Goal: Task Accomplishment & Management: Use online tool/utility

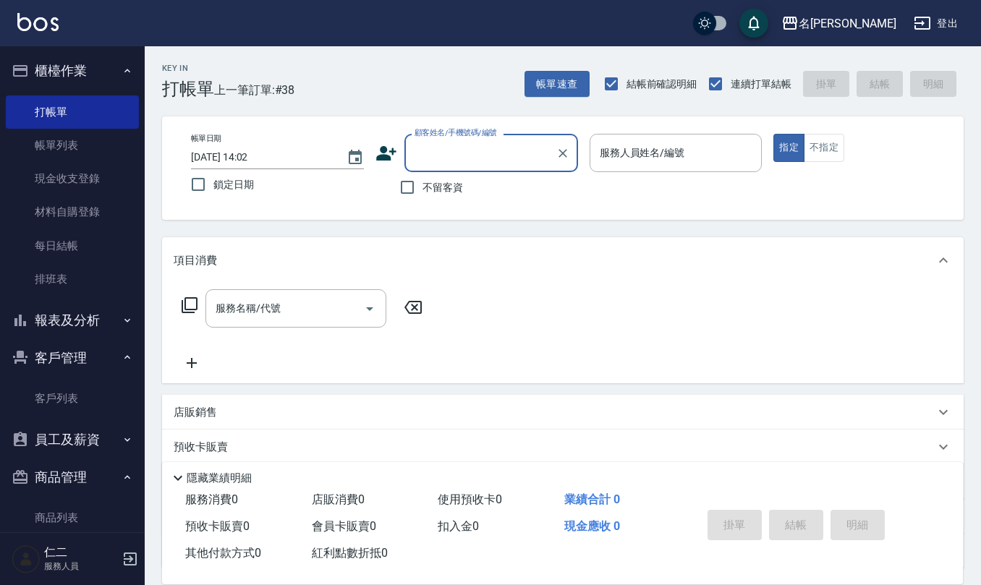
click at [425, 185] on span "不留客資" at bounding box center [442, 187] width 41 height 15
click at [422, 185] on input "不留客資" at bounding box center [407, 187] width 30 height 30
checkbox input "true"
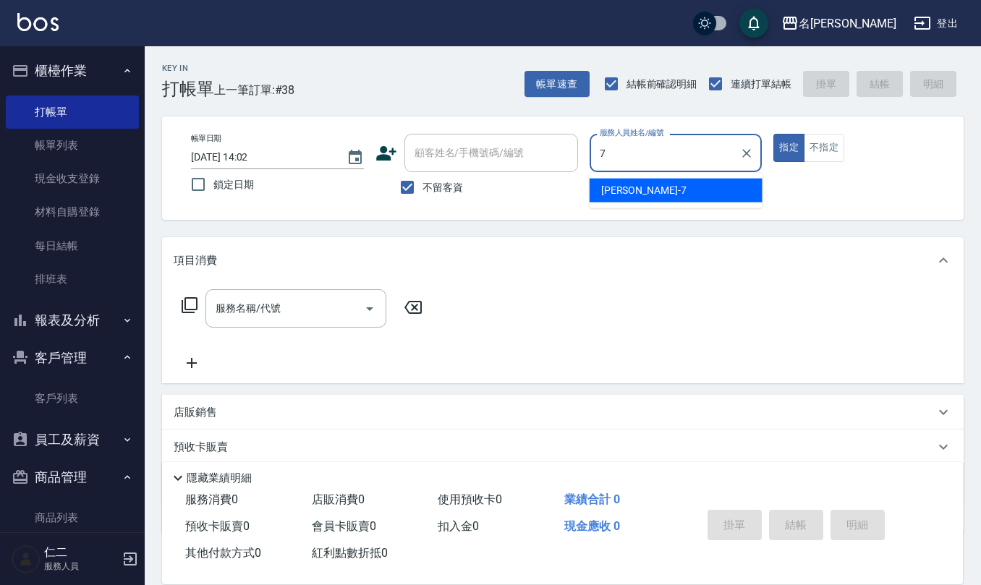
type input "[PERSON_NAME]-7"
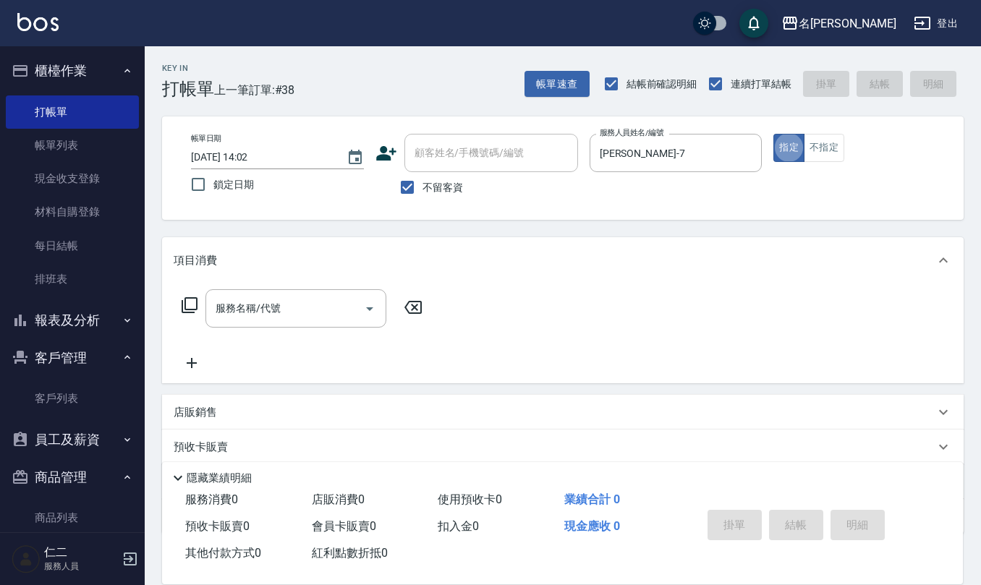
type button "true"
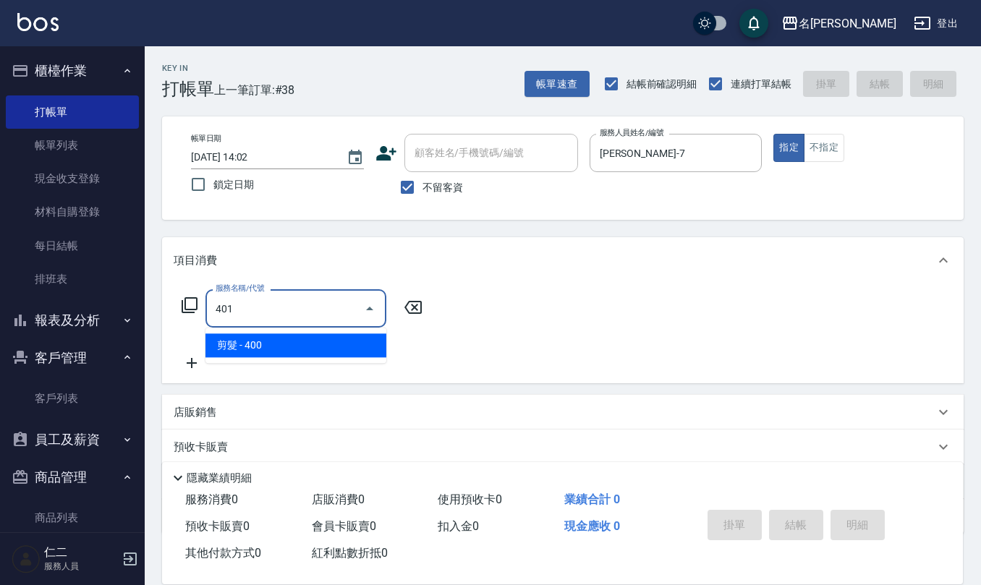
type input "剪髮(401)"
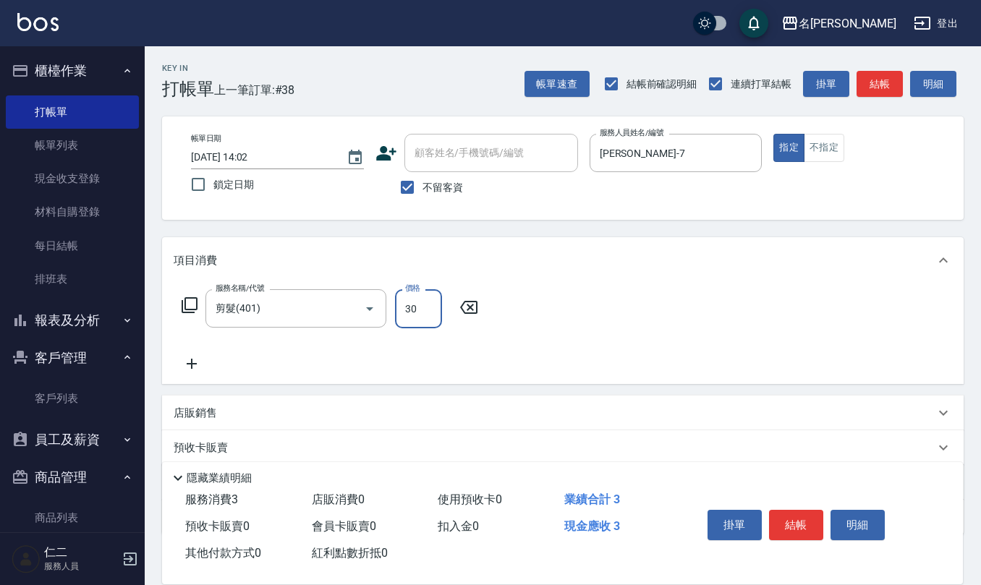
type input "300"
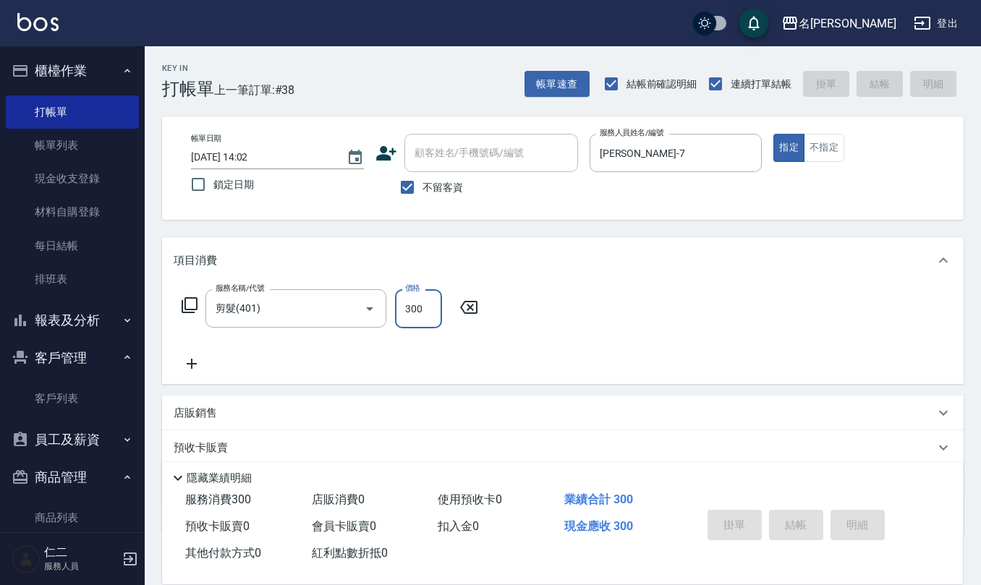
type input "[DATE] 16:20"
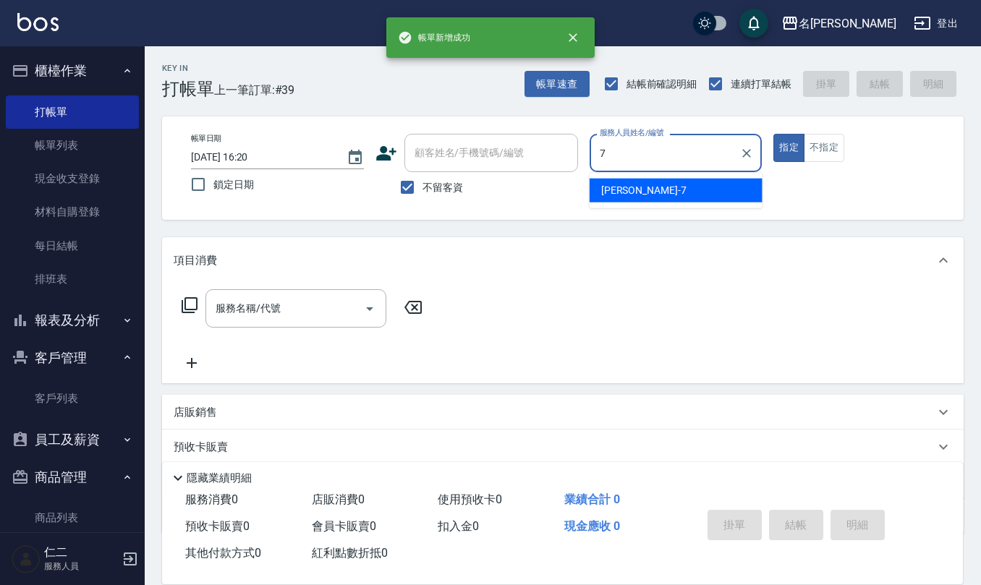
type input "[PERSON_NAME]-7"
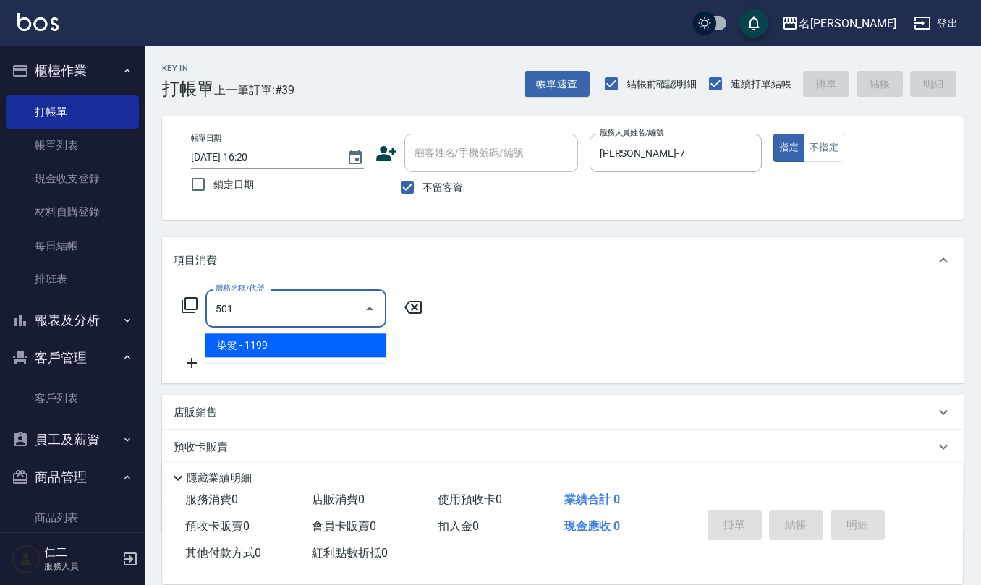
type input "染髮(501)"
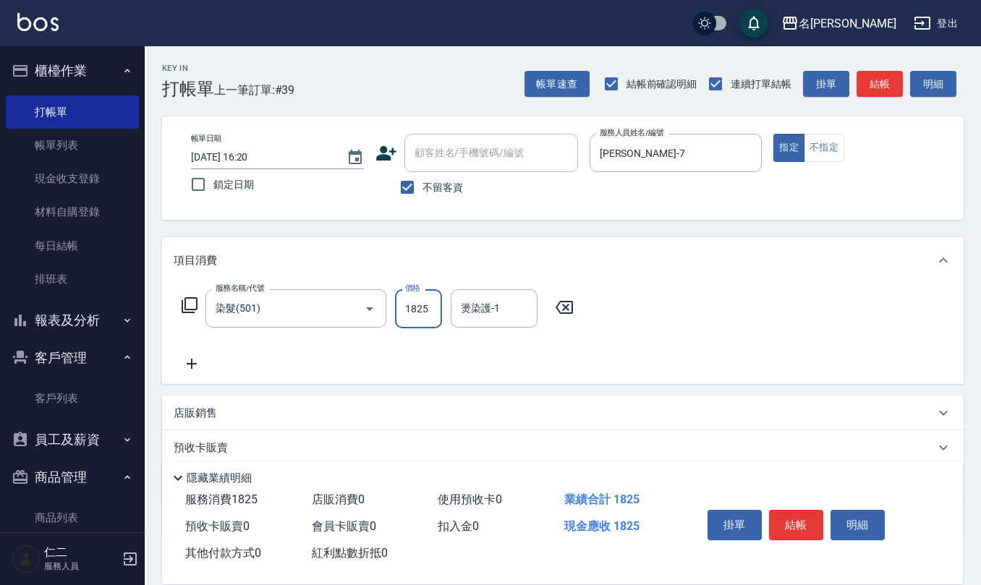
type input "1825"
type input "[PERSON_NAME]-24"
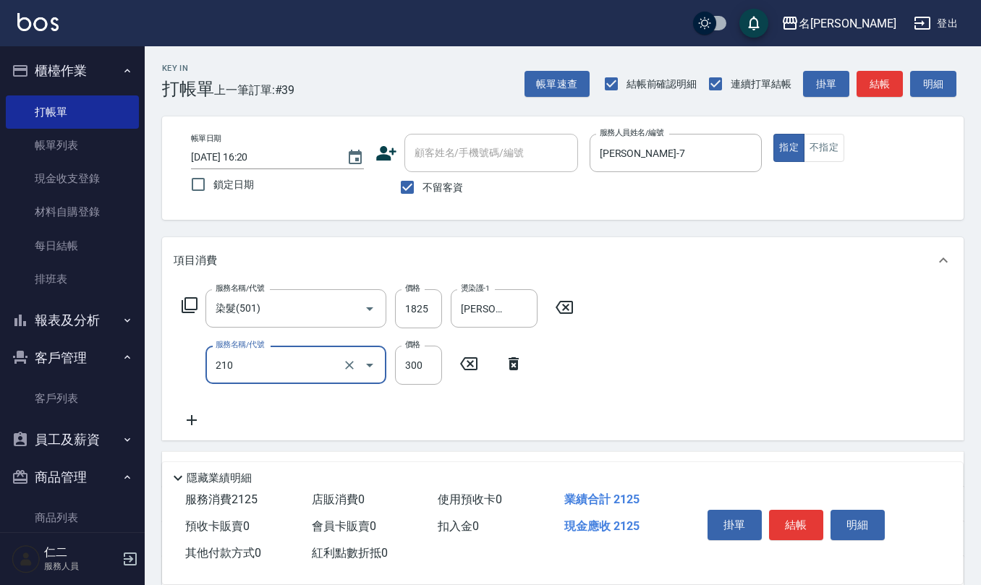
type input "[PERSON_NAME]洗髮精(210)"
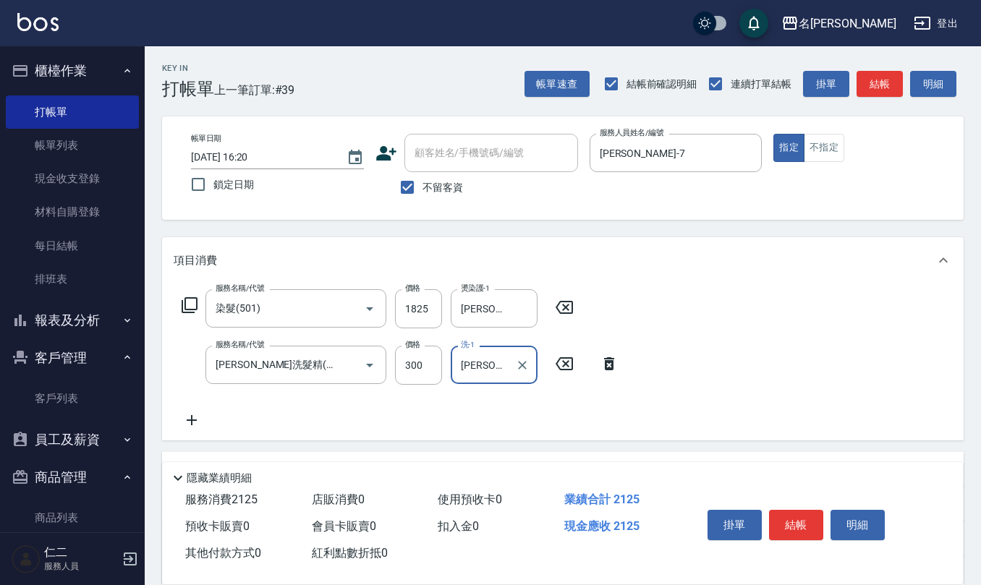
type input "[PERSON_NAME]-24"
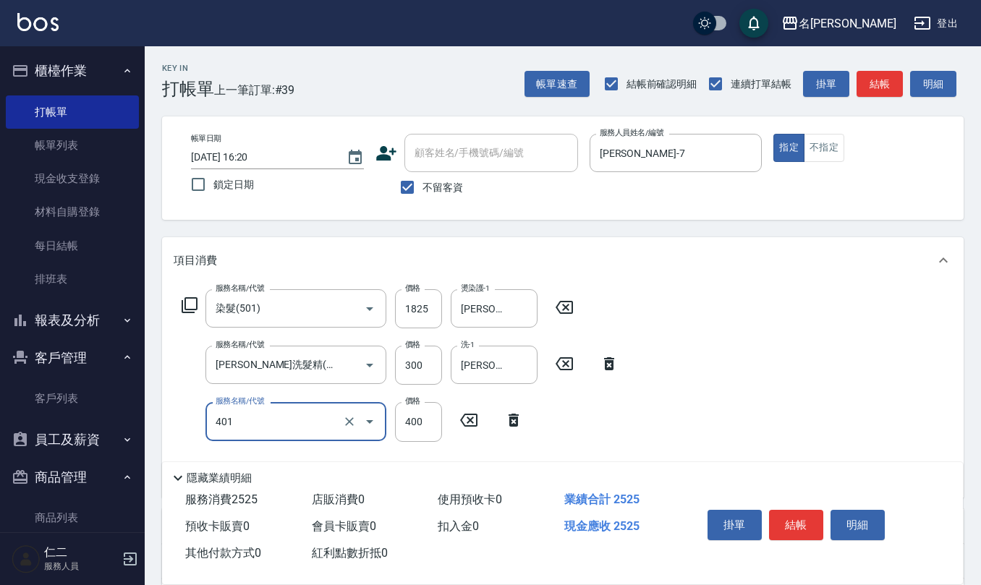
type input "剪髮(401)"
type input "300"
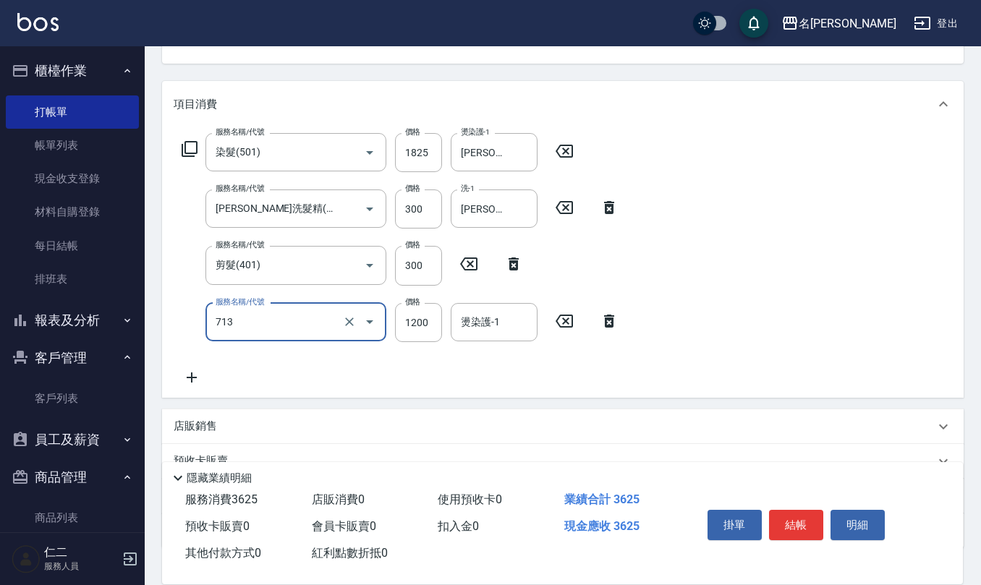
scroll to position [192, 0]
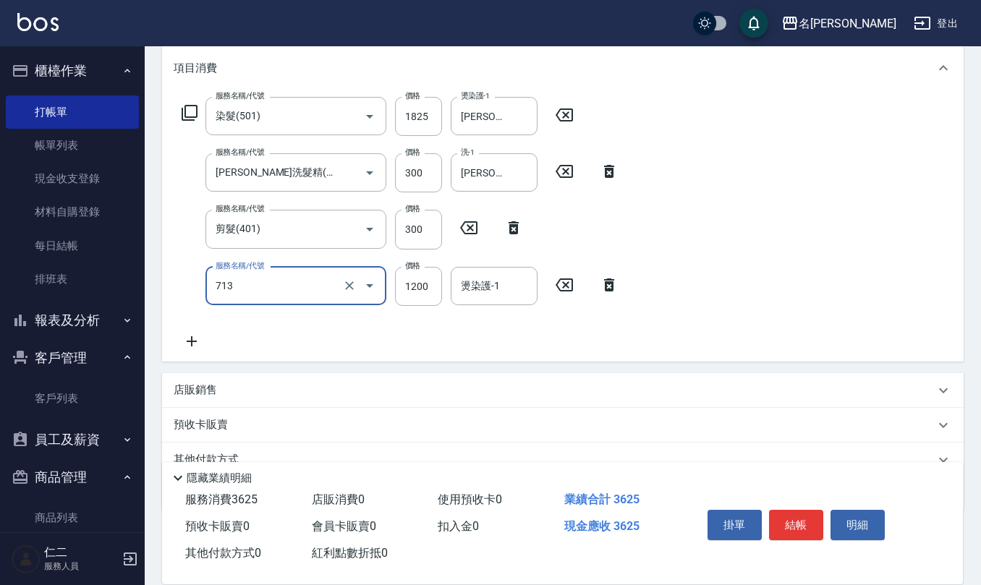
type input "水樣結構式1200(713)"
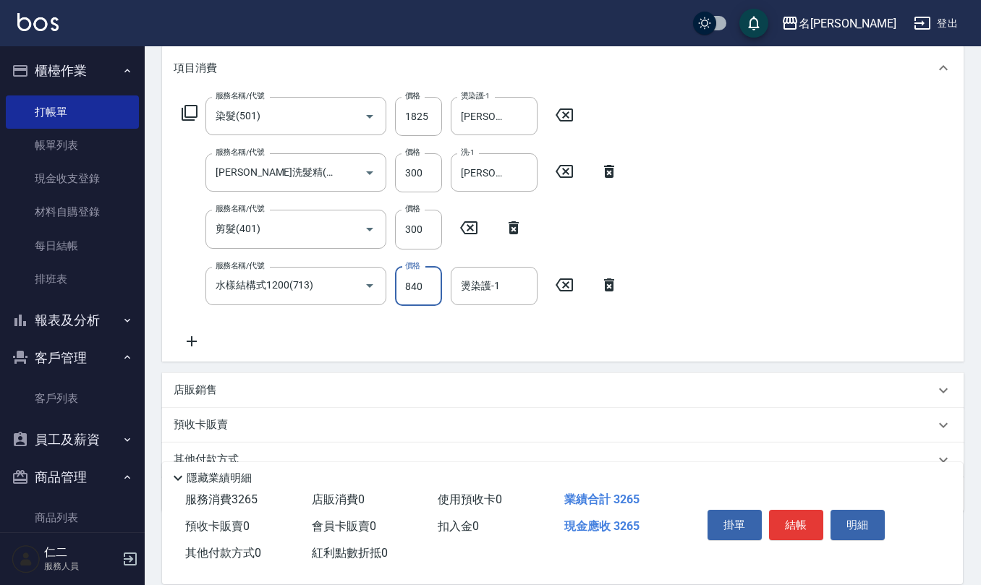
type input "840"
type input "[PERSON_NAME]-24"
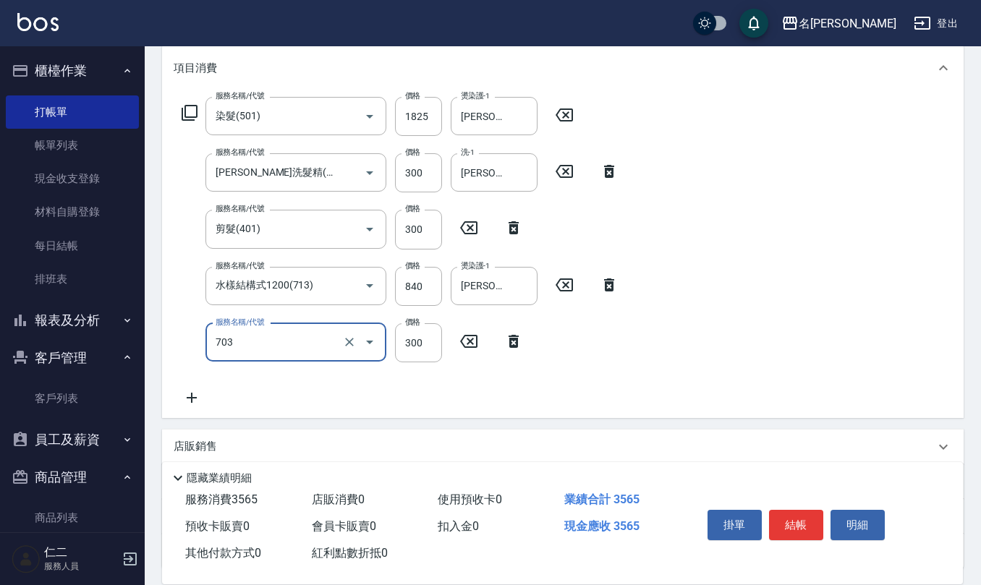
type input "(1236)設計師(703)"
type input "300"
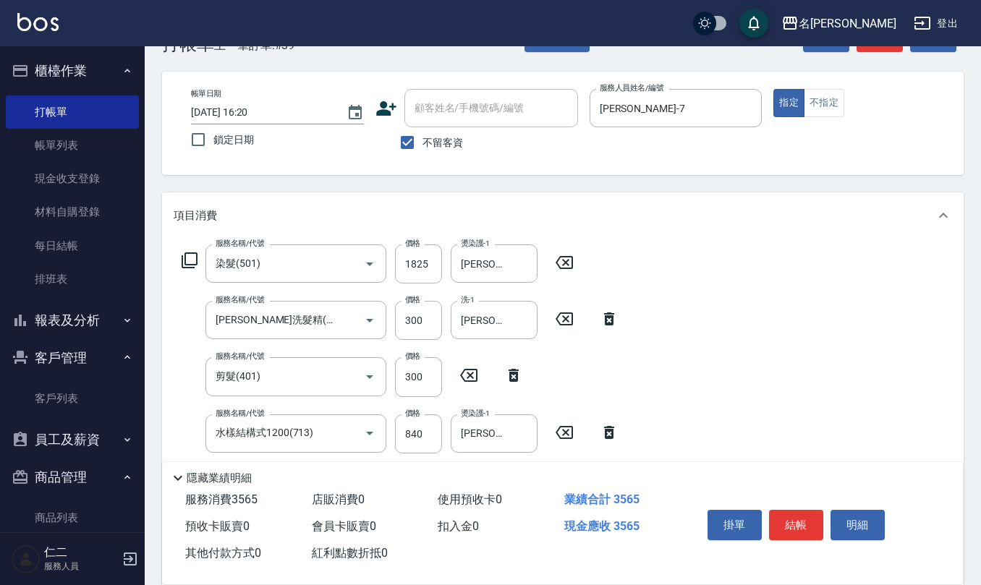
scroll to position [0, 0]
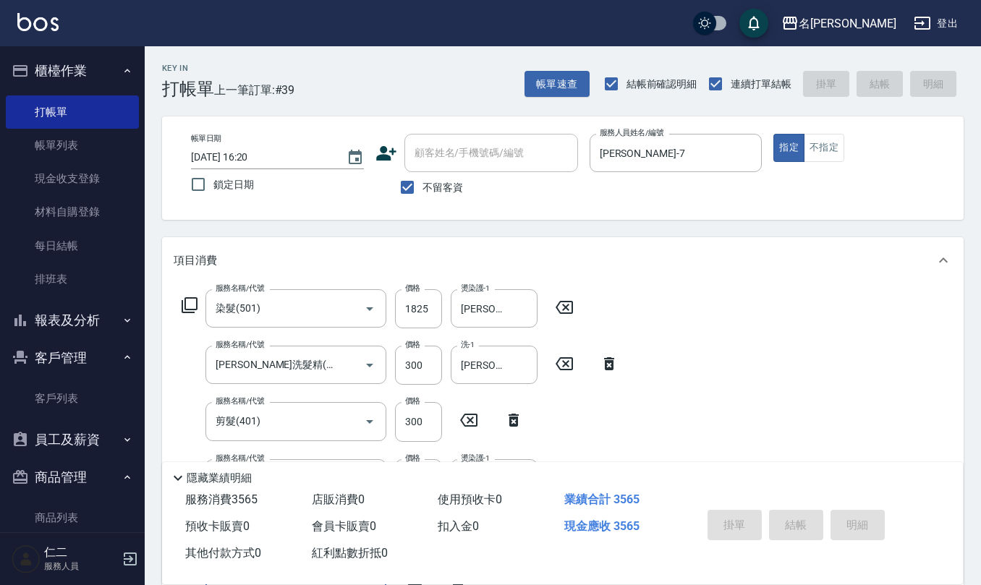
type input "[DATE] 16:21"
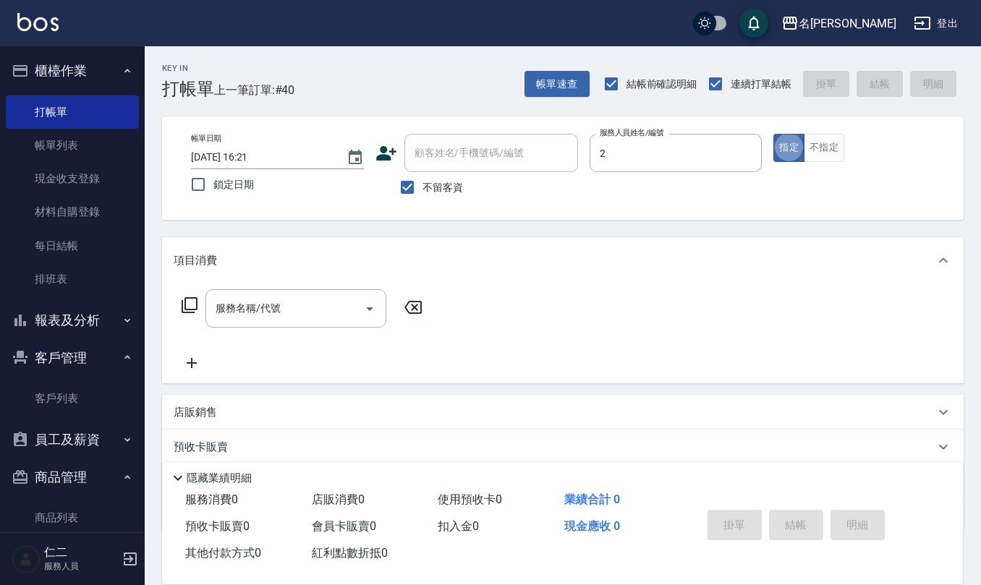
type input "[PERSON_NAME]-2"
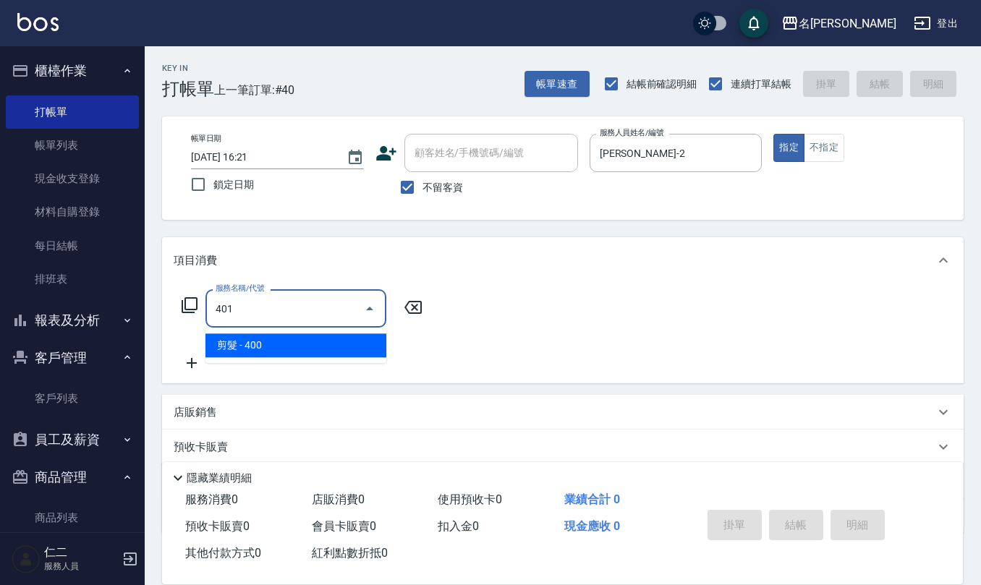
type input "剪髮(401)"
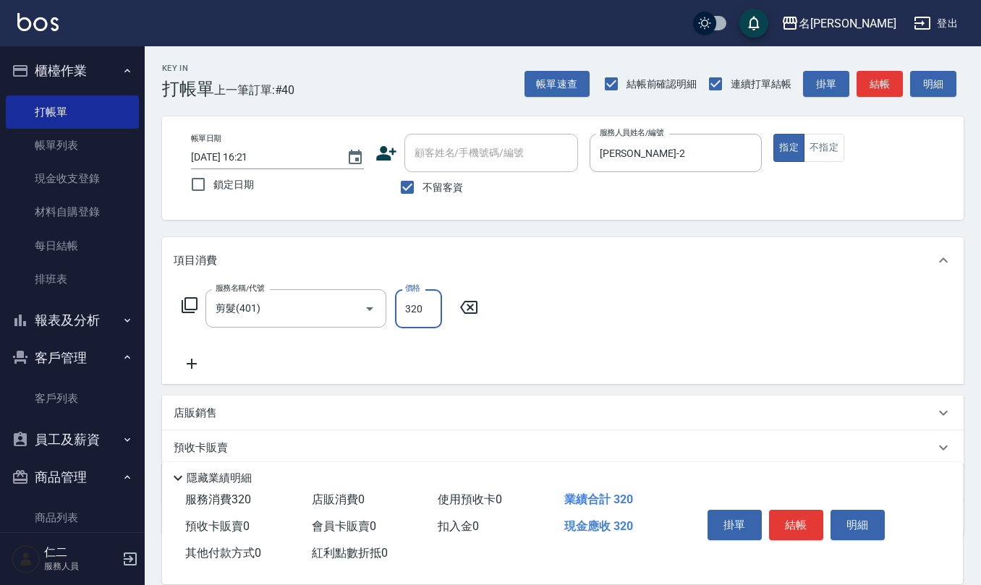
type input "320"
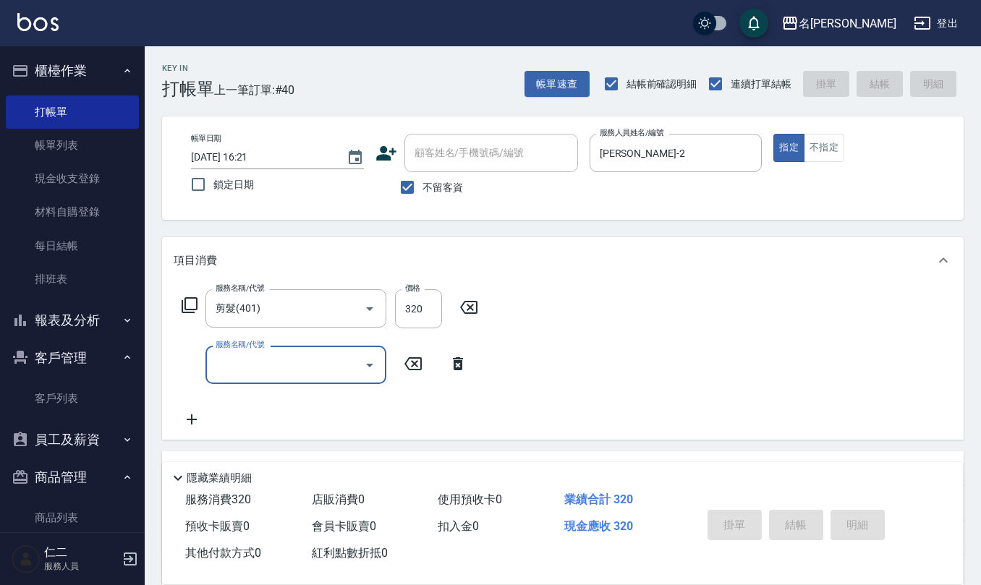
type input "[DATE] 16:23"
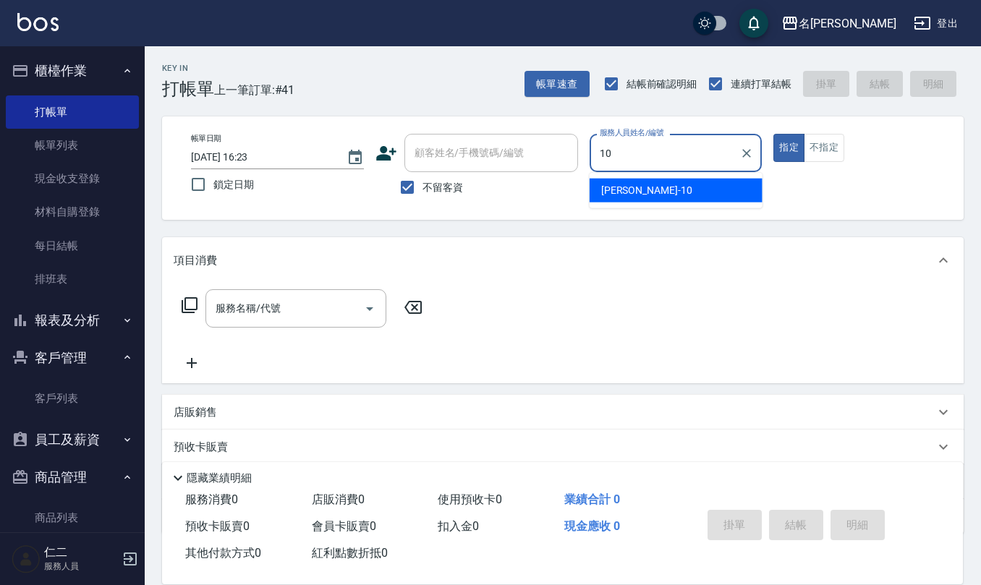
type input "[PERSON_NAME]-10"
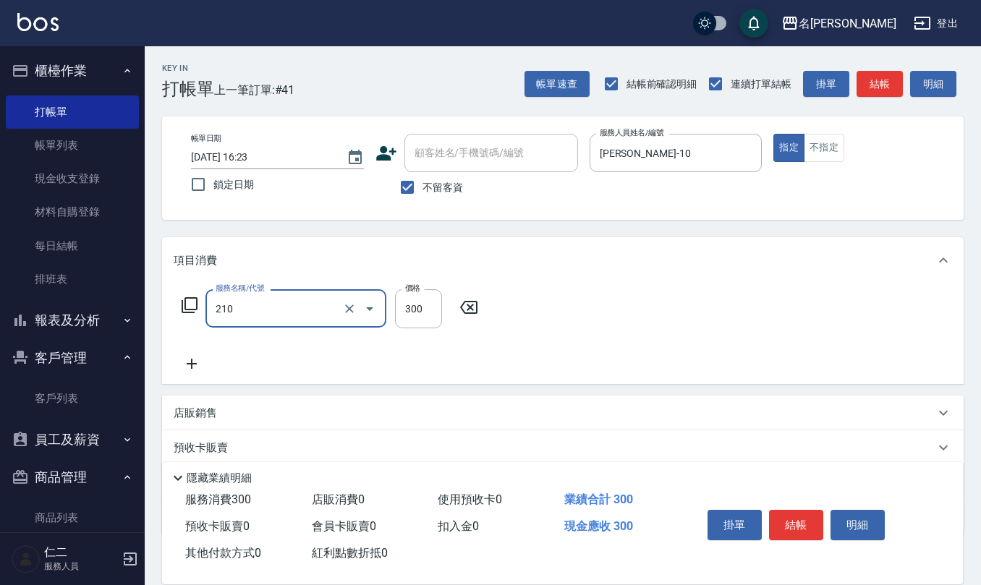
type input "[PERSON_NAME]洗髮精(210)"
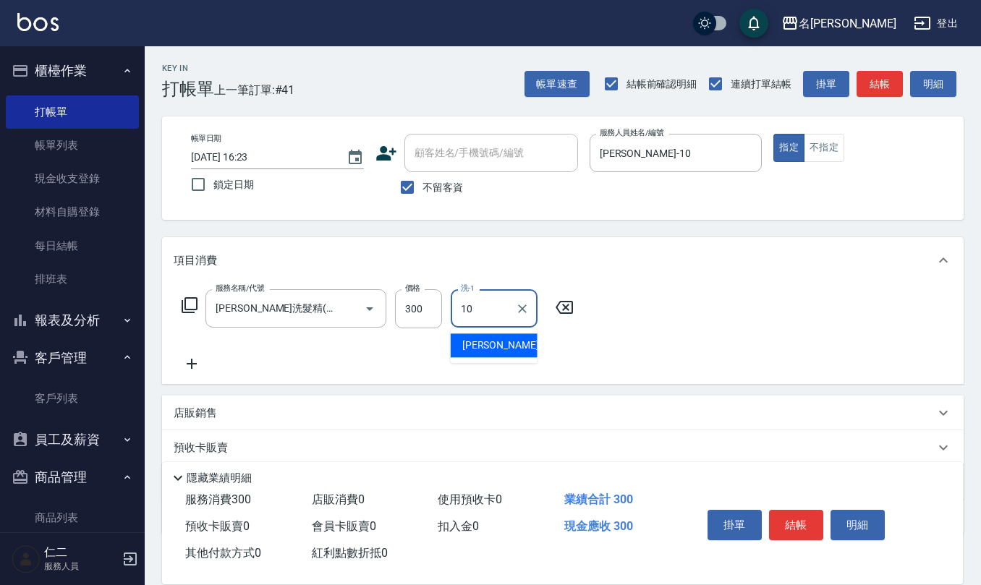
type input "[PERSON_NAME]-10"
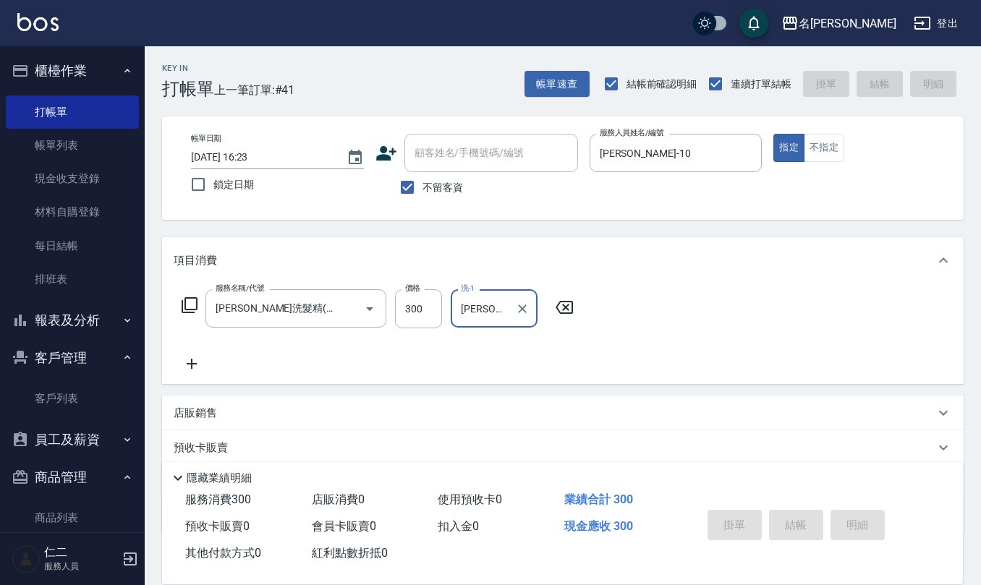
type input "[DATE] 16:26"
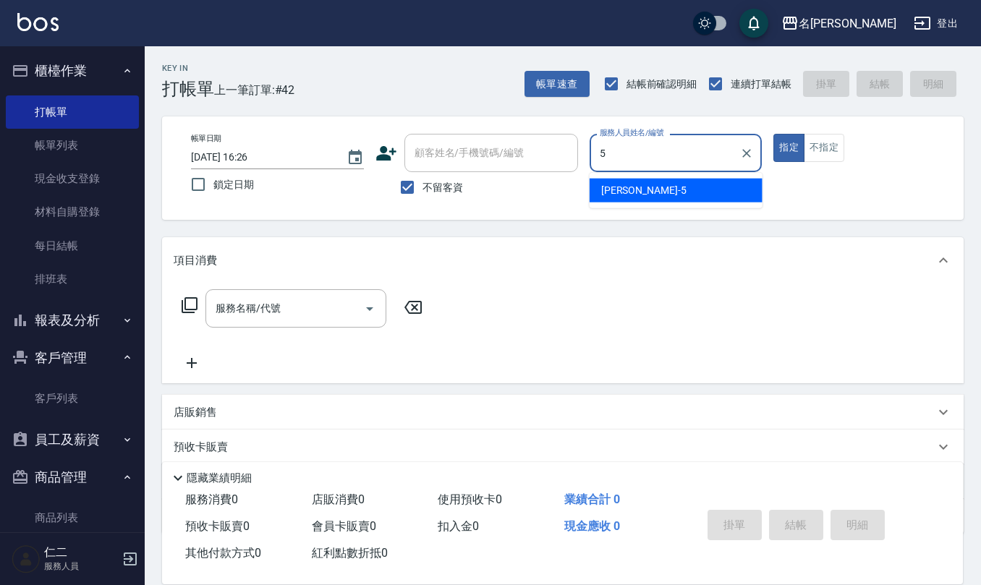
type input "[PERSON_NAME]5"
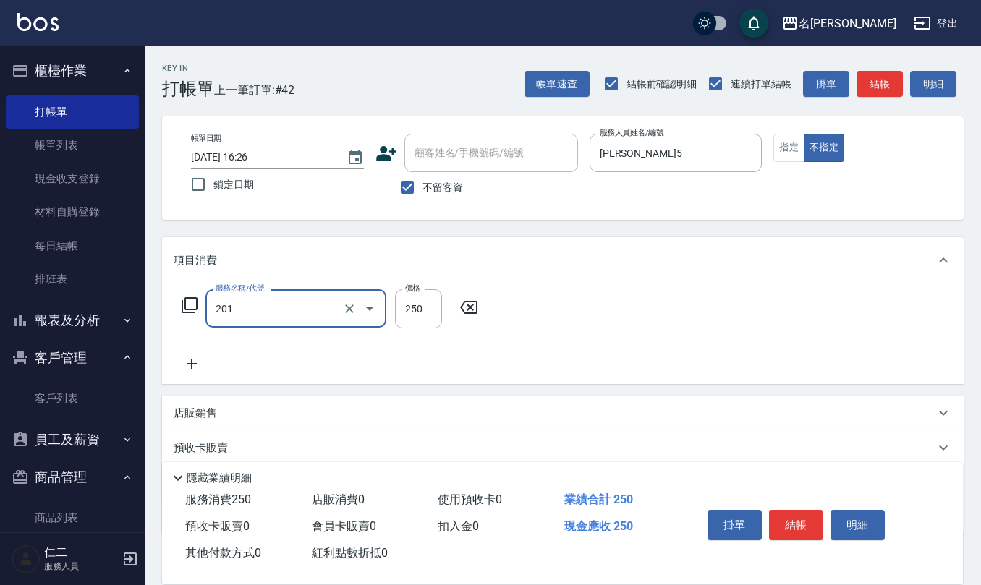
type input "洗髮(201)"
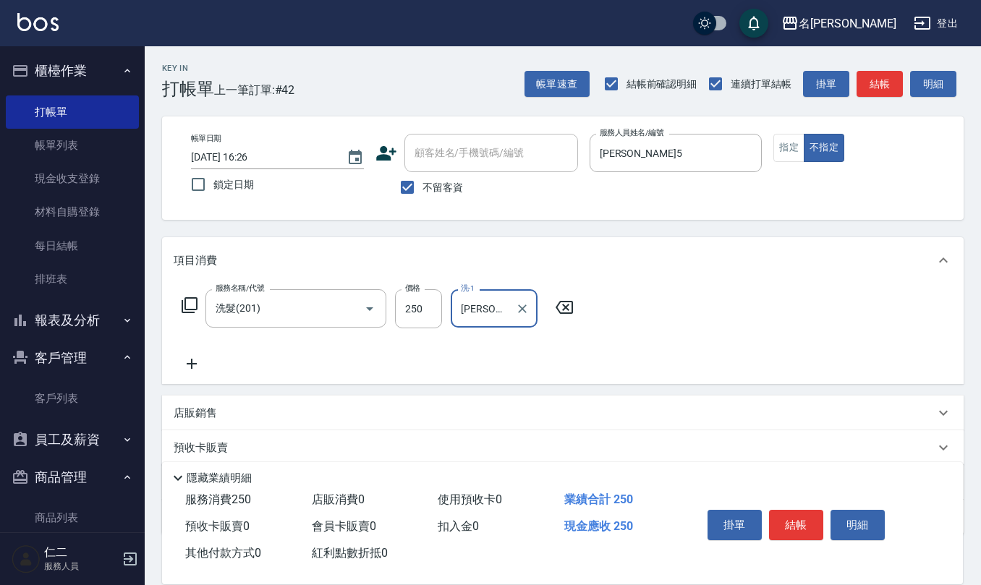
type input "[PERSON_NAME]5"
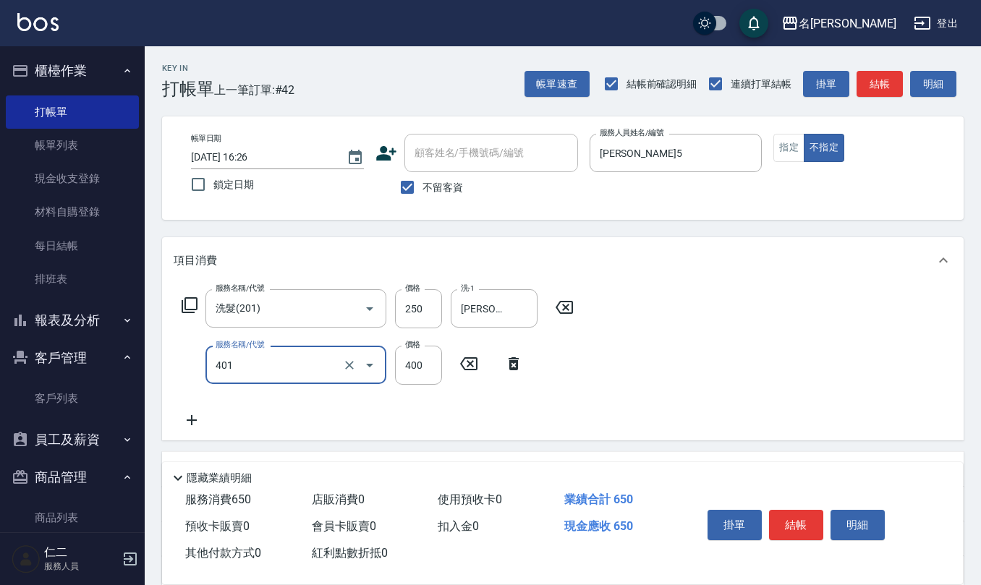
type input "剪髮(401)"
type input "200"
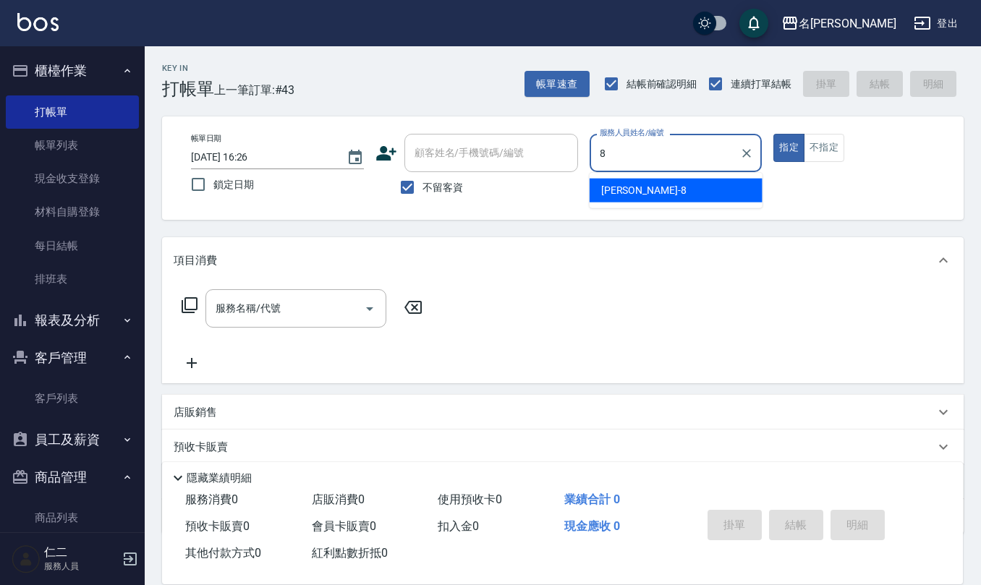
type input "[PERSON_NAME]-8"
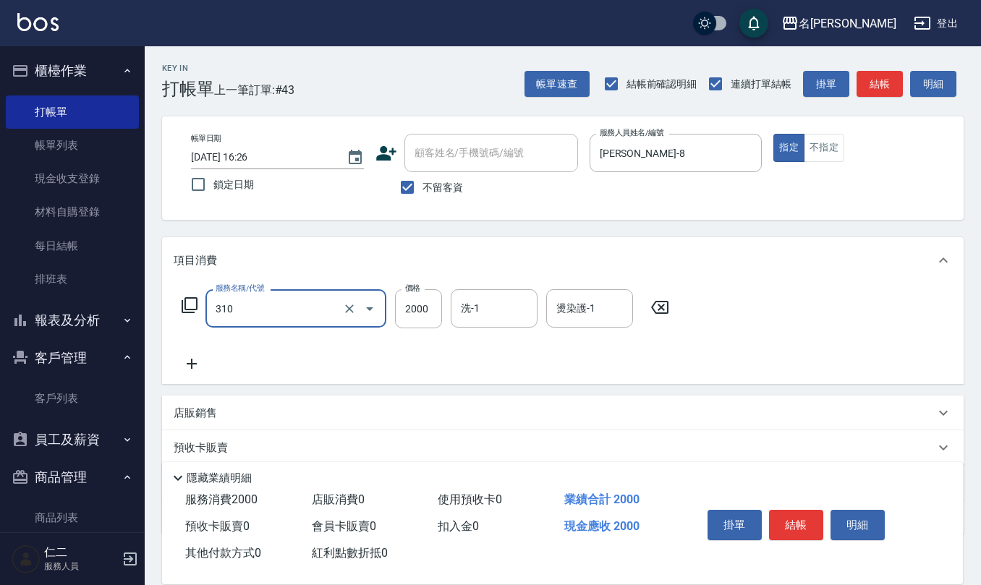
type input "MK果酸燙2000(310)"
type input "2100"
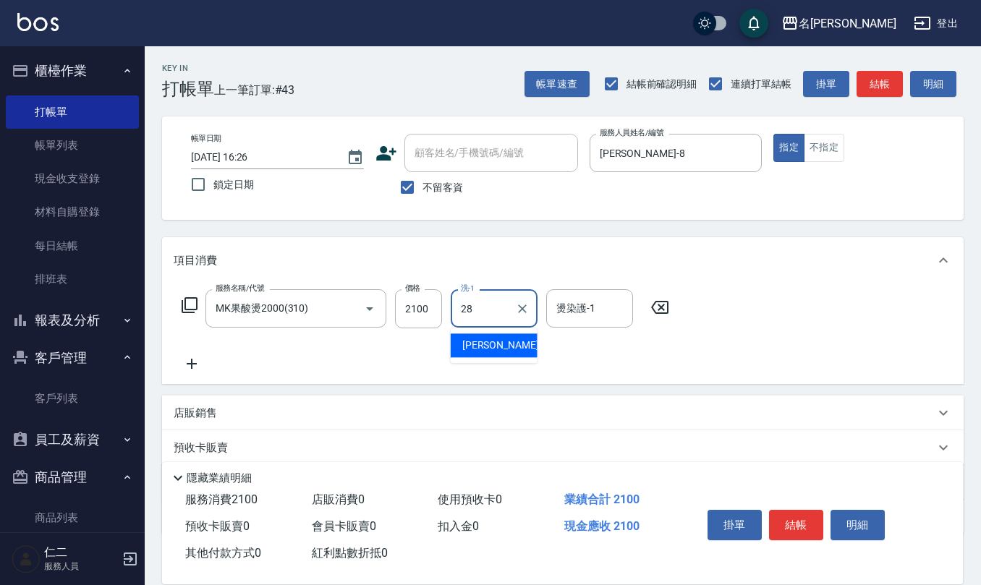
type input "[PERSON_NAME]-28"
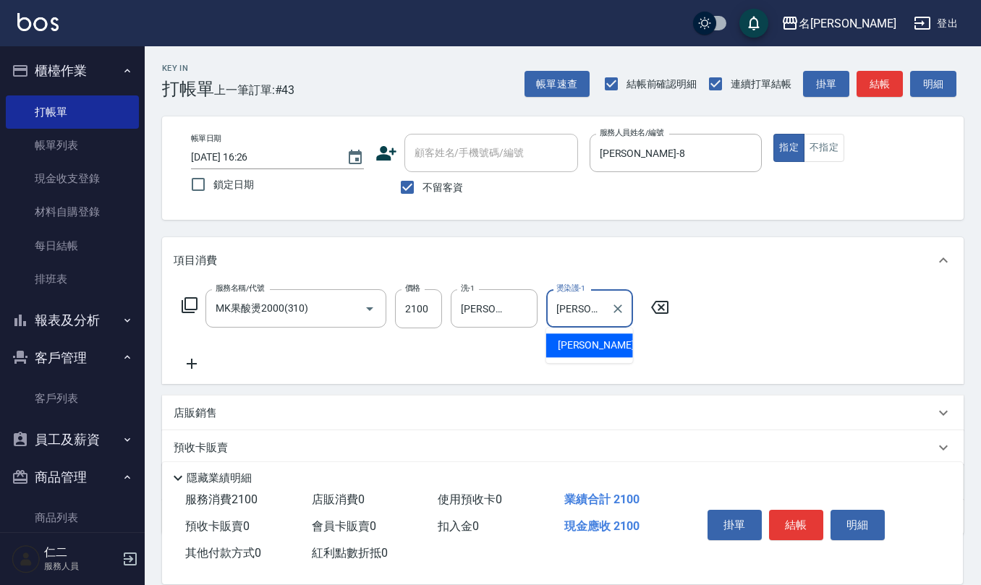
type input "[PERSON_NAME]-28"
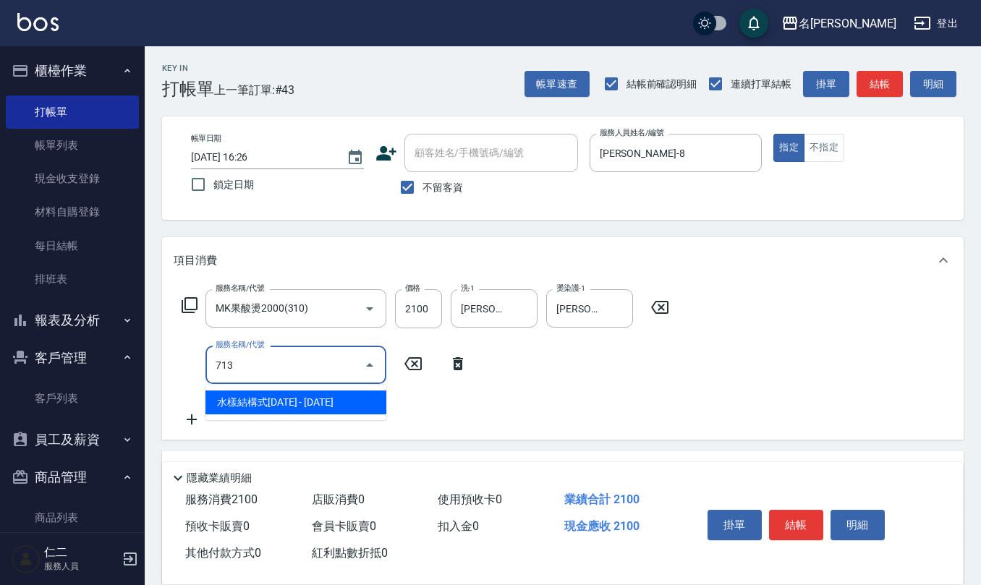
type input "水樣結構式1200(713)"
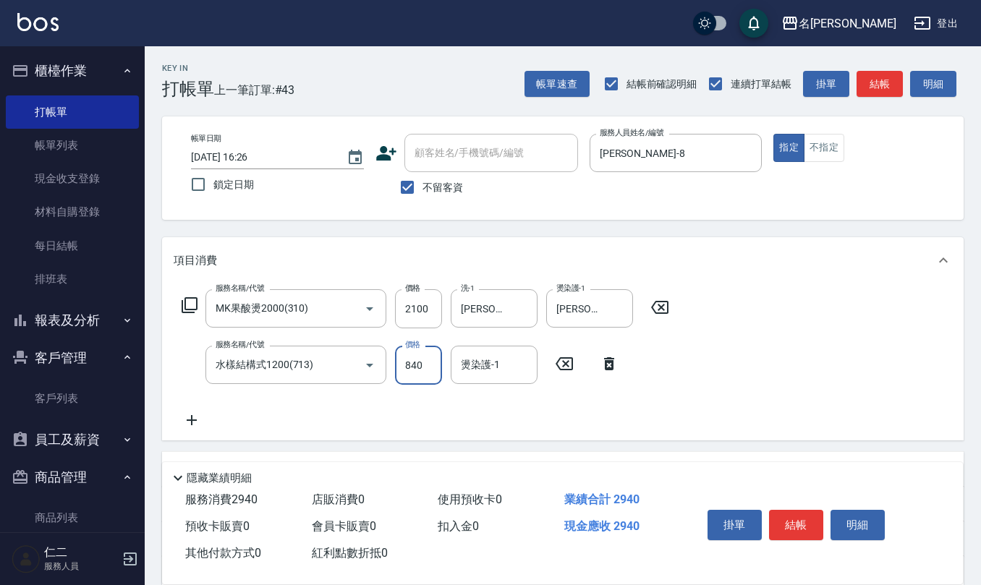
type input "840"
type input "[PERSON_NAME]-28"
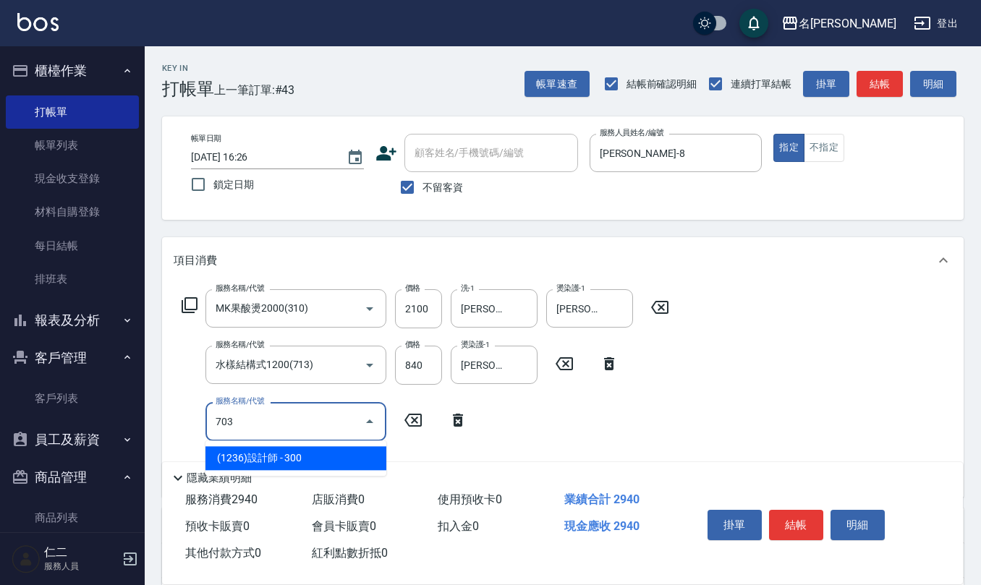
type input "(1236)設計師(703)"
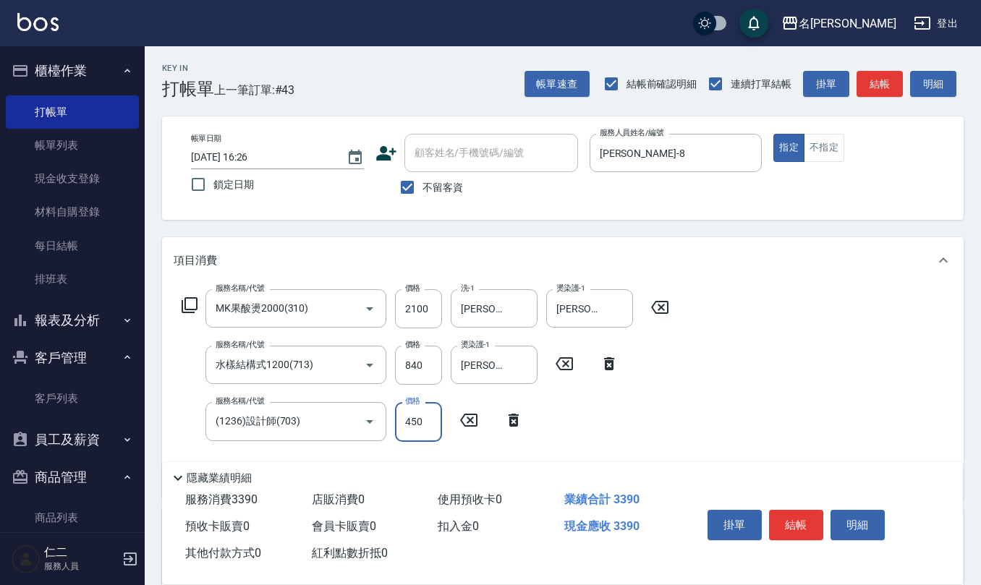
type input "450"
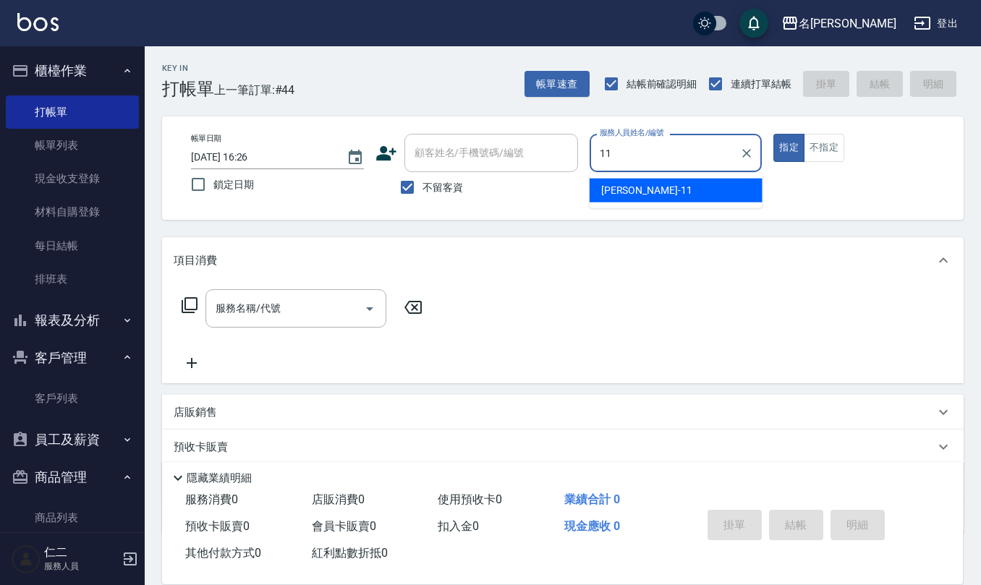
type input "[PERSON_NAME]橙-11"
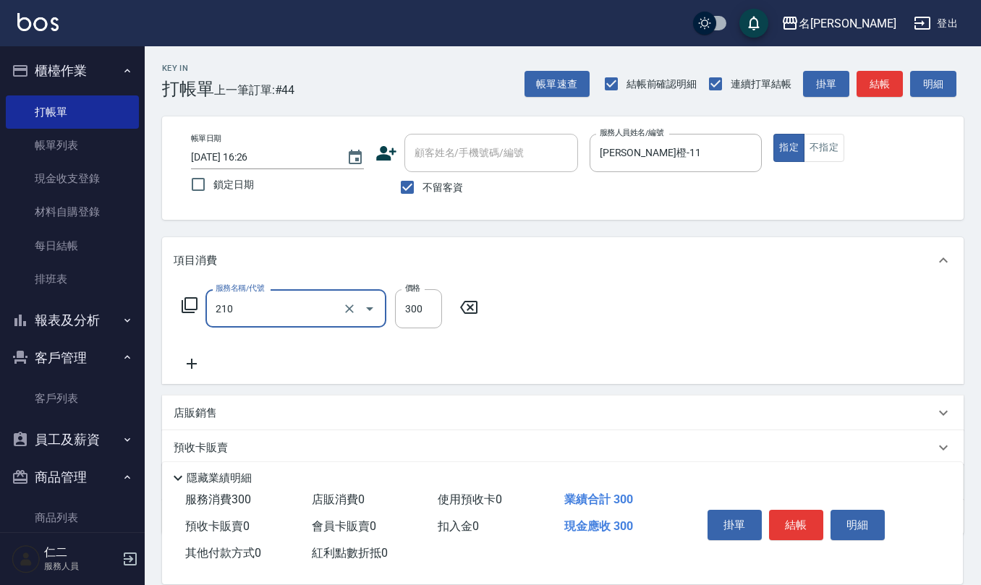
type input "[PERSON_NAME]洗髮精(210)"
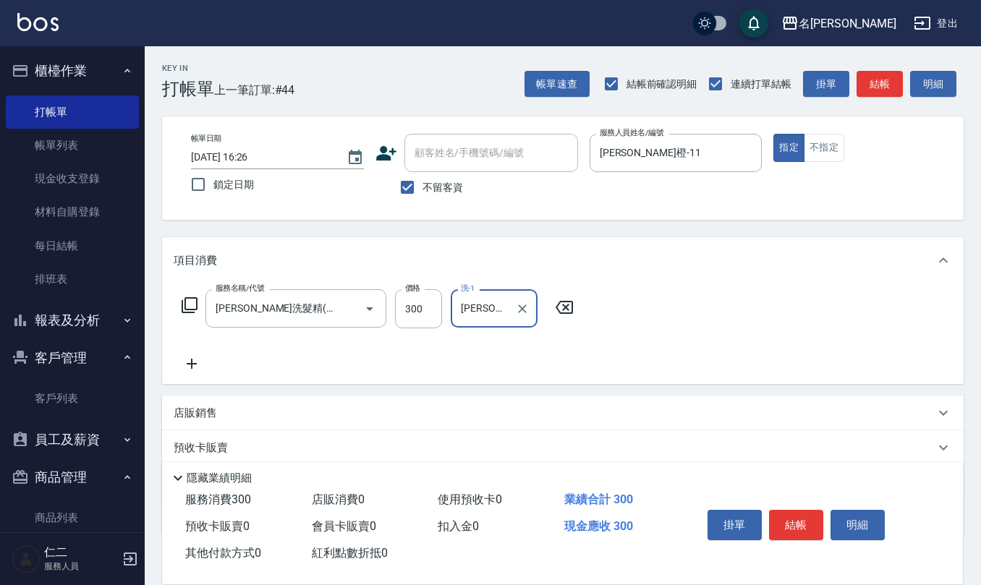
type input "[PERSON_NAME]橙-11"
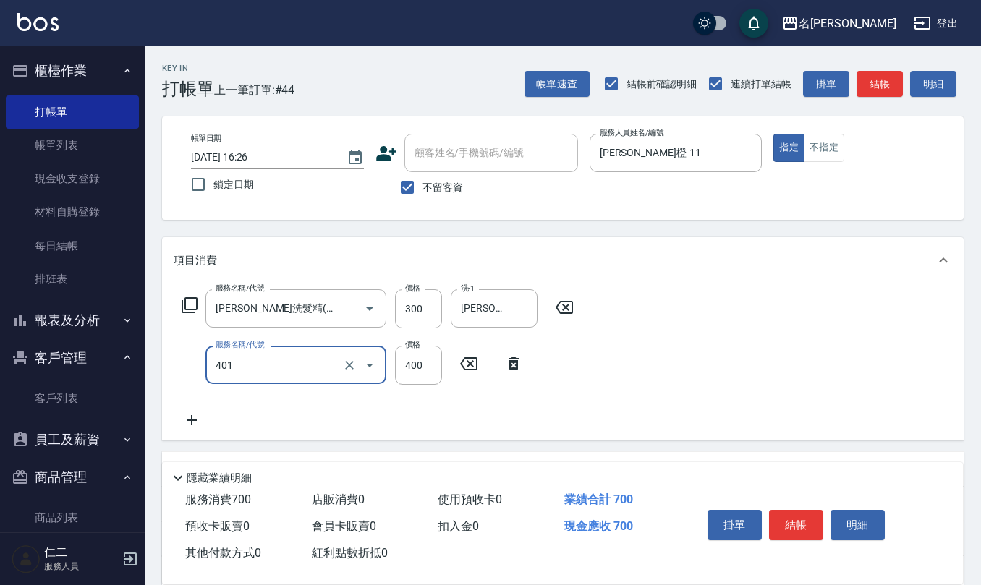
type input "剪髮(401)"
type input "250"
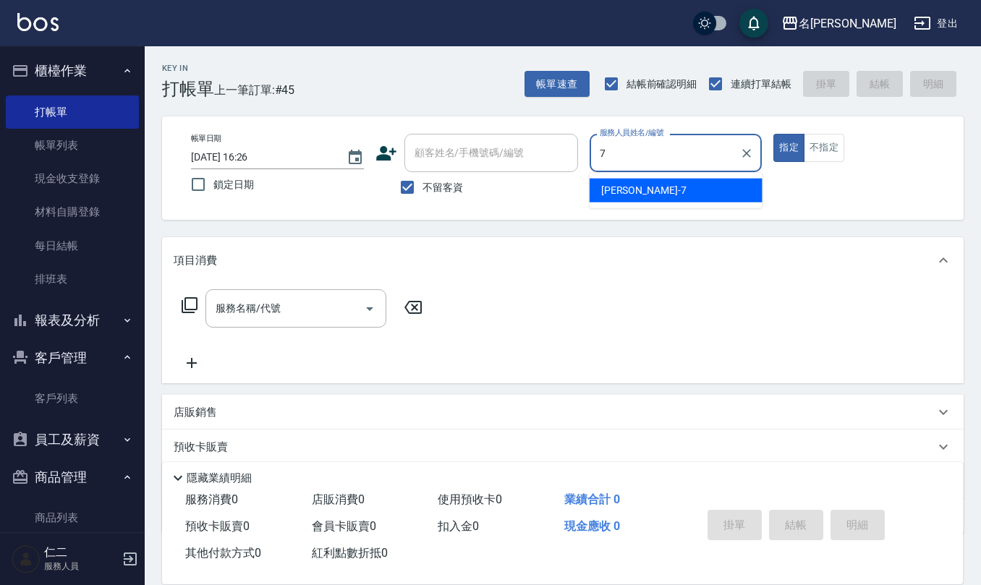
type input "[PERSON_NAME]-7"
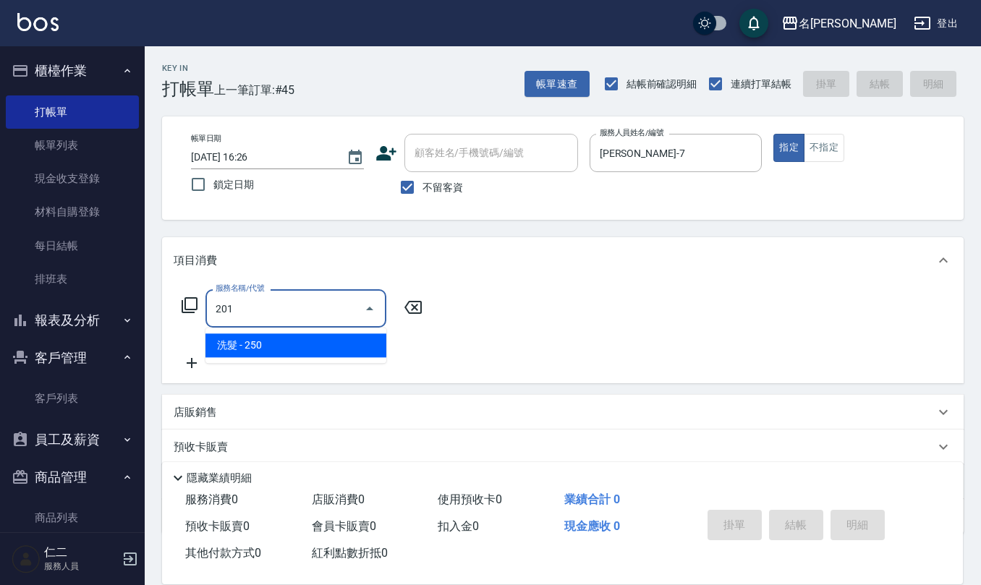
type input "洗髮(201)"
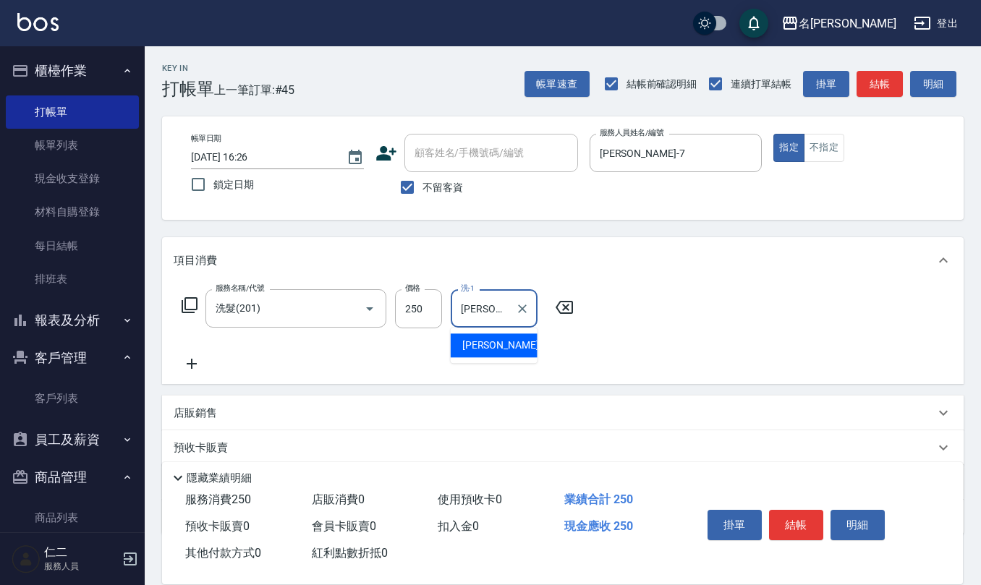
type input "[PERSON_NAME]-24"
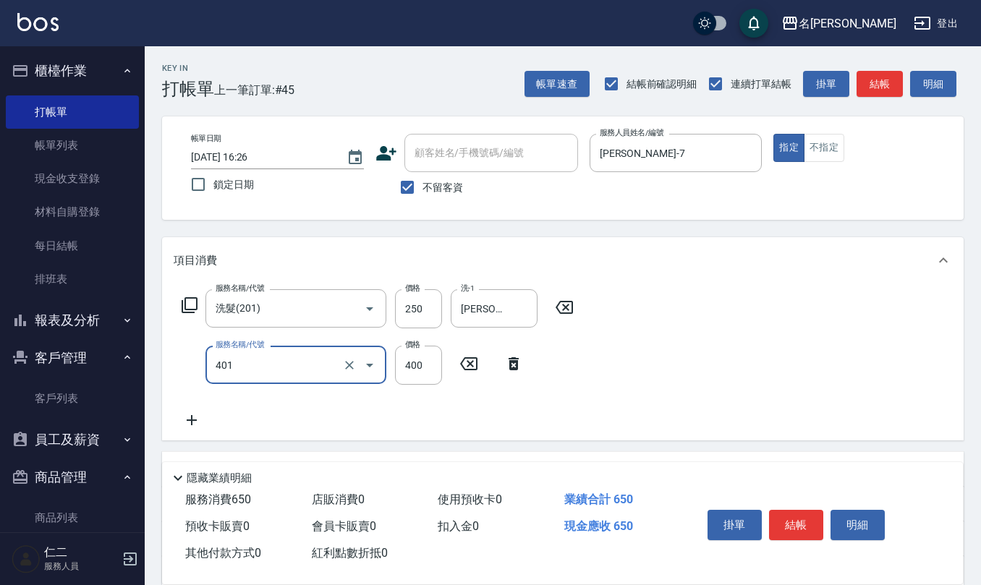
type input "剪髮(401)"
type input "300"
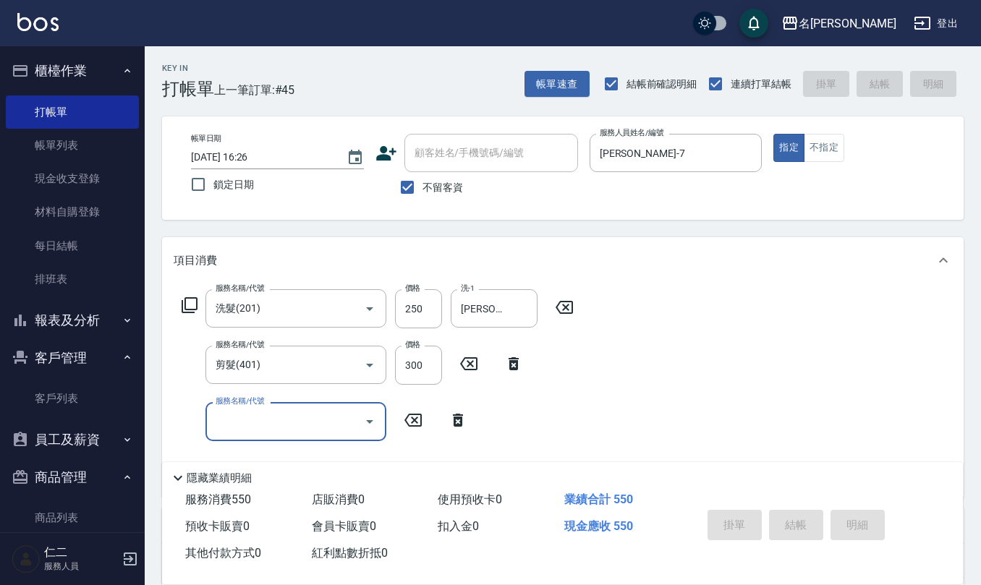
type input "[DATE] 16:27"
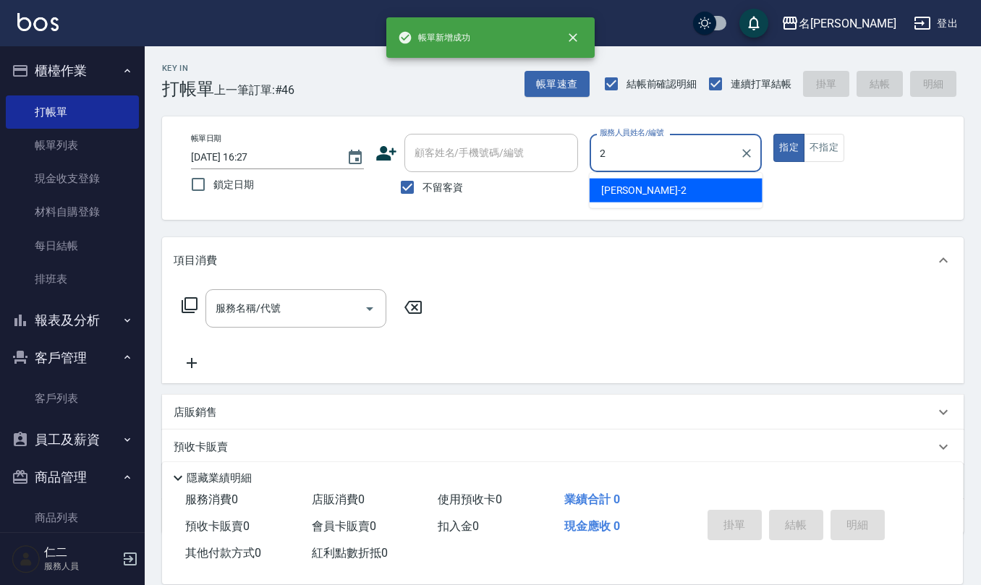
type input "[PERSON_NAME]-2"
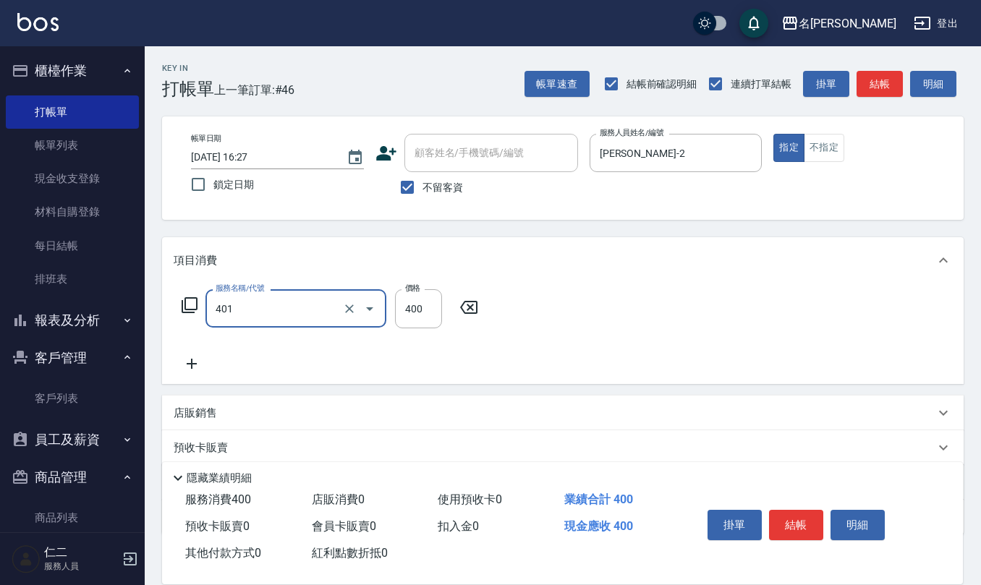
type input "剪髮(401)"
type input "320"
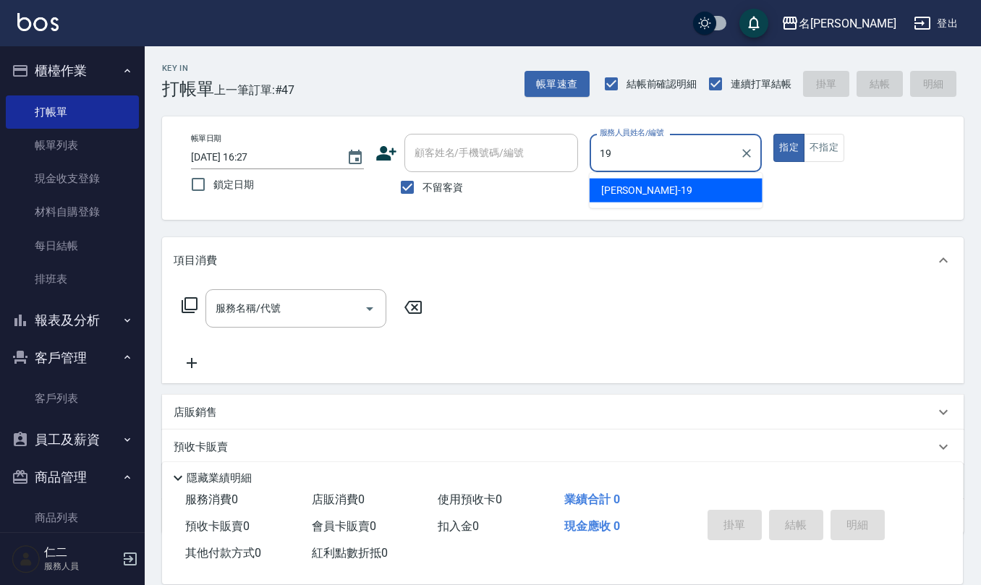
type input "[PERSON_NAME]-19"
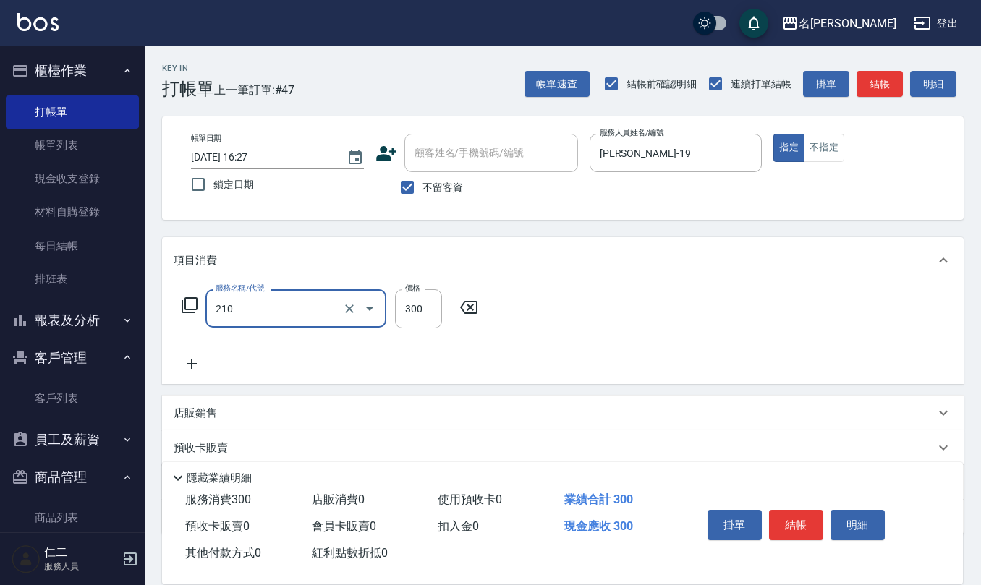
type input "[PERSON_NAME]洗髮精(210)"
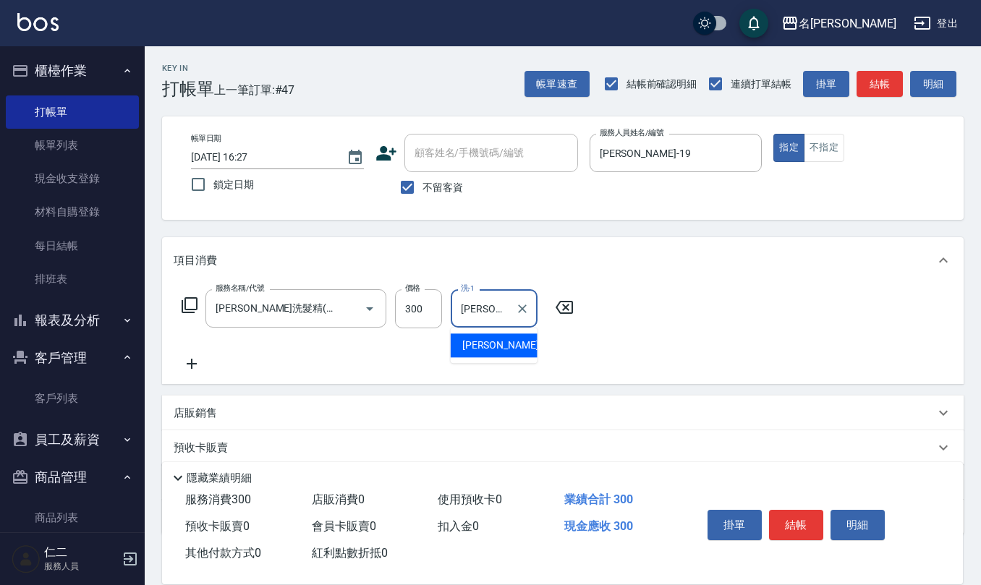
type input "[PERSON_NAME]5"
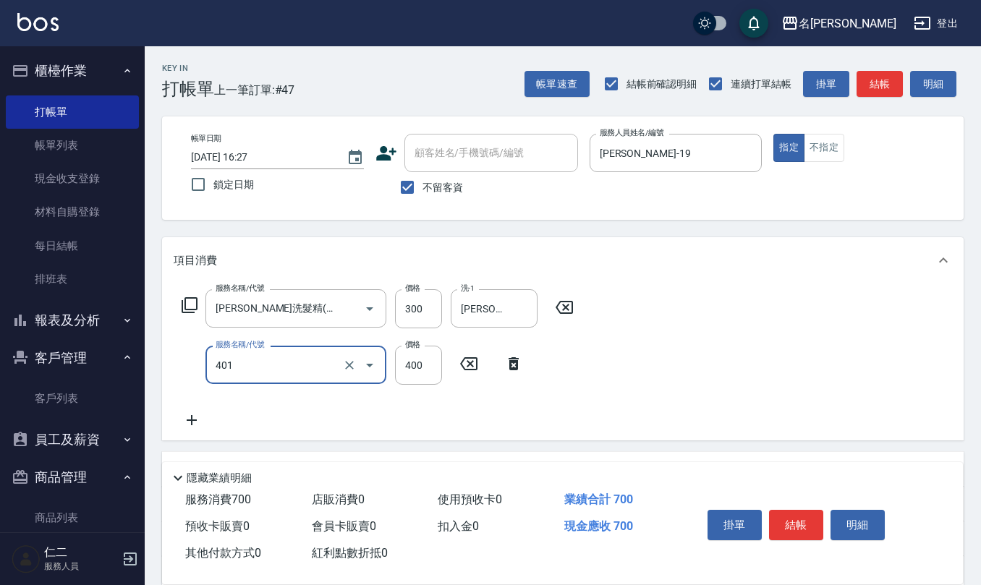
type input "剪髮(401)"
type input "500"
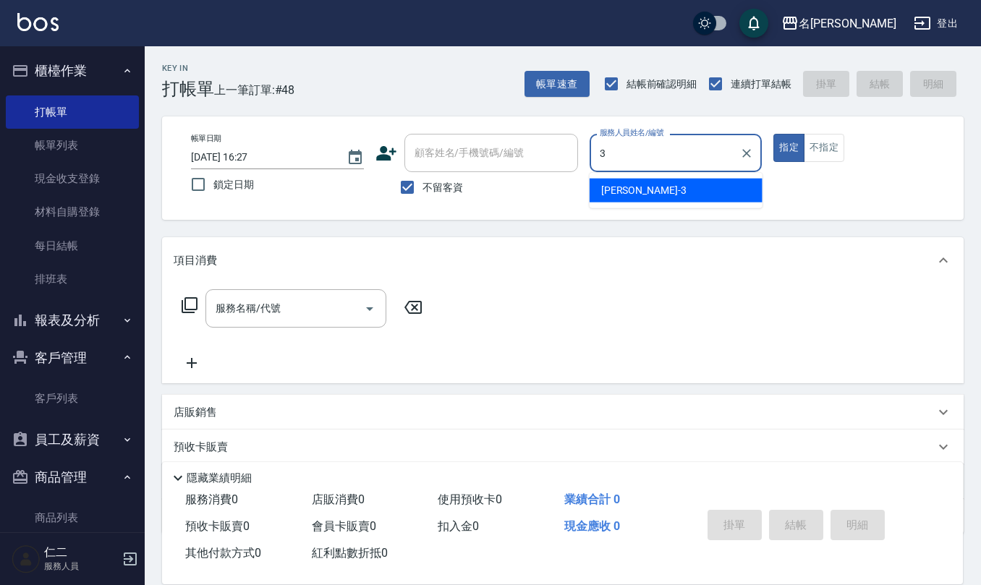
type input "[PERSON_NAME]-3"
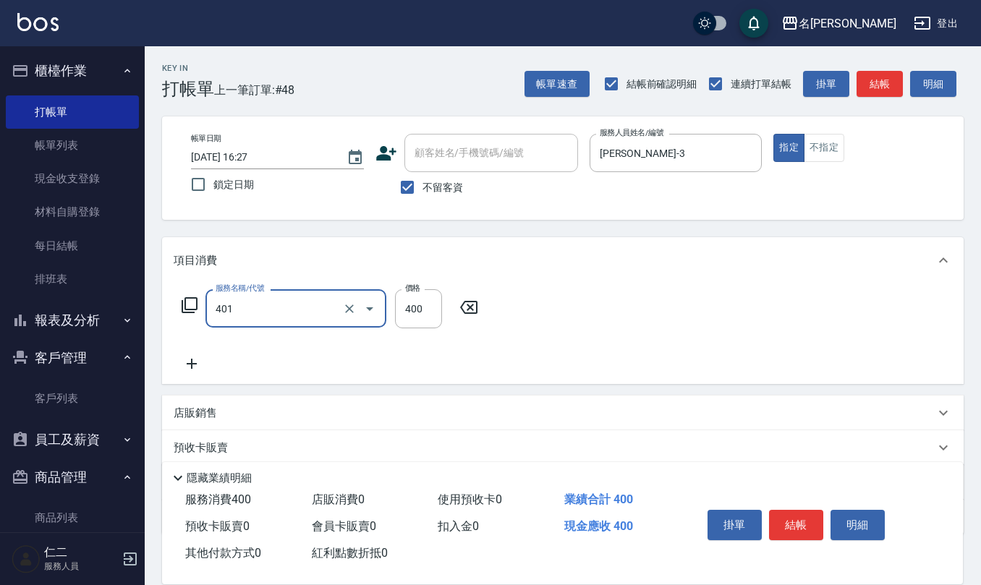
type input "剪髮(401)"
type input "400"
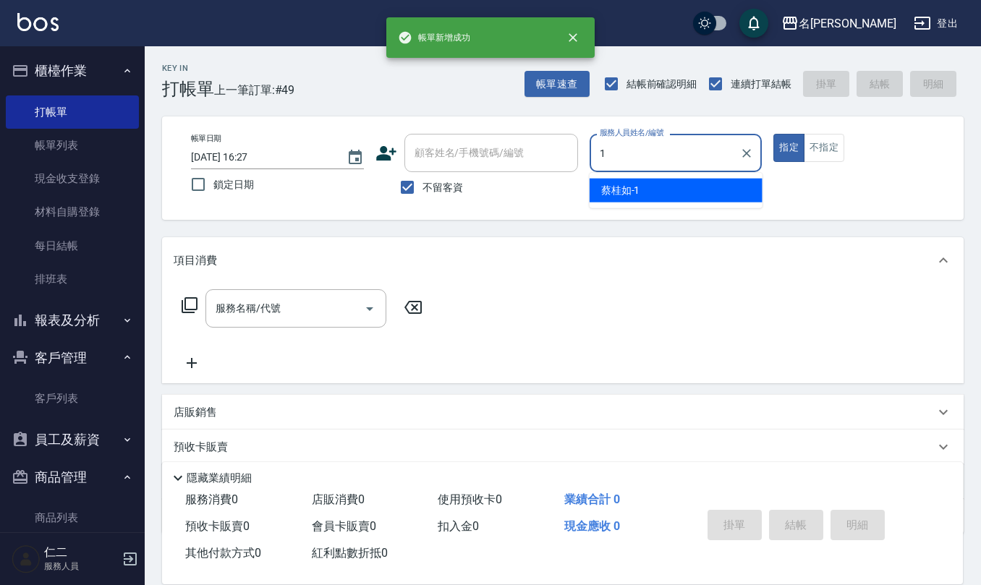
type input "[PERSON_NAME]1"
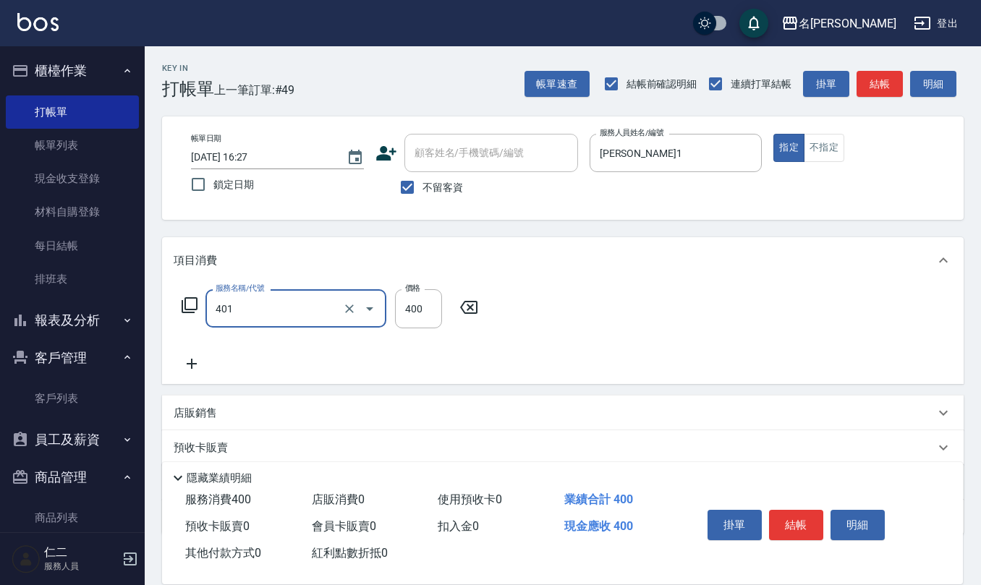
type input "剪髮(401)"
type input "405"
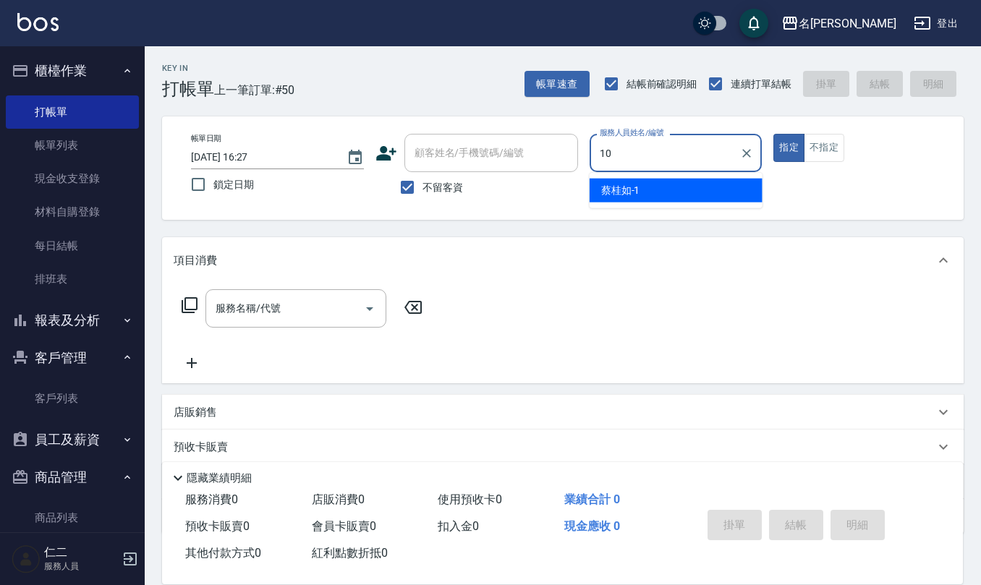
type input "[PERSON_NAME]-10"
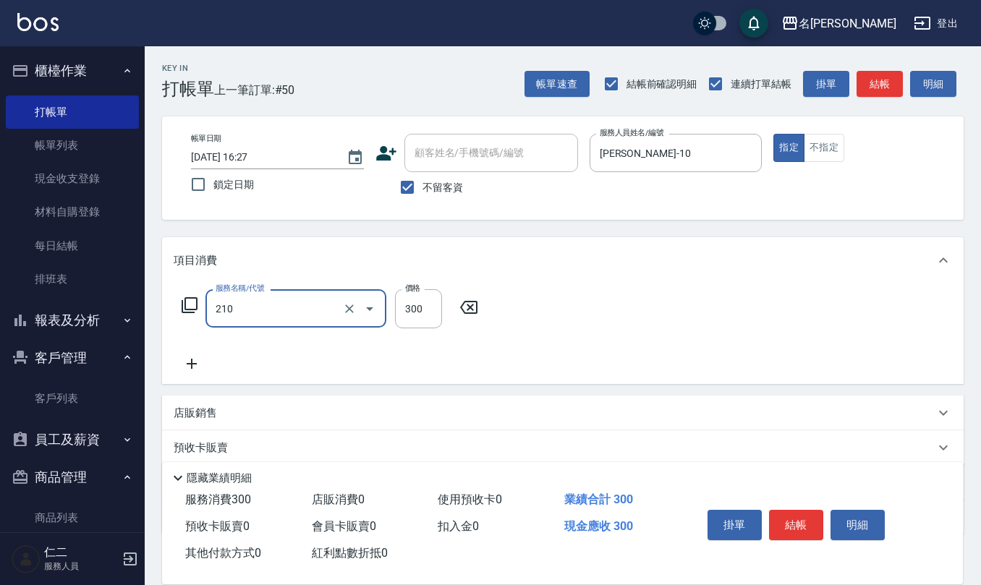
type input "[PERSON_NAME]洗髮精(210)"
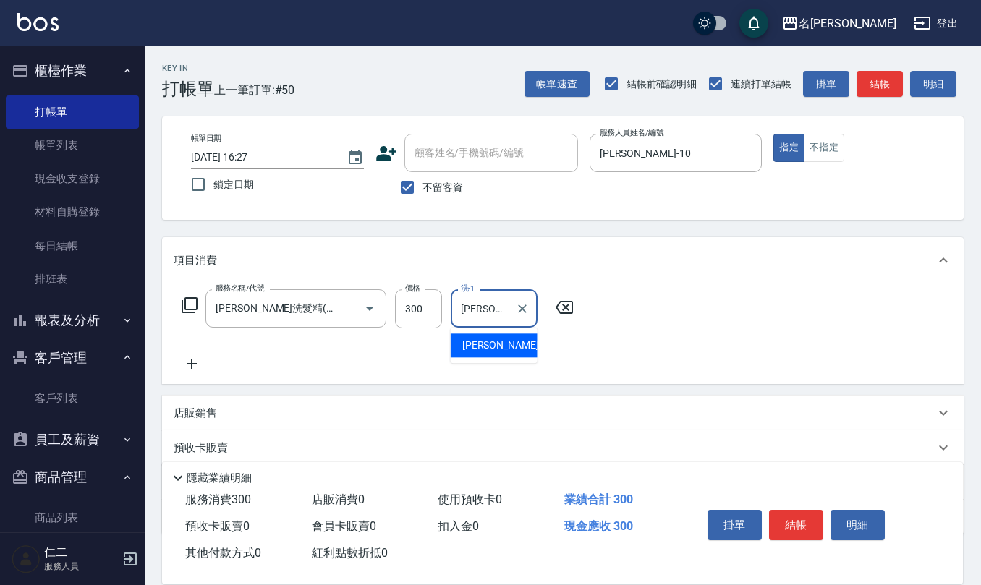
type input "[PERSON_NAME]-21"
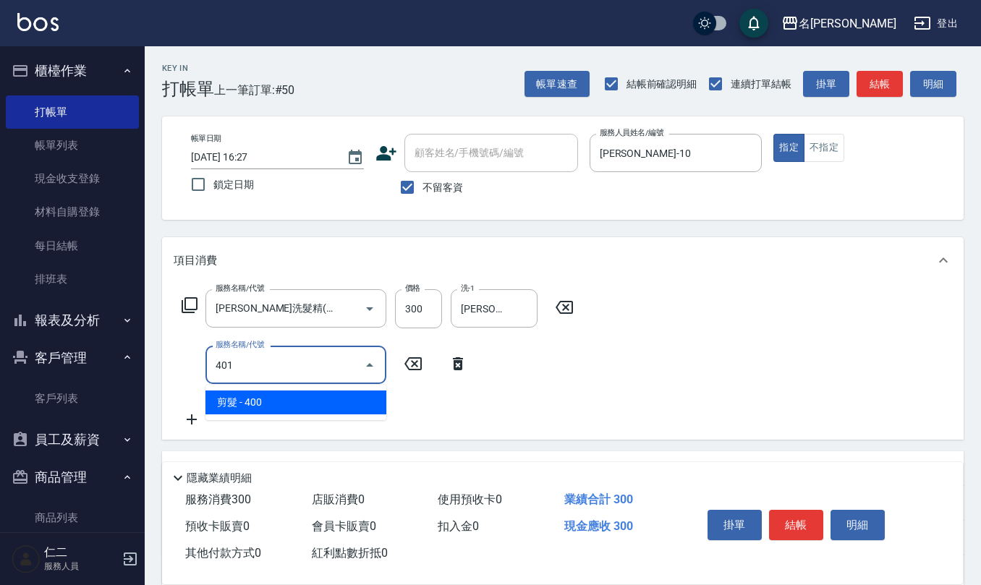
type input "剪髮(401)"
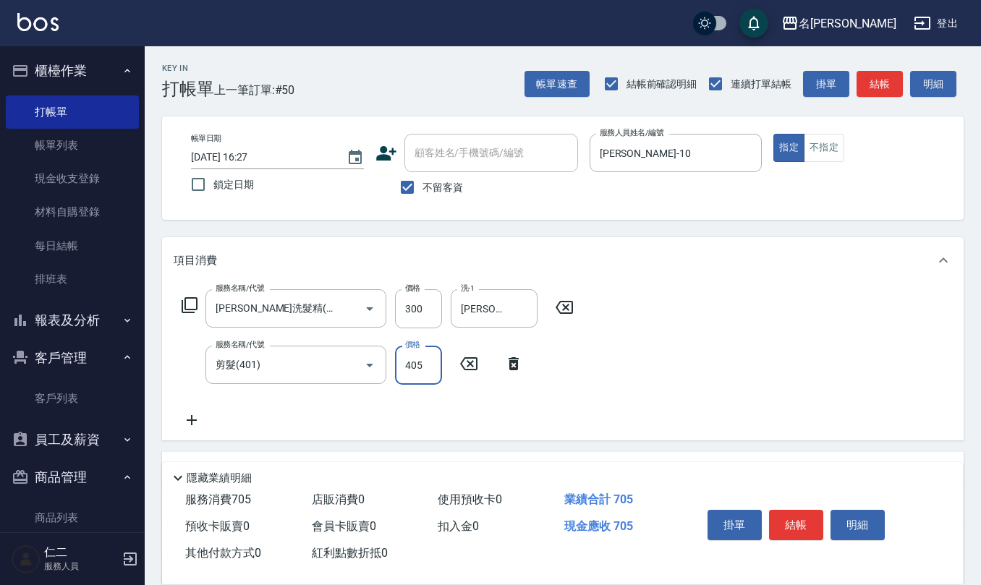
type input "405"
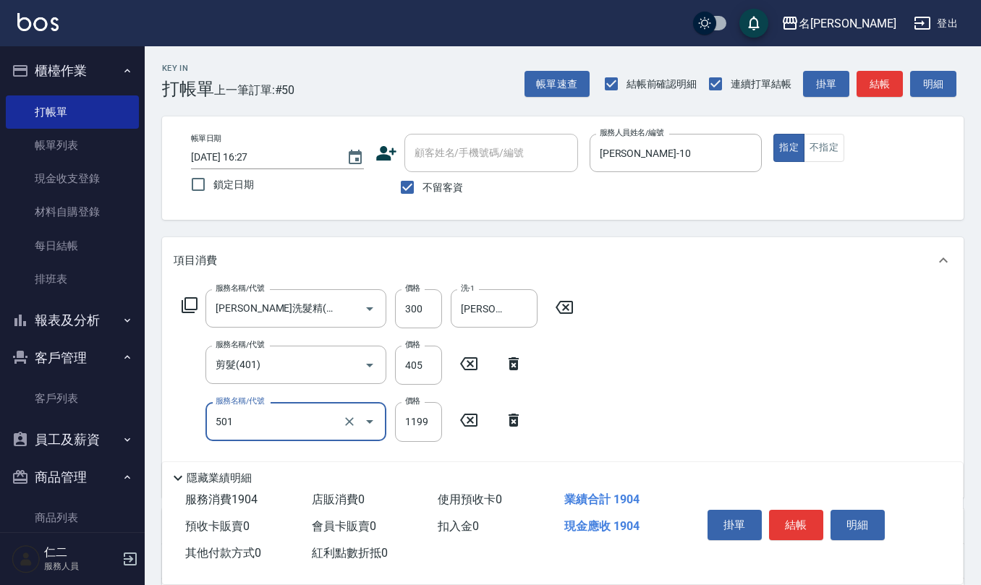
type input "染髮(501)"
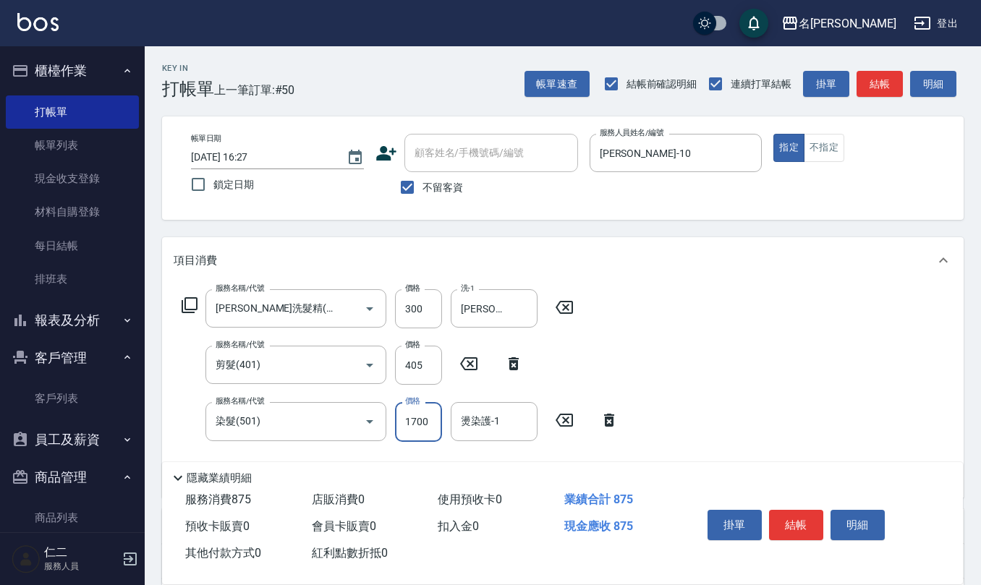
type input "1700"
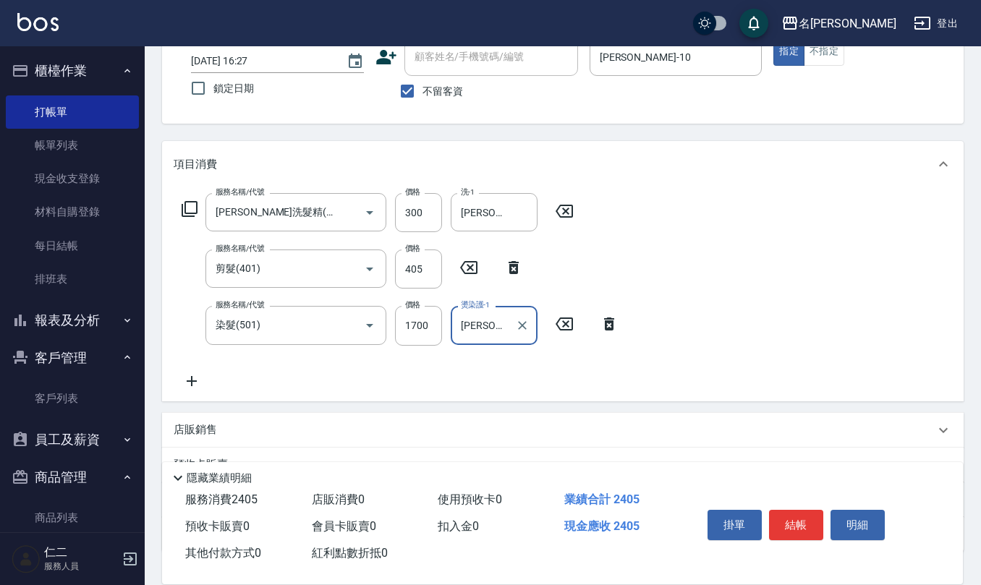
type input "[PERSON_NAME]-21"
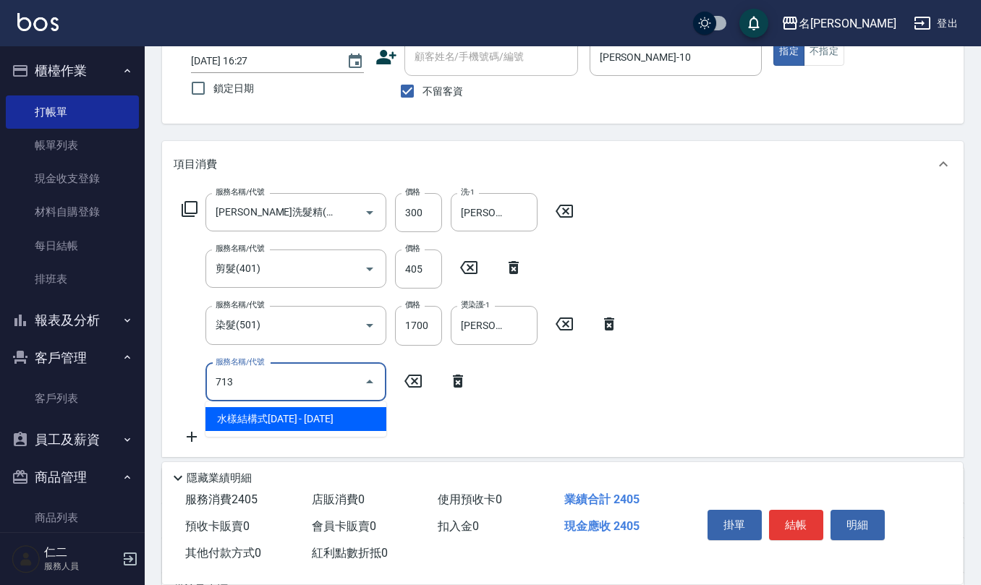
type input "水樣結構式1200(713)"
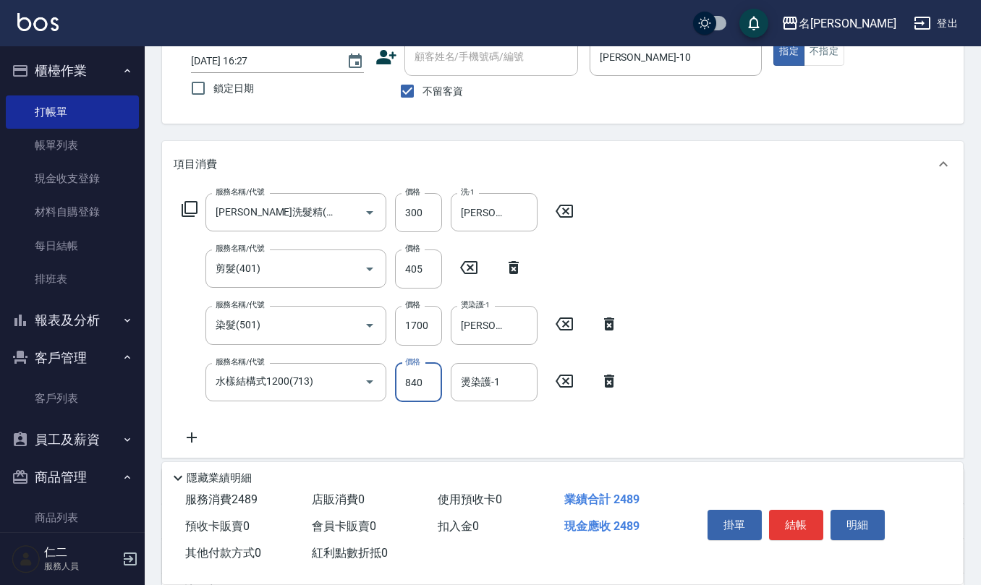
type input "840"
type input "[PERSON_NAME]-21"
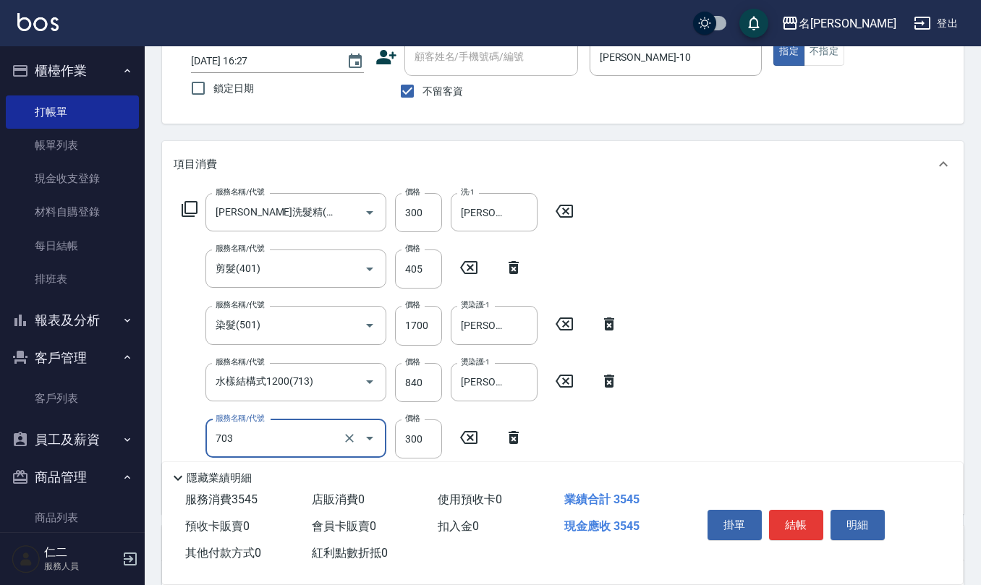
type input "(1236)設計師(703)"
type input "500"
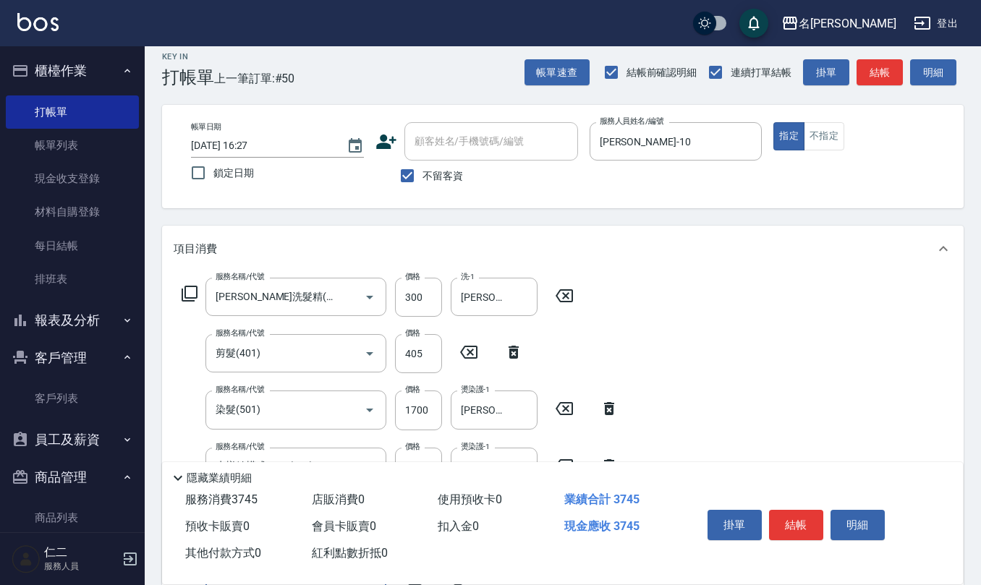
scroll to position [0, 0]
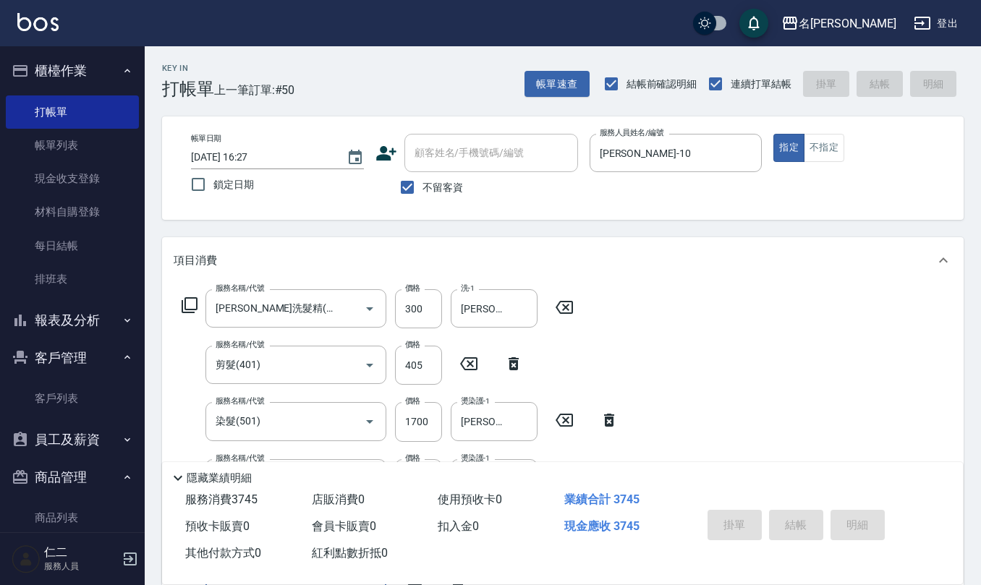
type input "[DATE] 16:28"
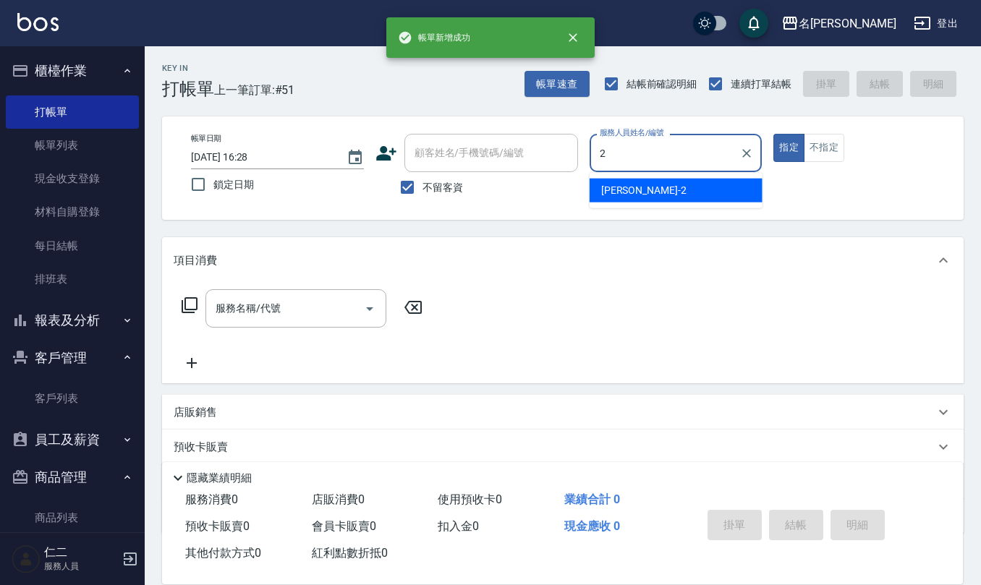
type input "[PERSON_NAME]-2"
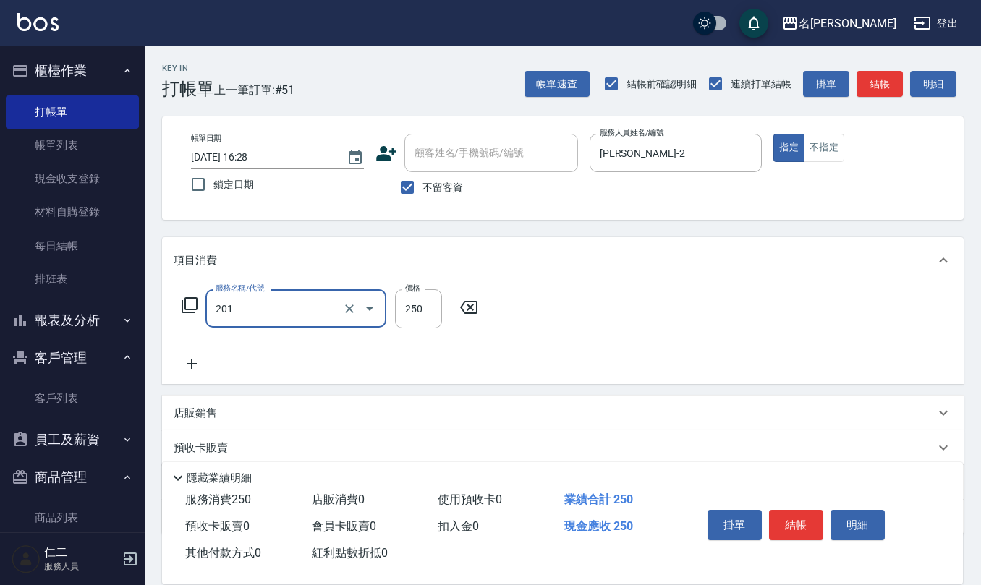
type input "洗髮(201)"
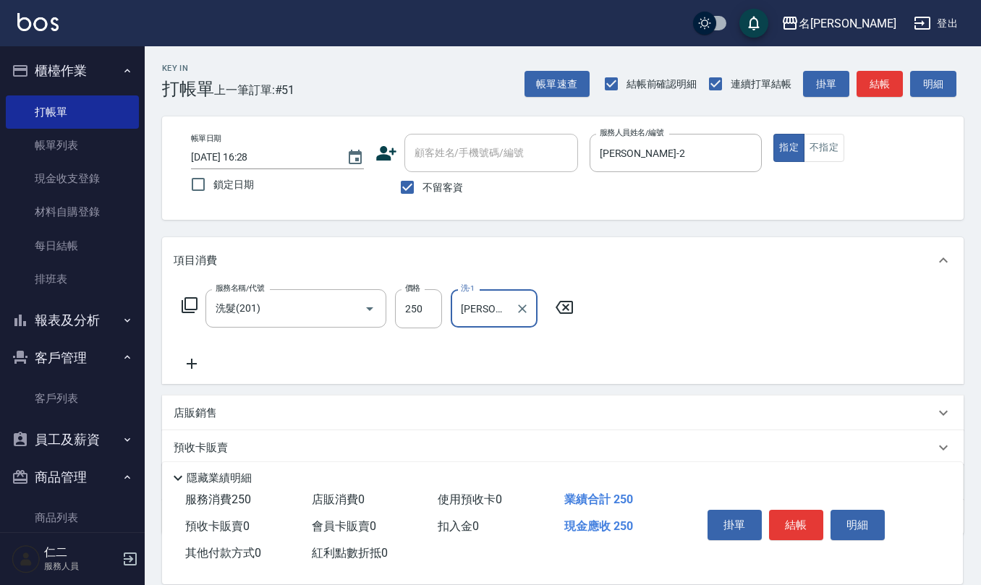
type input "[PERSON_NAME]5"
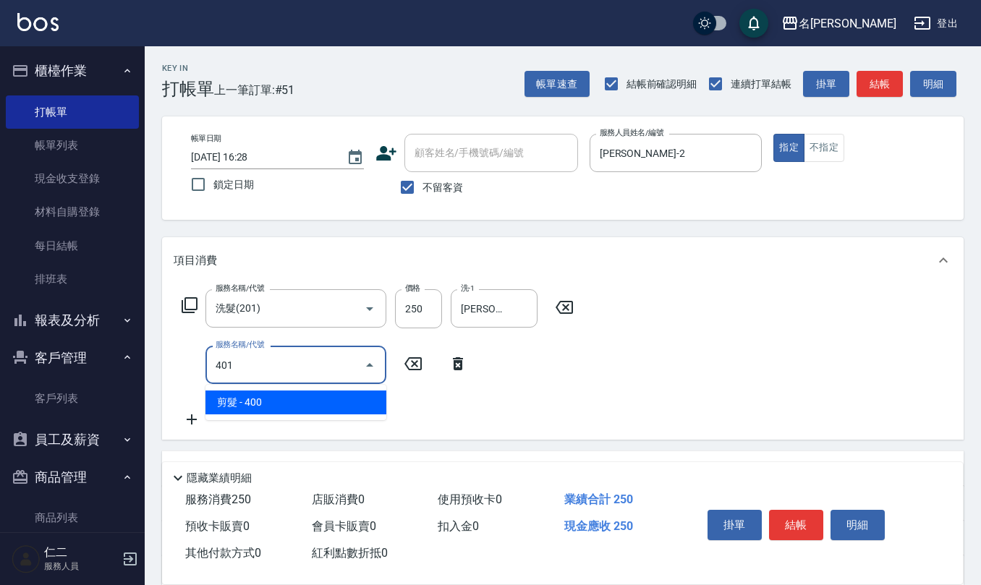
type input "剪髮(401)"
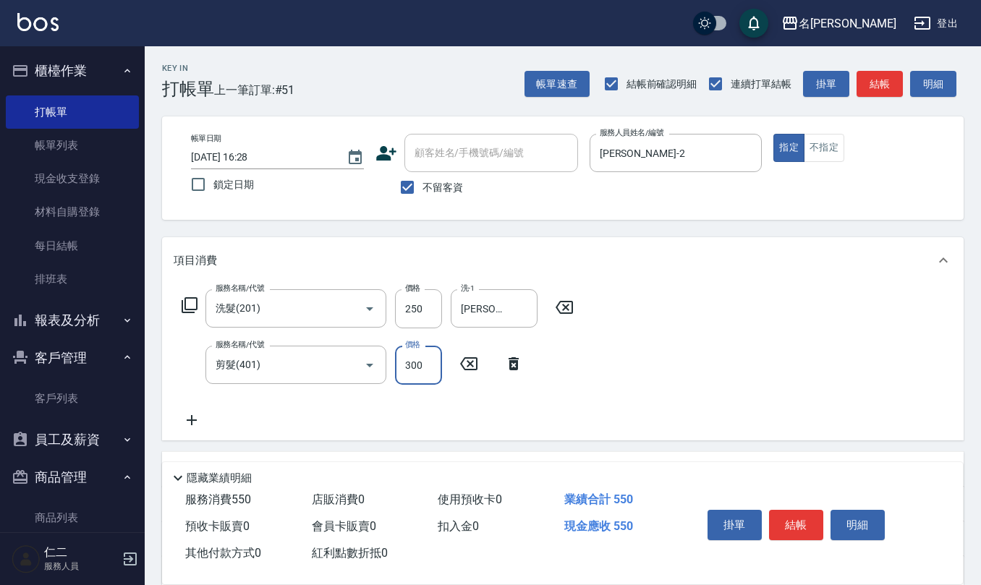
type input "300"
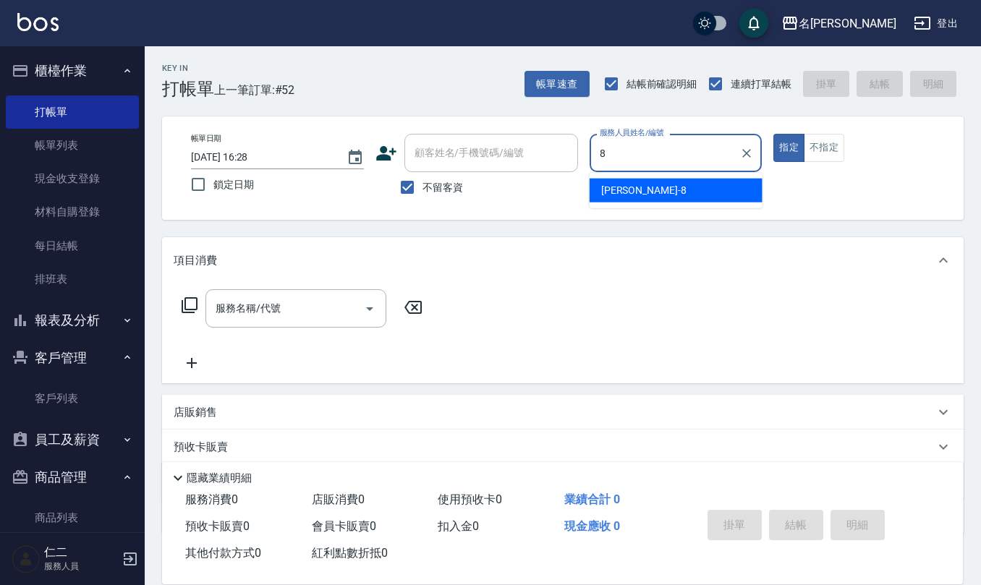
type input "[PERSON_NAME]-8"
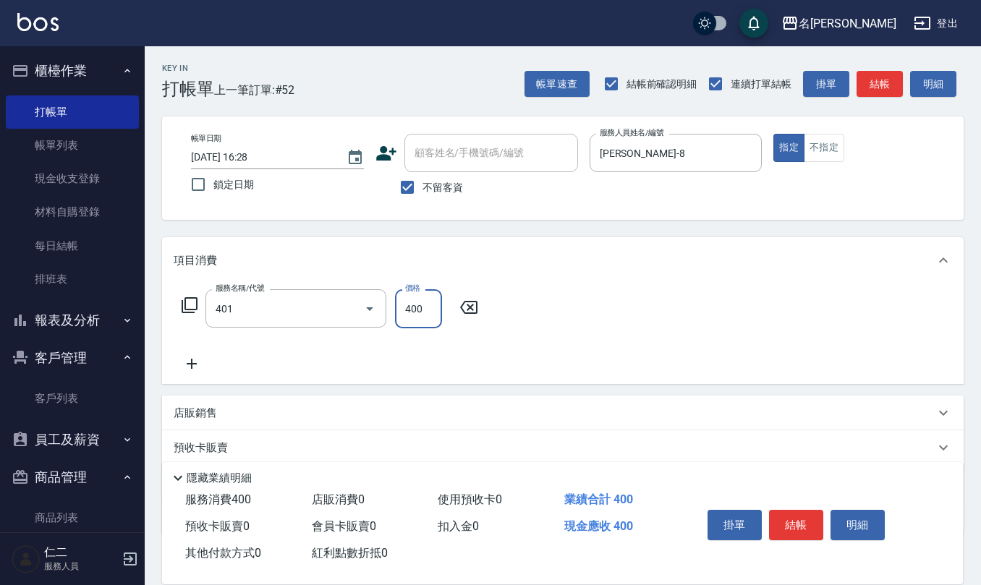
type input "剪髮(401)"
type input "400"
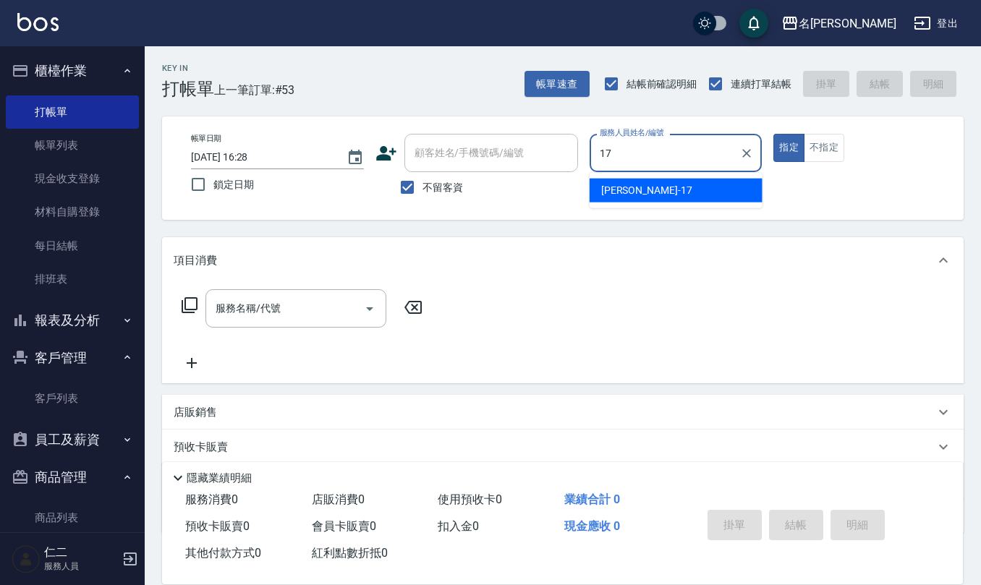
type input "[PERSON_NAME]-17"
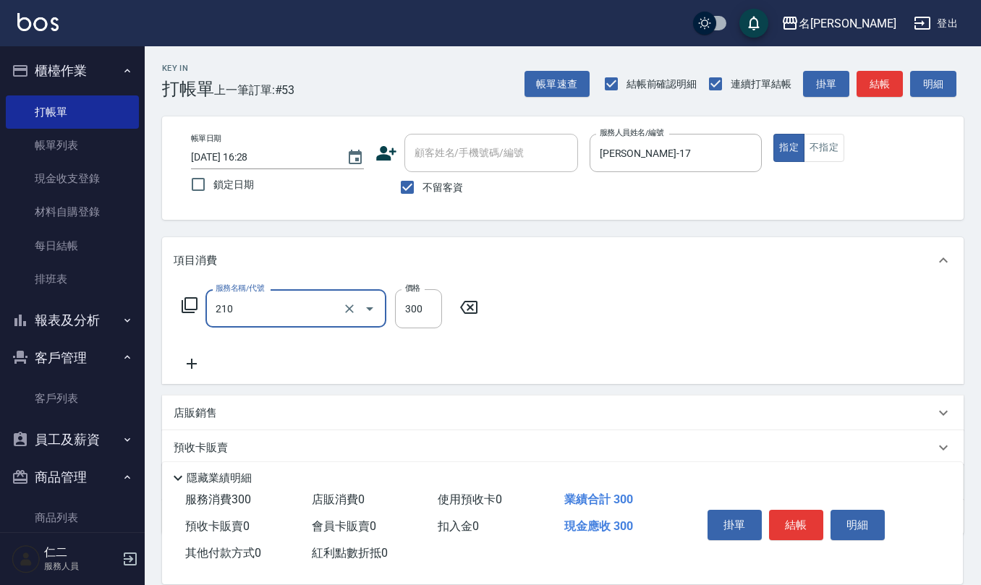
type input "[PERSON_NAME]洗髮精(210)"
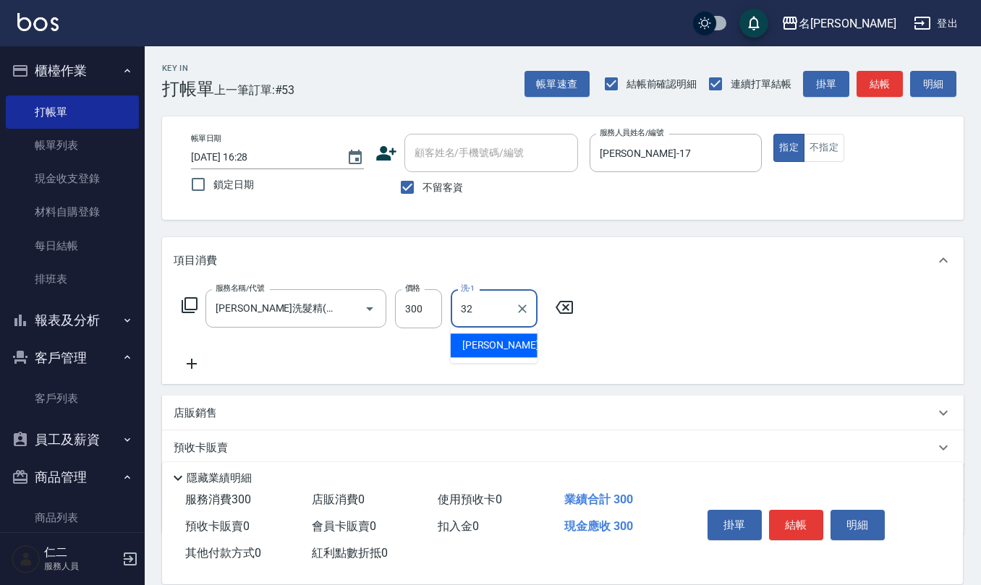
type input "[PERSON_NAME]-32"
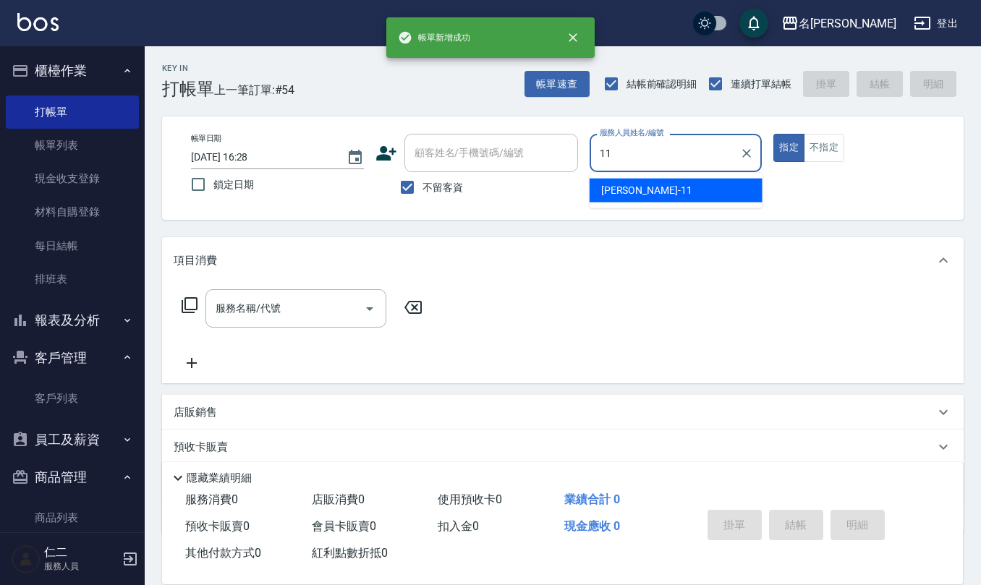
type input "[PERSON_NAME]橙-11"
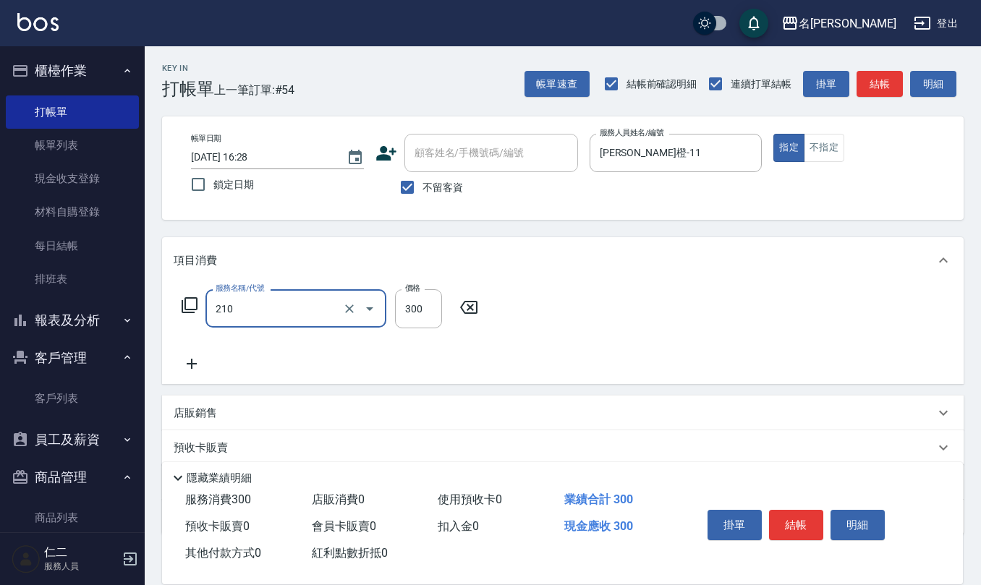
type input "[PERSON_NAME]洗髮精(210)"
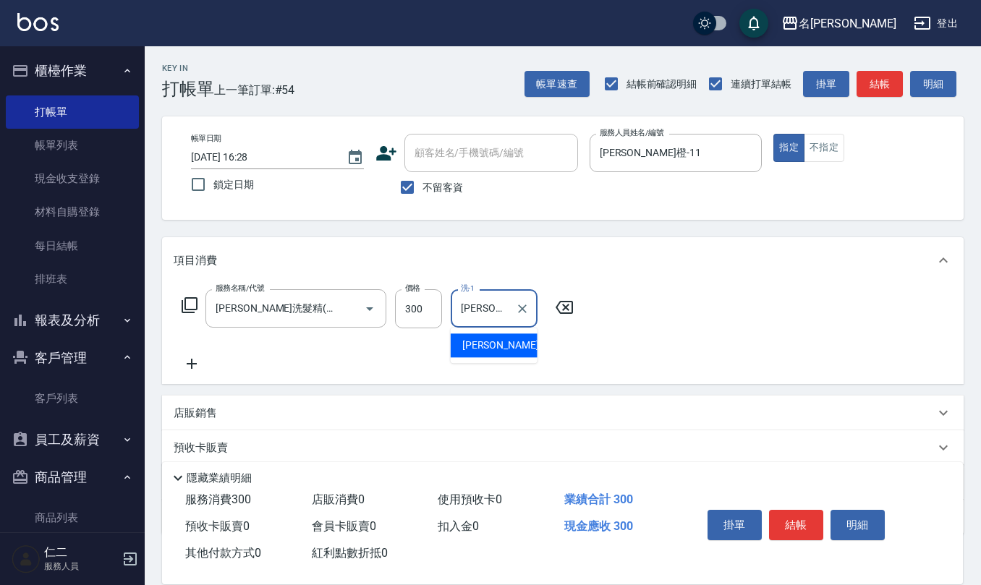
type input "[PERSON_NAME]橙-11"
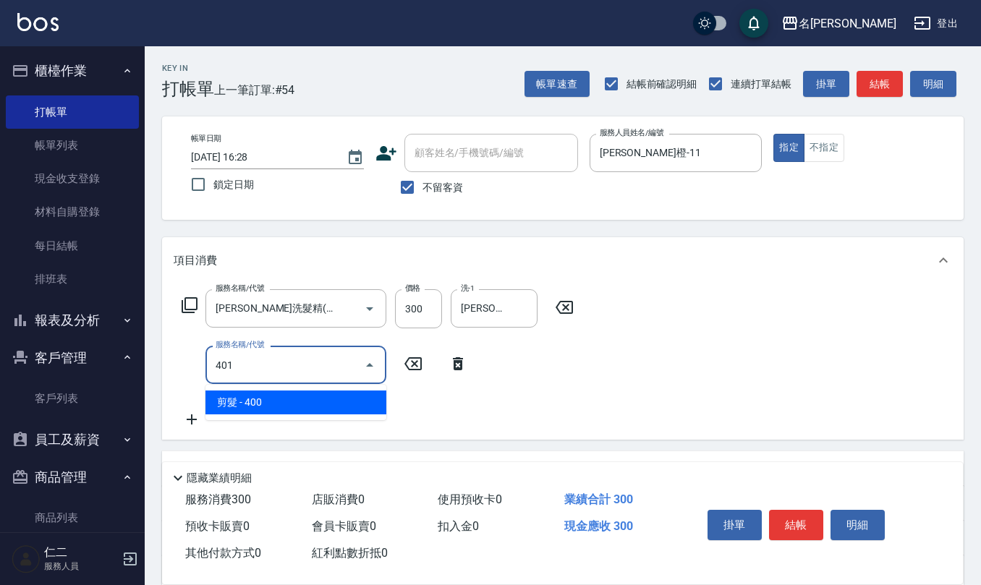
type input "剪髮(401)"
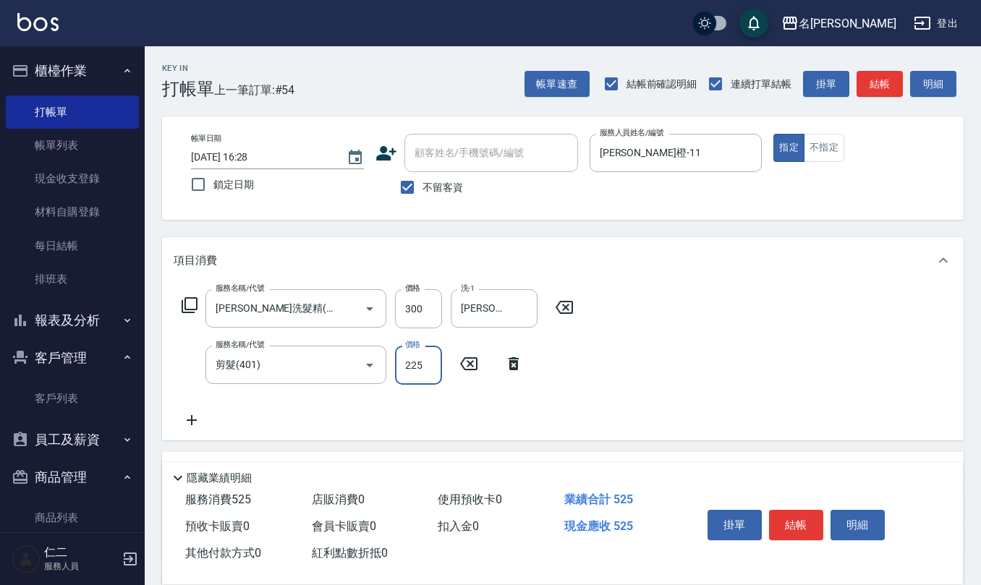
type input "225"
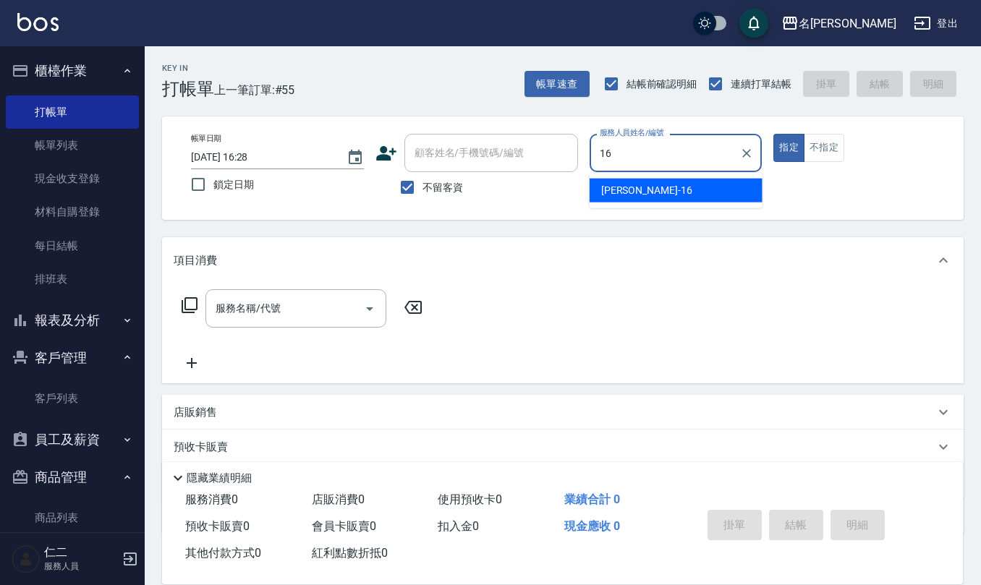
type input "[PERSON_NAME]-16"
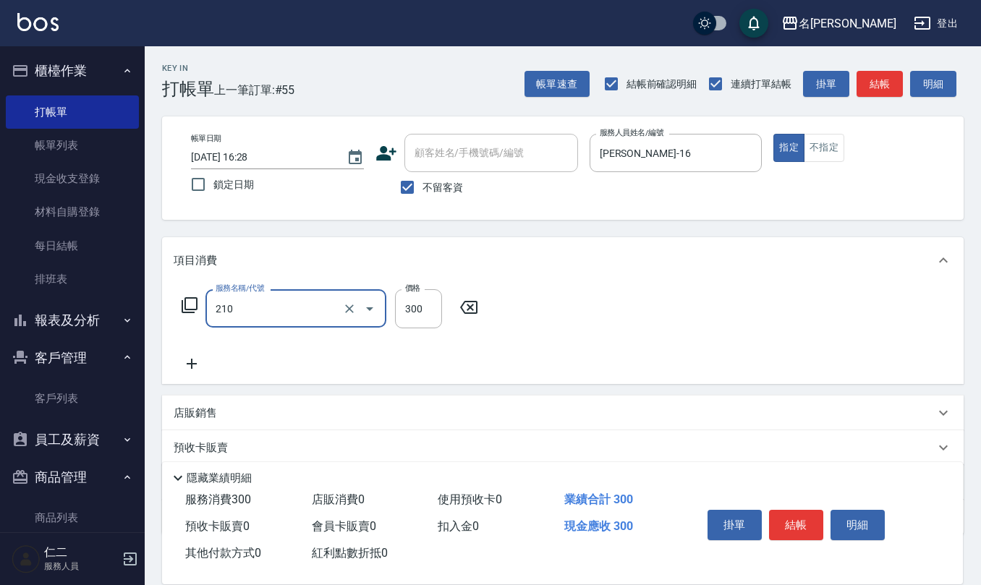
type input "[PERSON_NAME]洗髮精(210)"
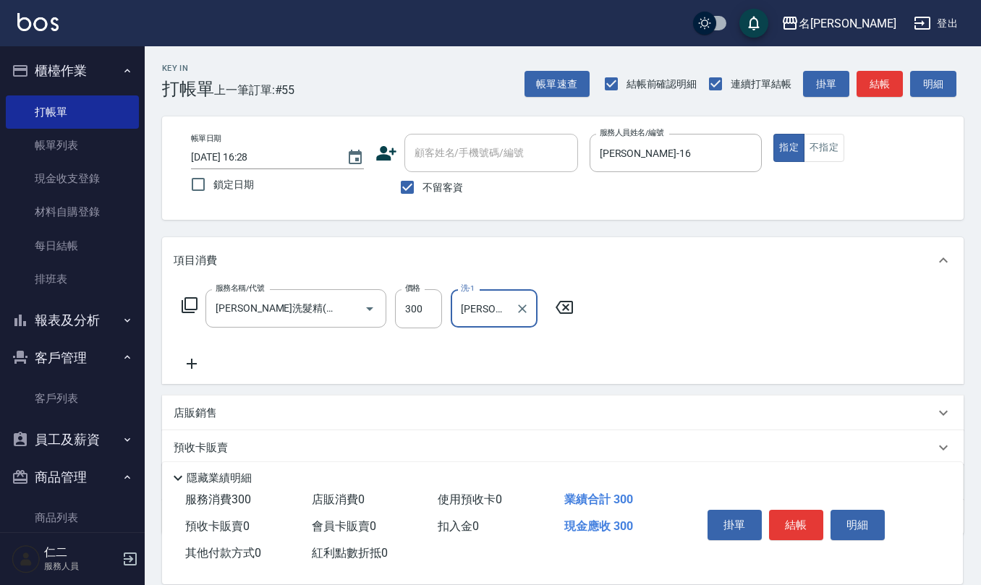
type input "[PERSON_NAME]5"
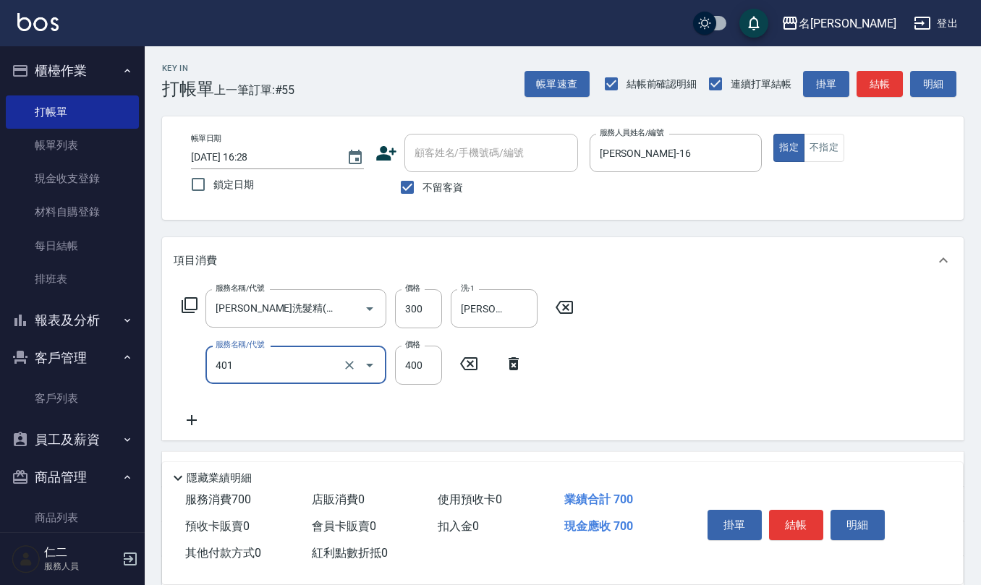
type input "剪髮(401)"
type input "360"
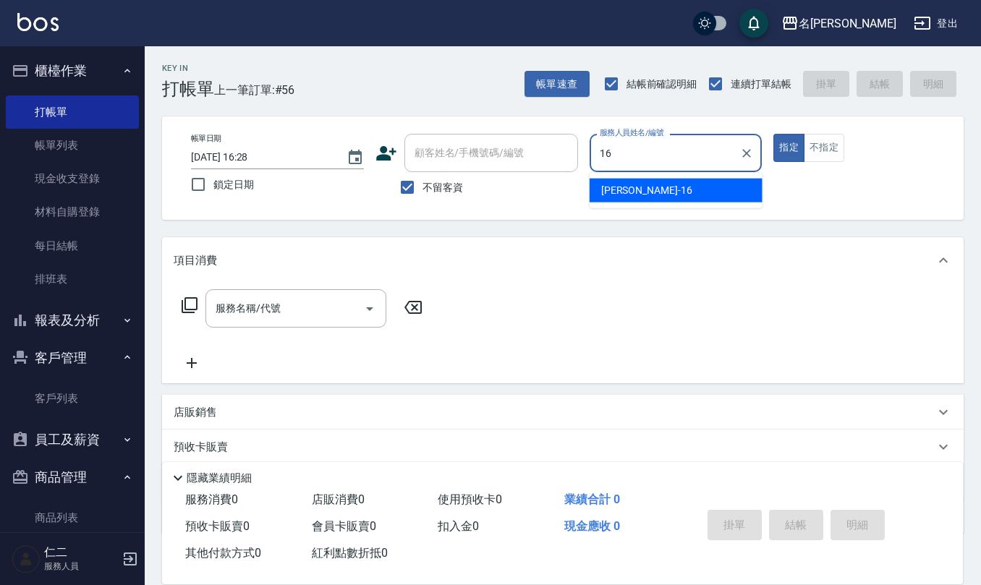
type input "[PERSON_NAME]-16"
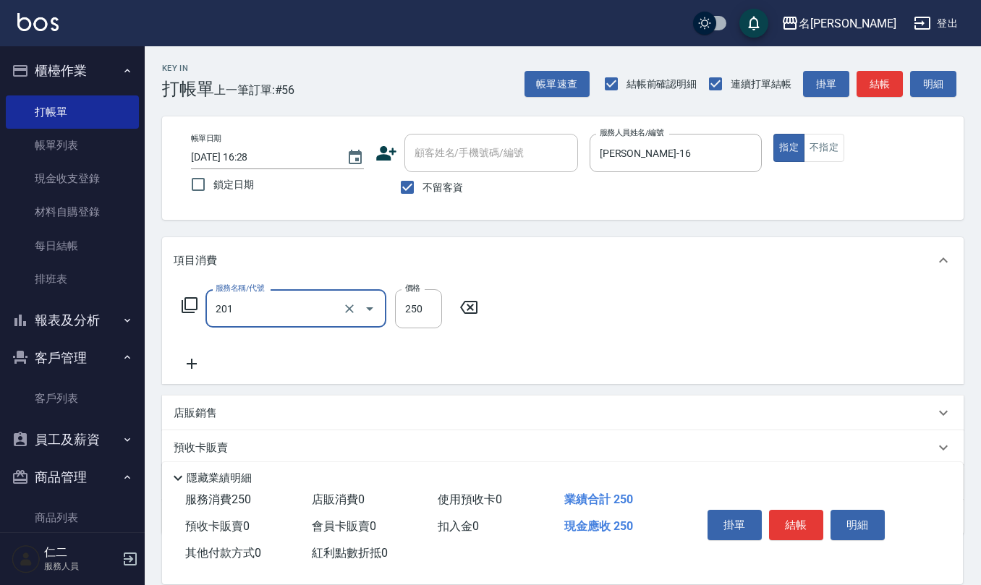
type input "洗髮(201)"
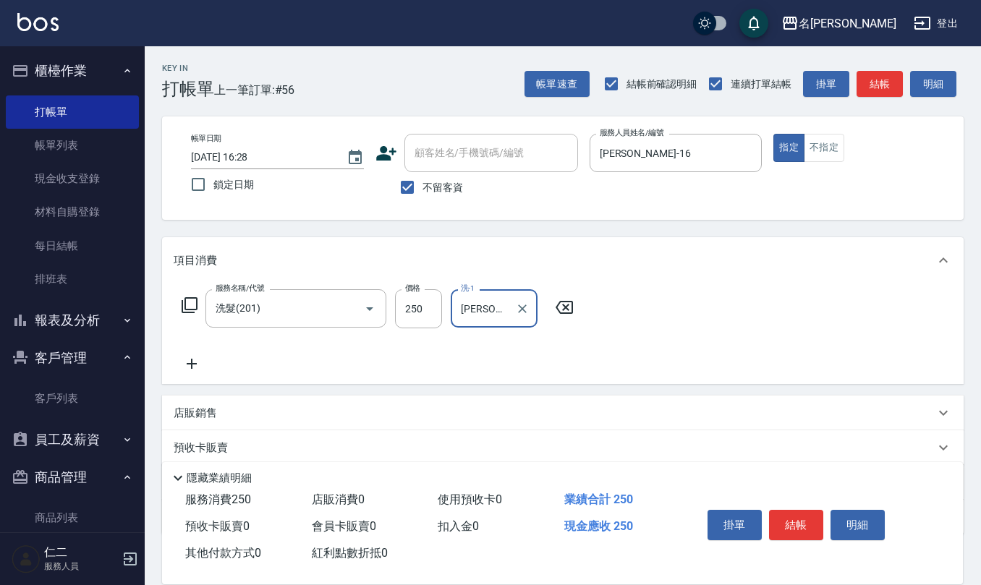
type input "[PERSON_NAME]-32"
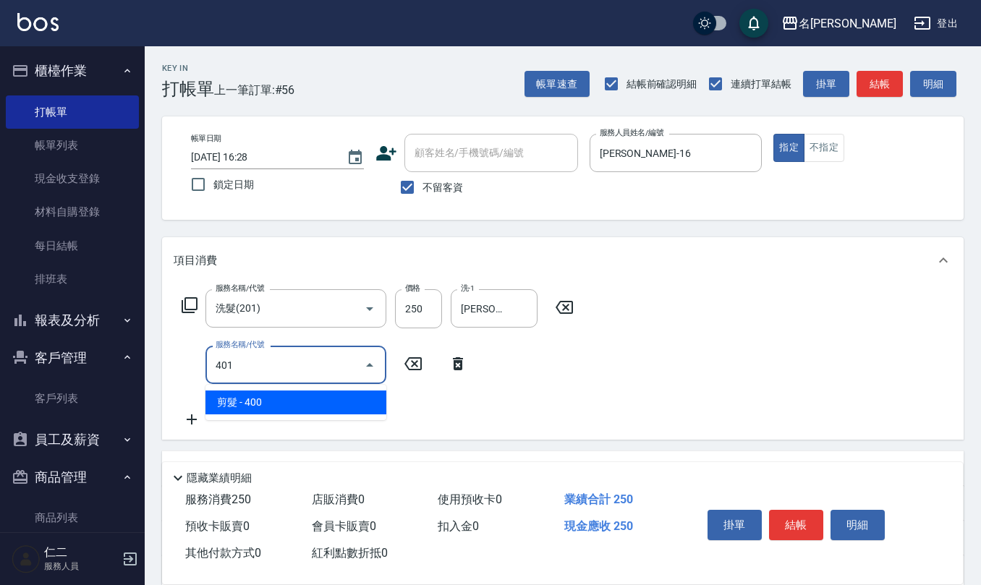
type input "剪髮(401)"
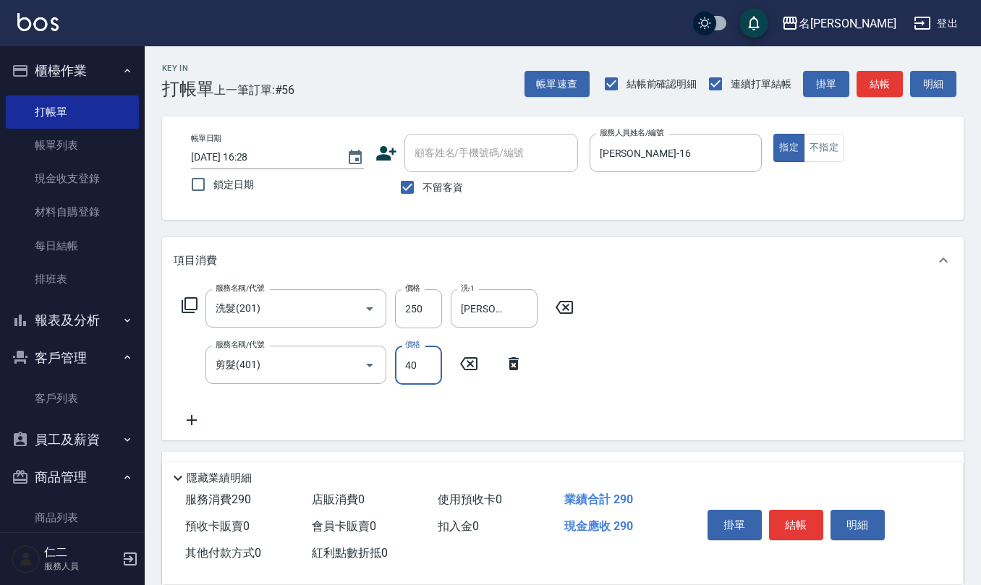
type input "400"
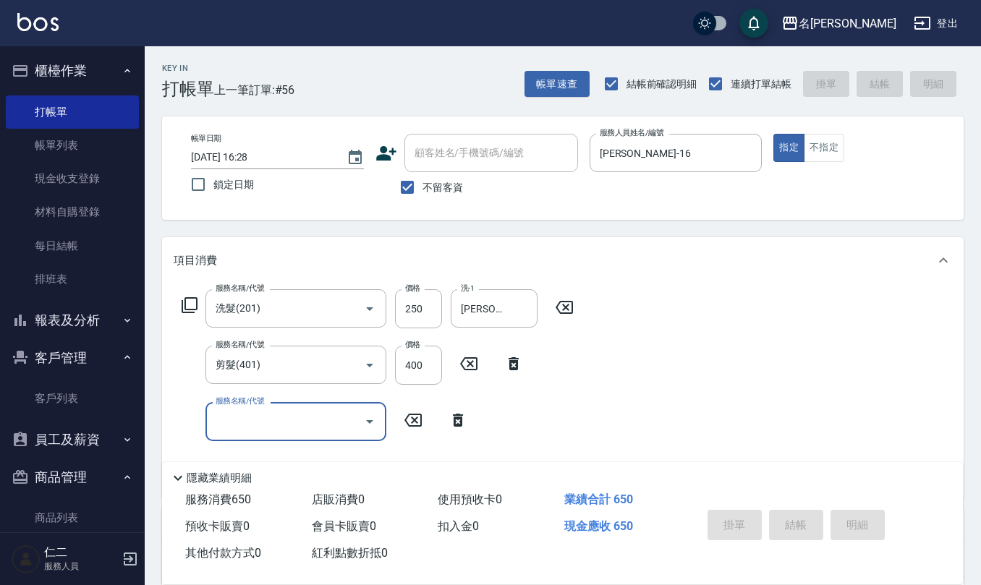
type input "[DATE] 16:29"
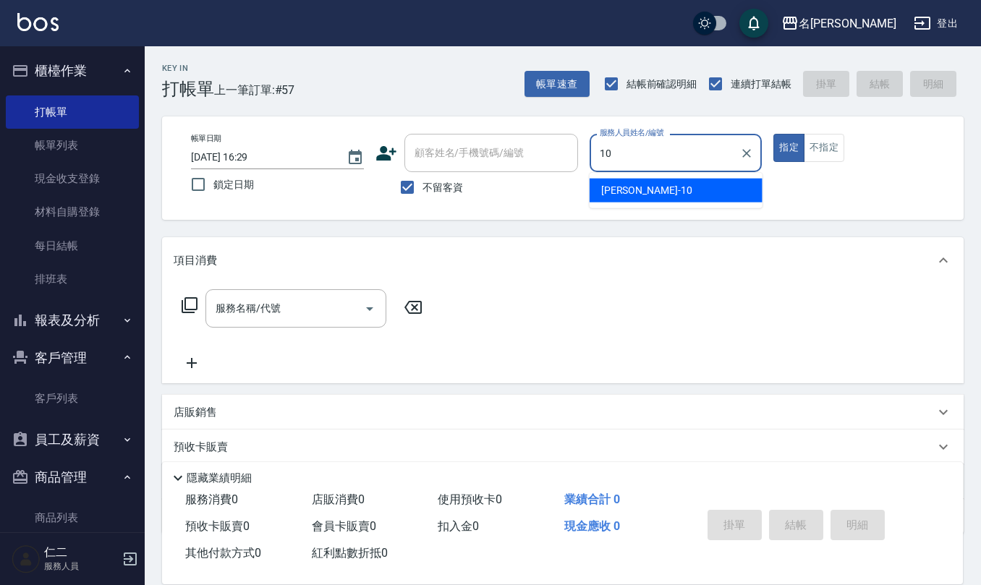
type input "[PERSON_NAME]-10"
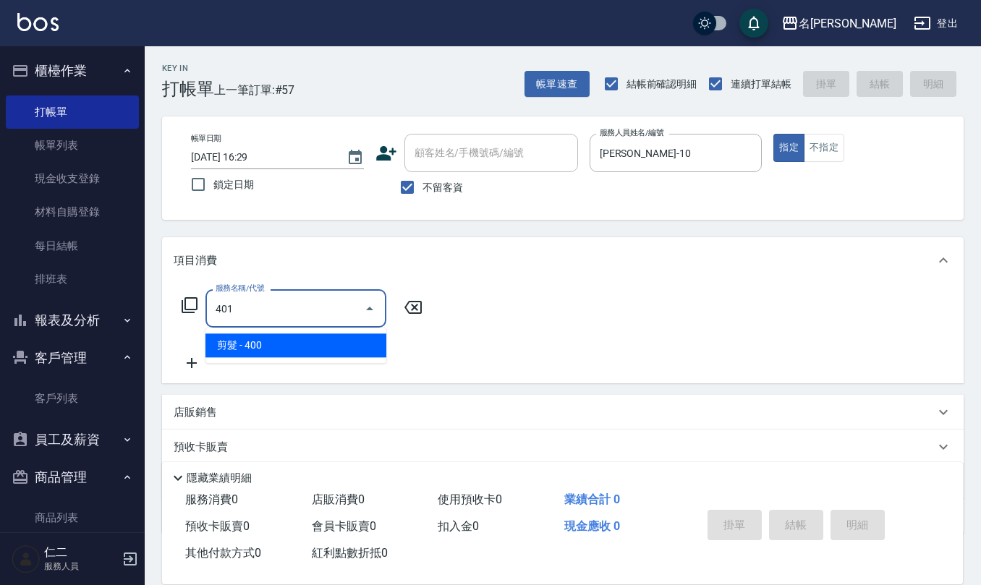
type input "剪髮(401)"
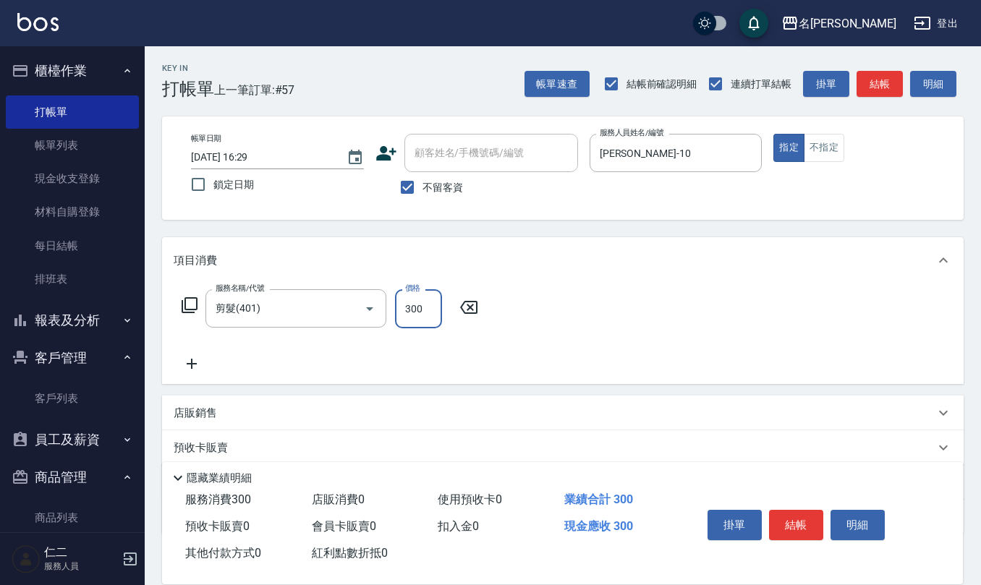
type input "300"
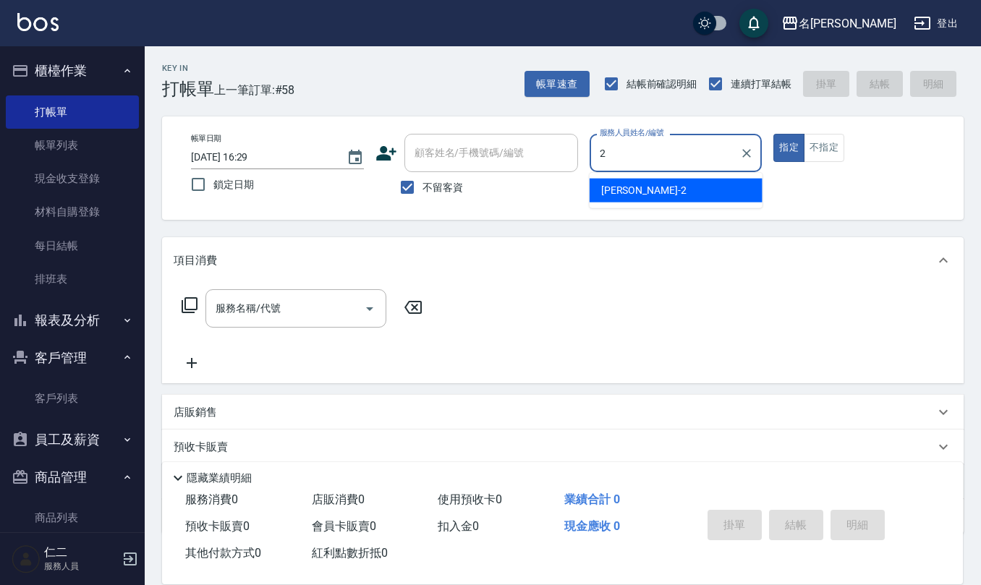
type input "[PERSON_NAME]-2"
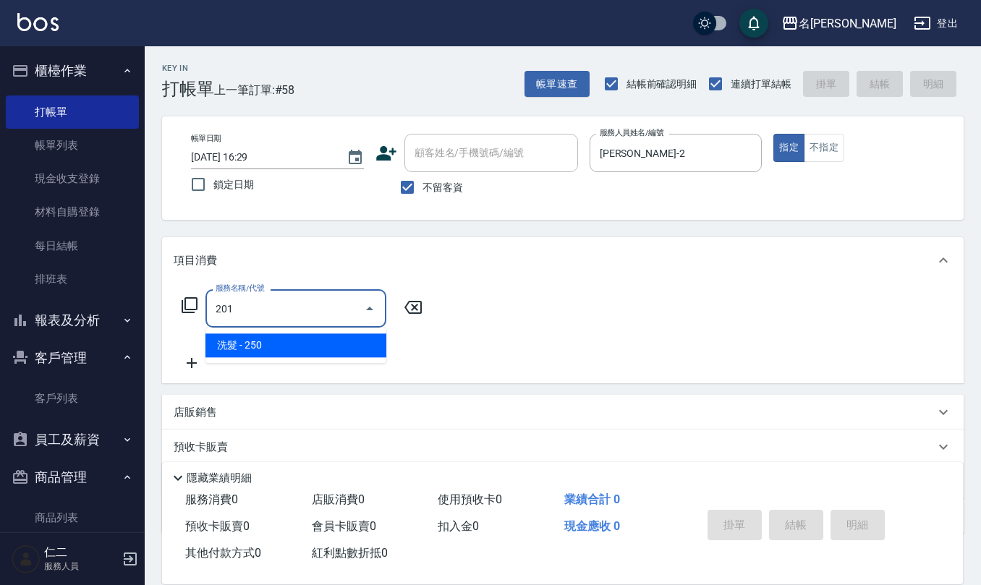
type input "洗髮(201)"
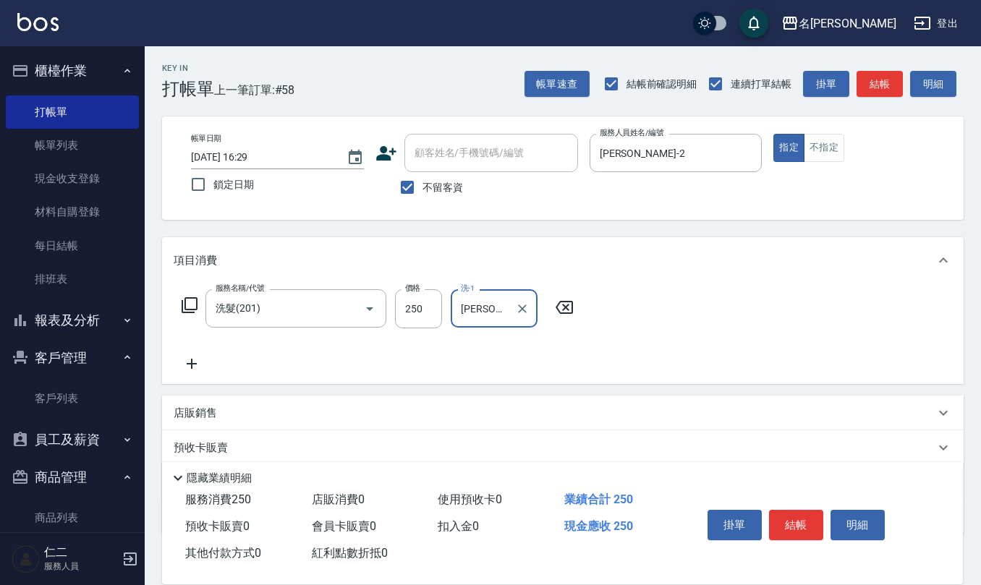
type input "[PERSON_NAME]-32"
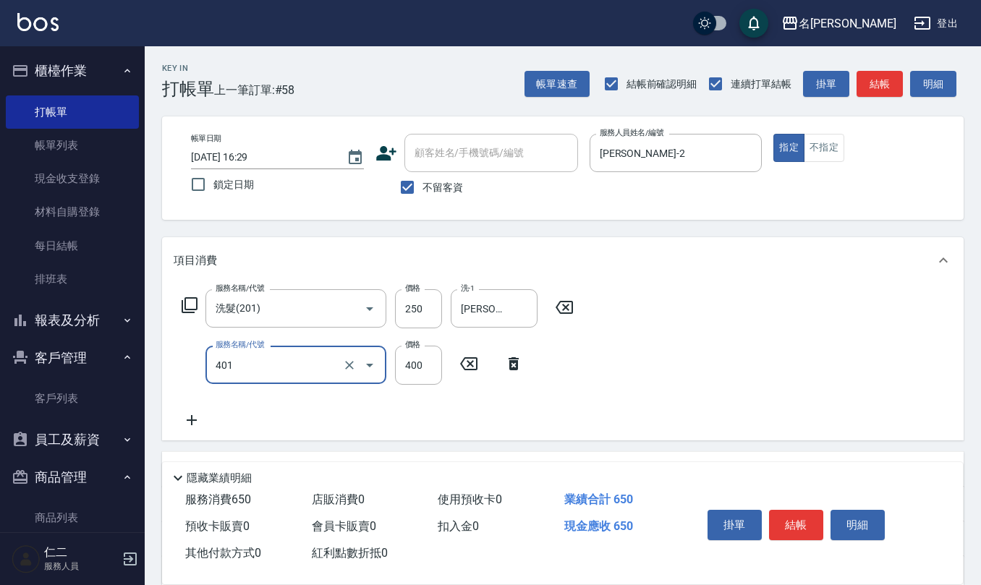
type input "剪髮(401)"
type input "350"
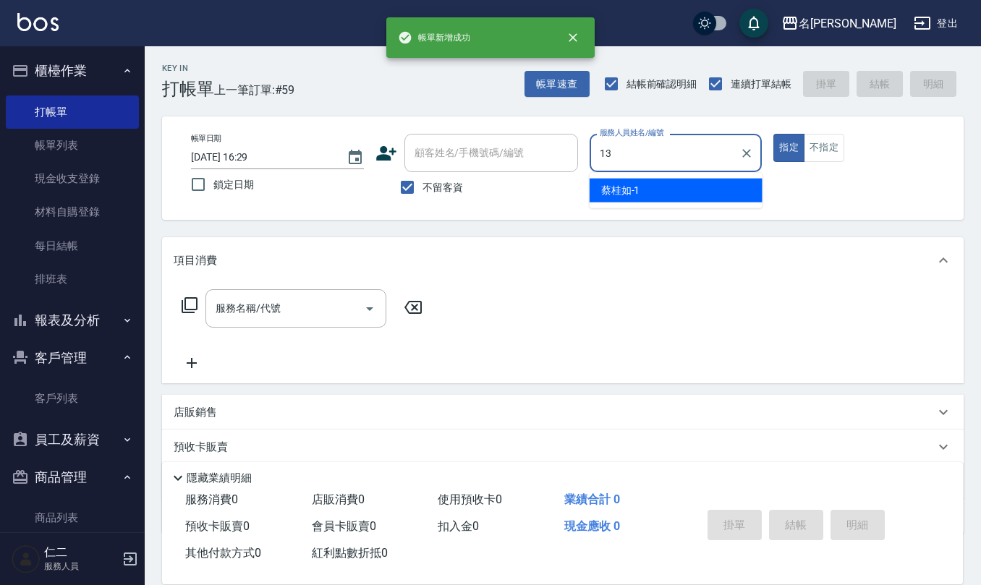
type input "[PERSON_NAME]-13"
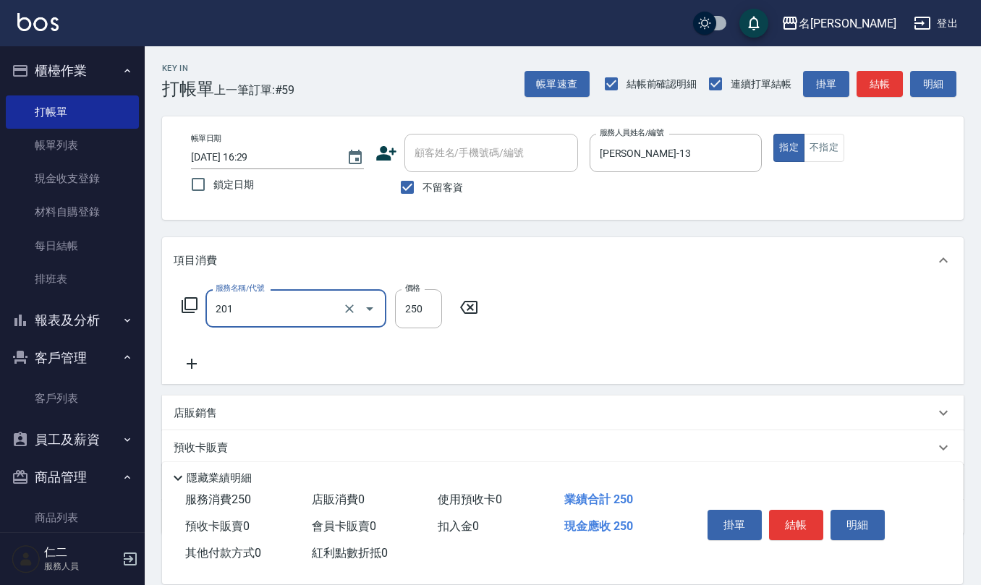
type input "洗髮(201)"
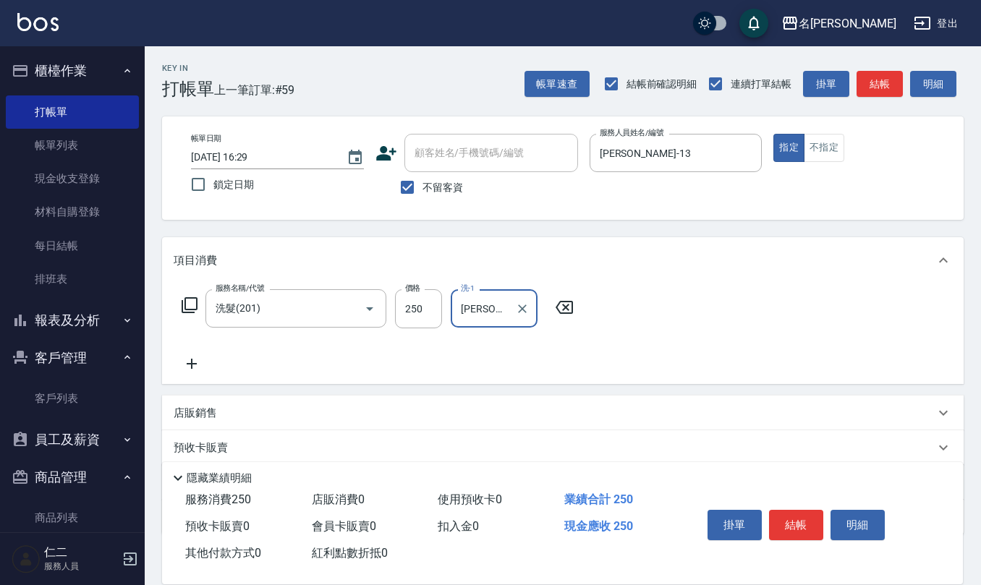
type input "[PERSON_NAME]-24"
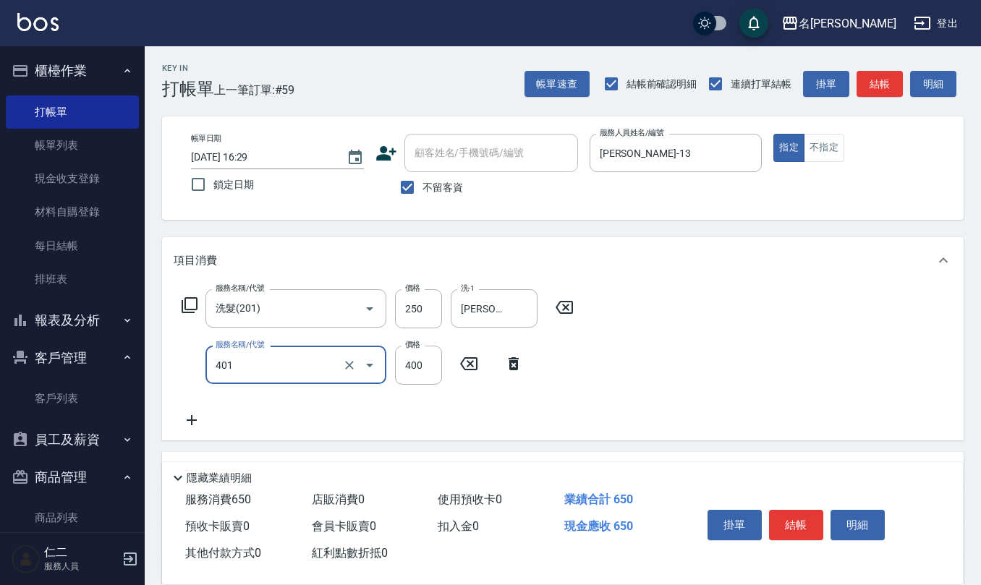
type input "剪髮(401)"
type input "250"
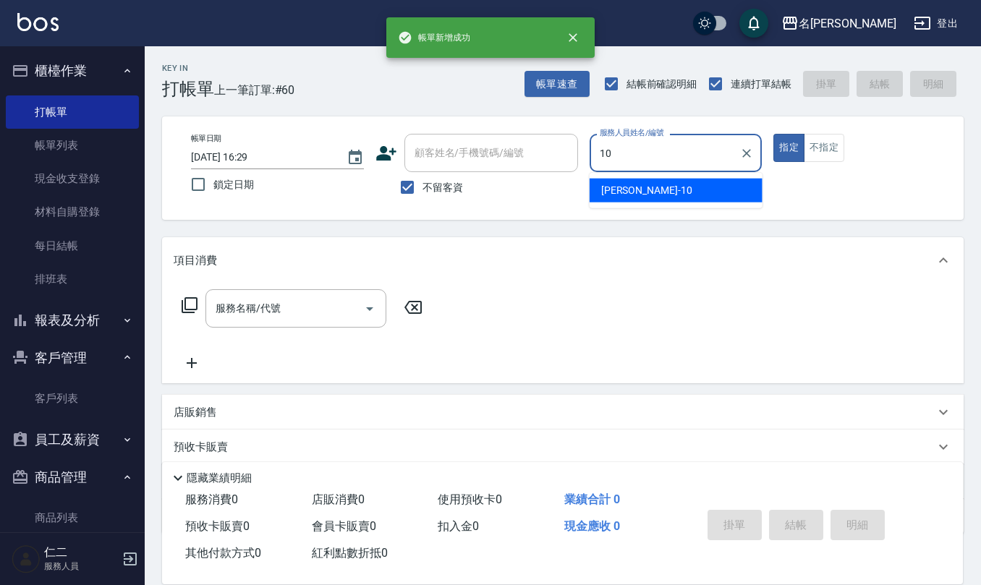
type input "[PERSON_NAME]-10"
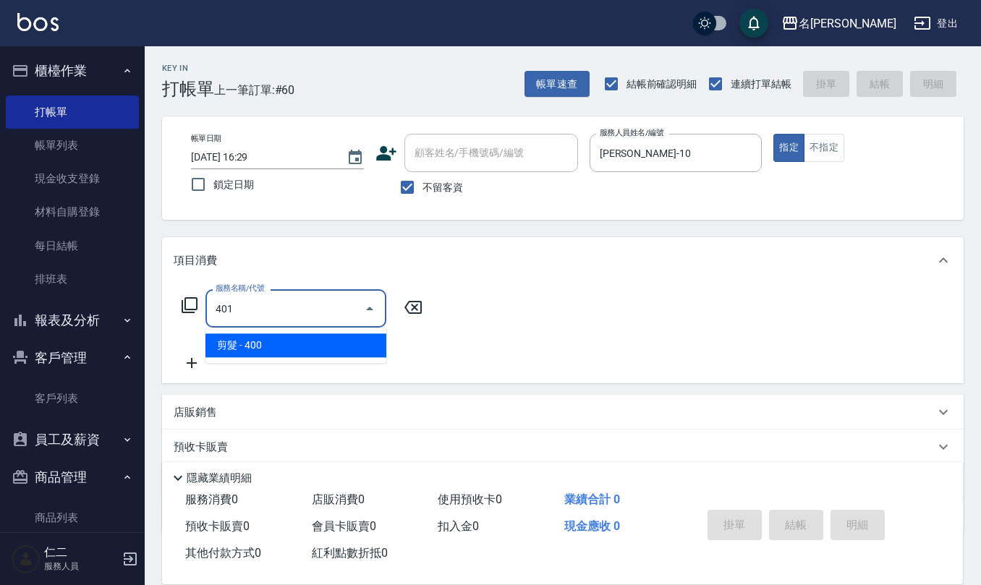
type input "剪髮(401)"
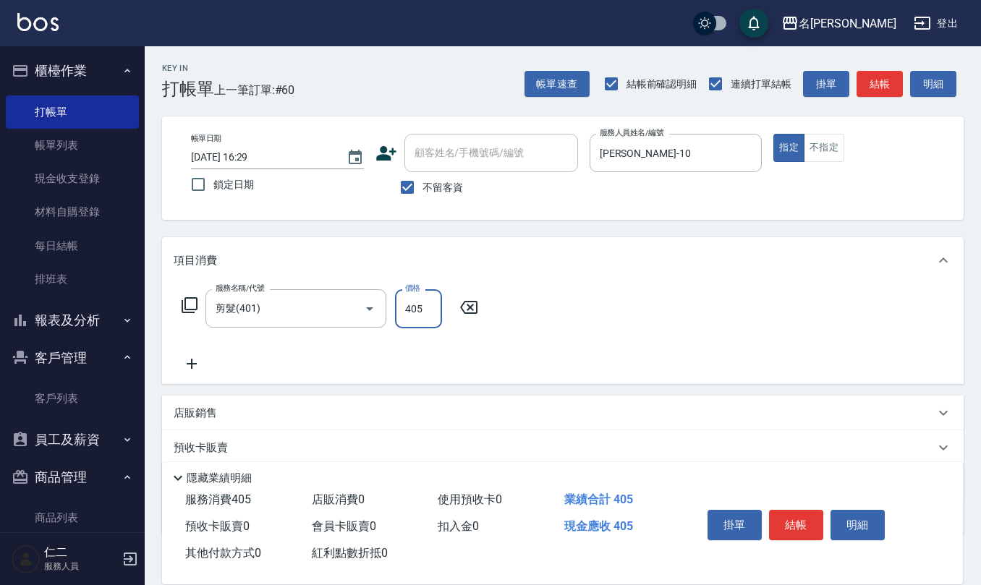
type input "405"
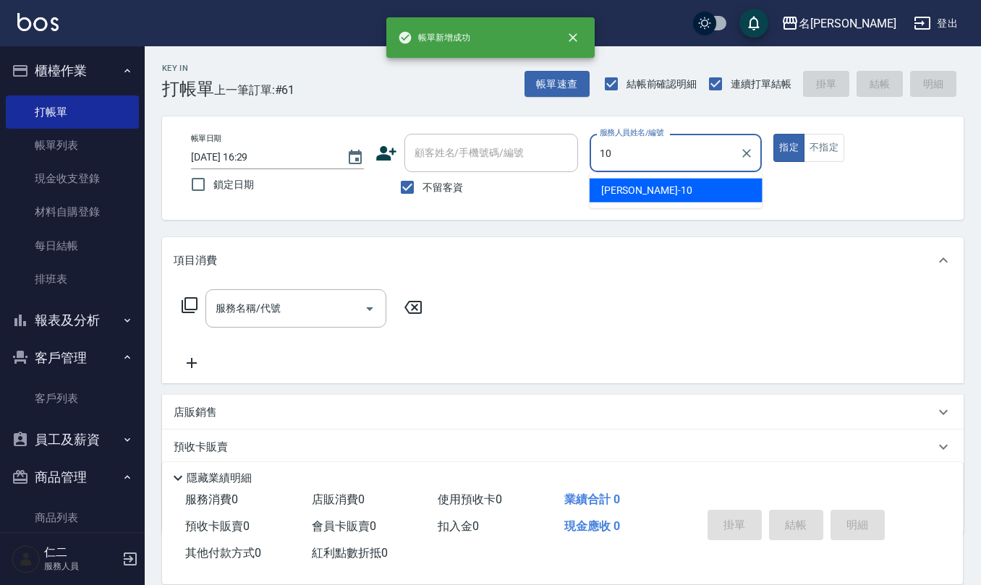
type input "[PERSON_NAME]-10"
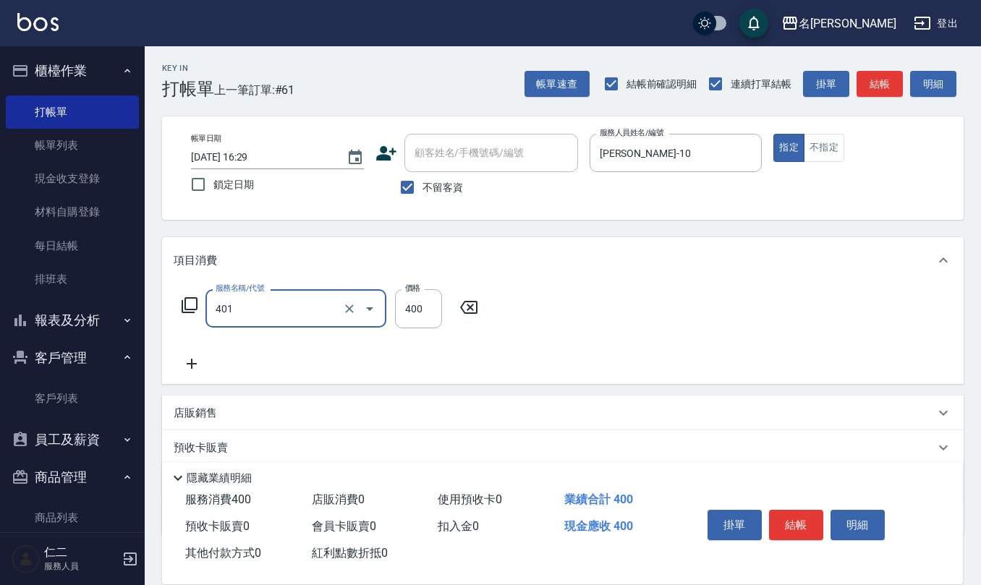
type input "剪髮(401)"
type input "405"
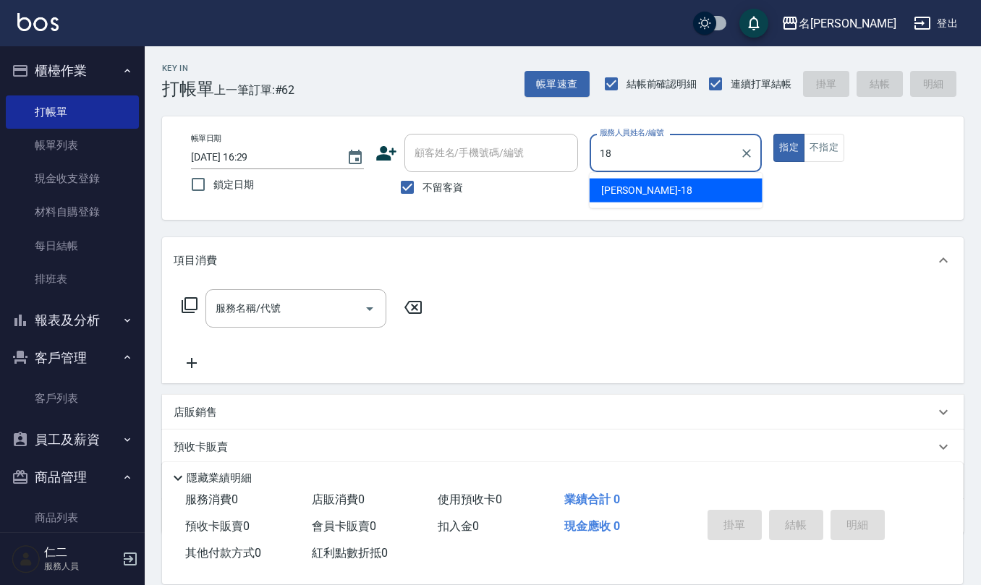
type input "[PERSON_NAME]-18"
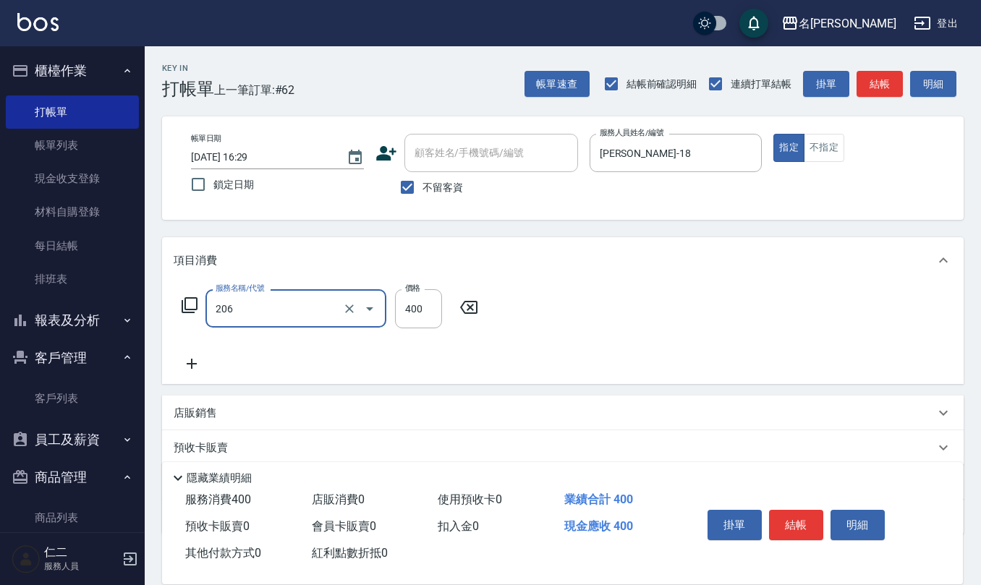
type input "健康洗(206)"
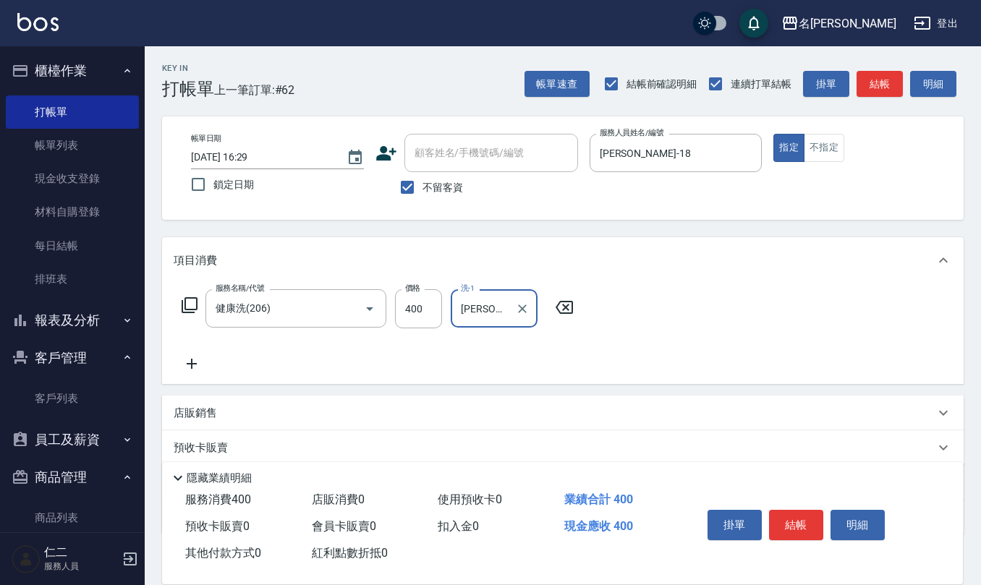
type input "[PERSON_NAME]-20"
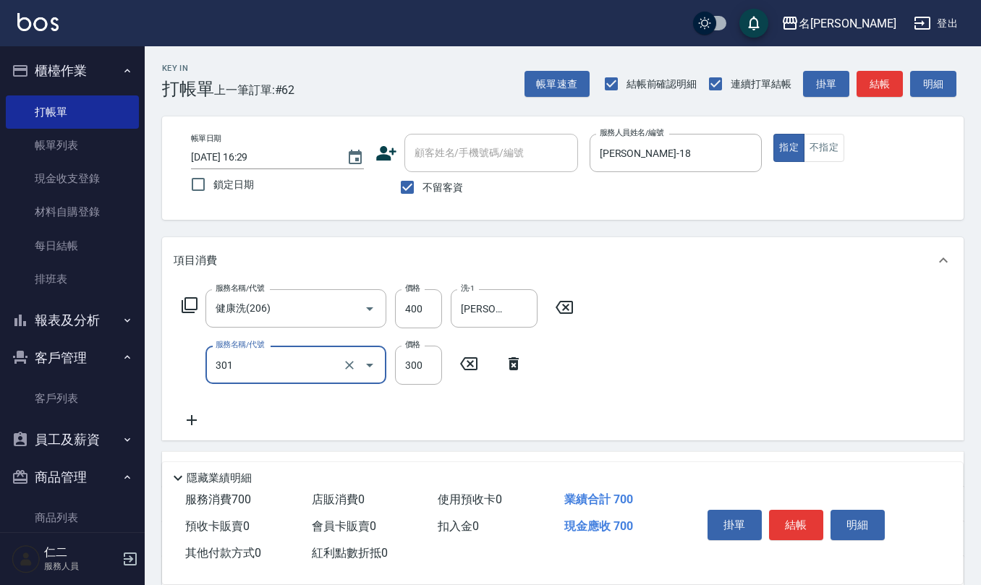
type input "補燙599以下(301)"
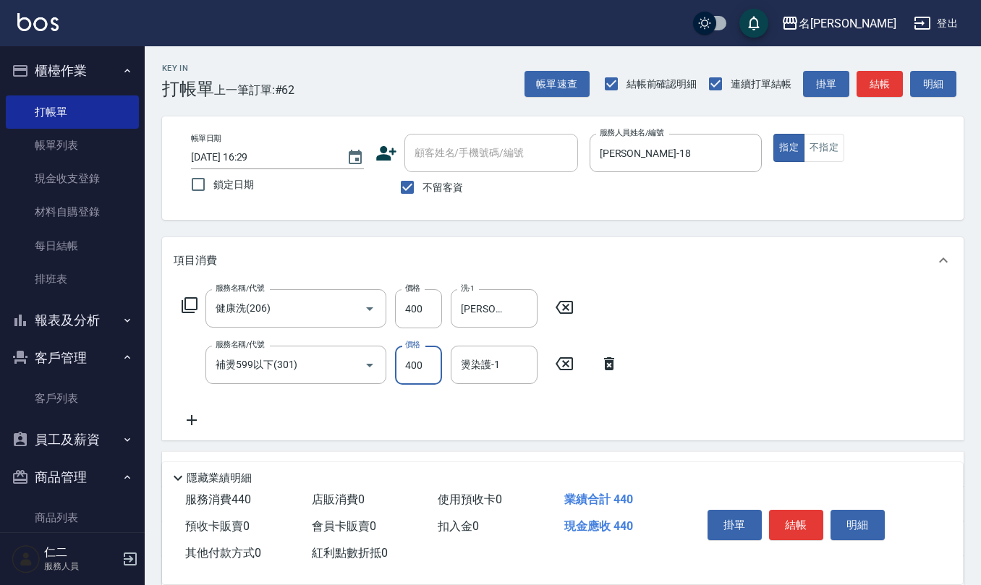
type input "400"
type input "[PERSON_NAME]-20"
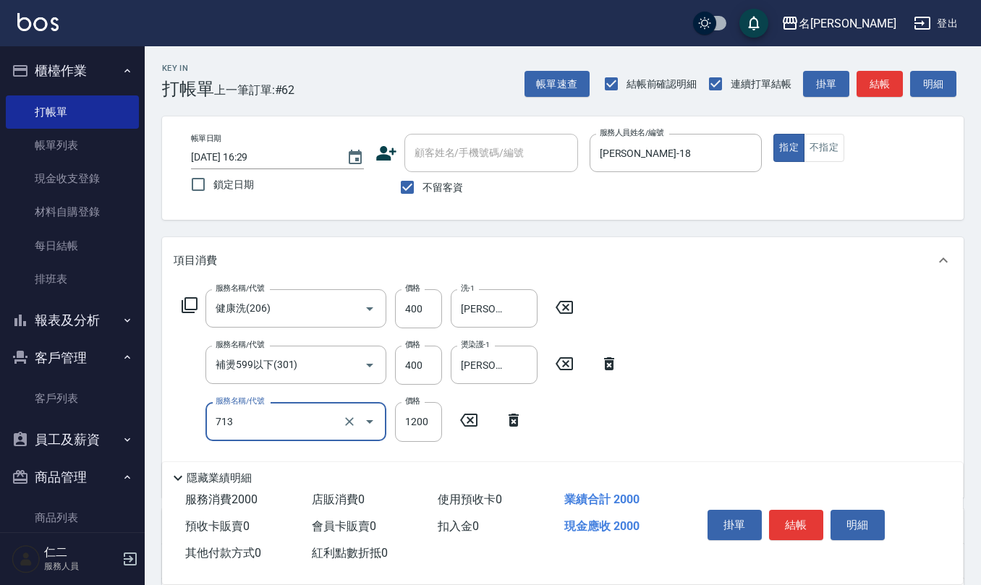
type input "水樣結構式1200(713)"
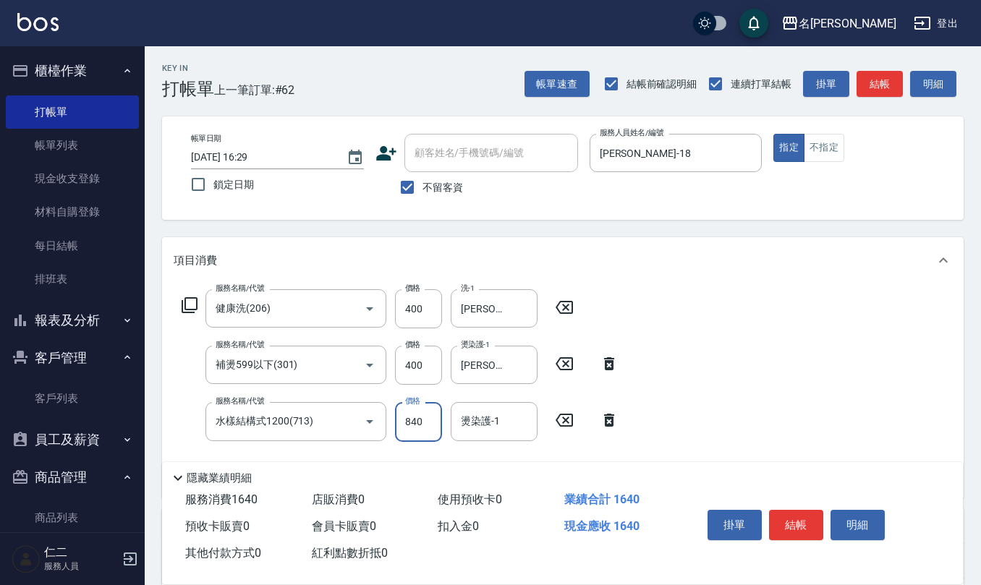
type input "840"
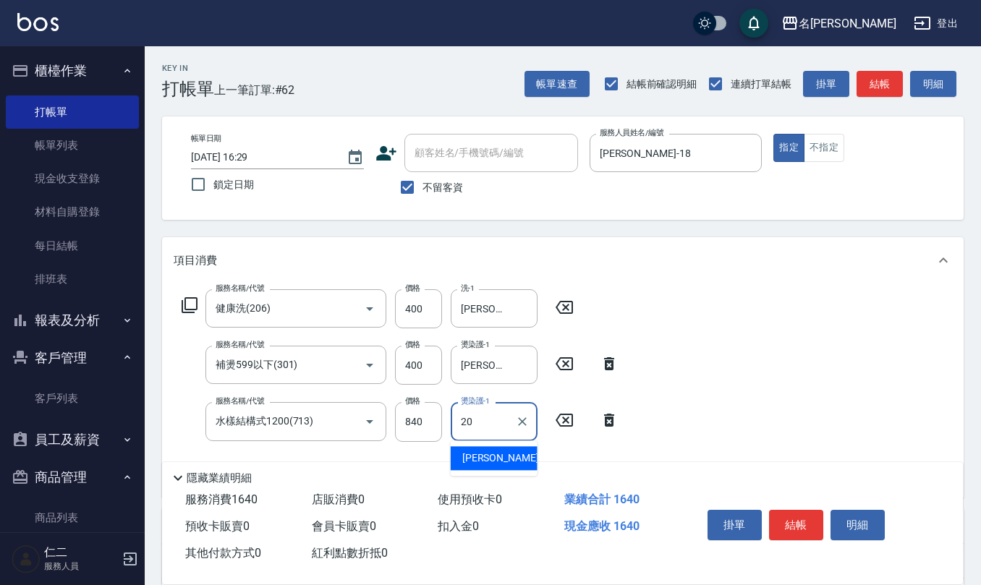
type input "[PERSON_NAME]-20"
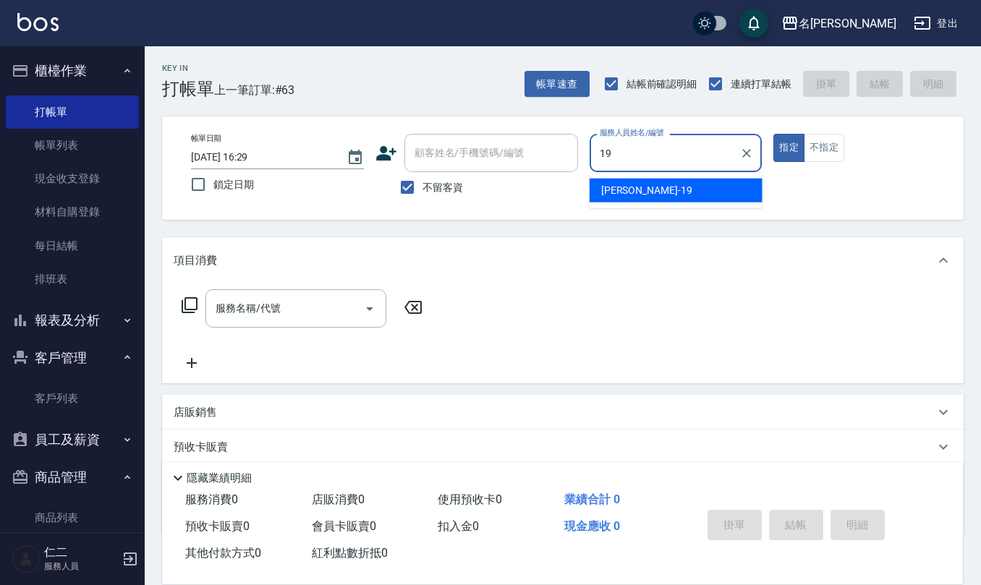
type input "[PERSON_NAME]-19"
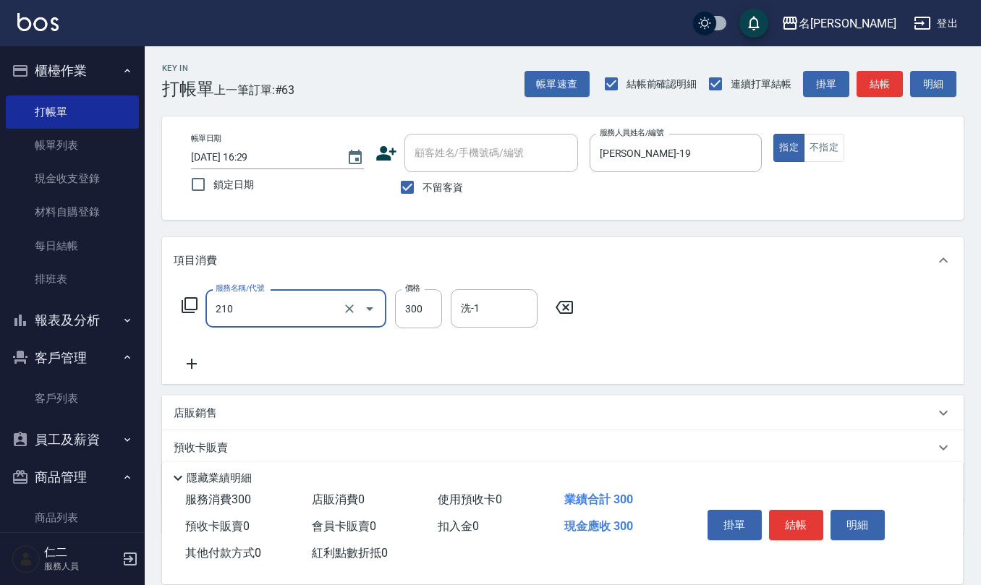
type input "[PERSON_NAME]洗髮精(210)"
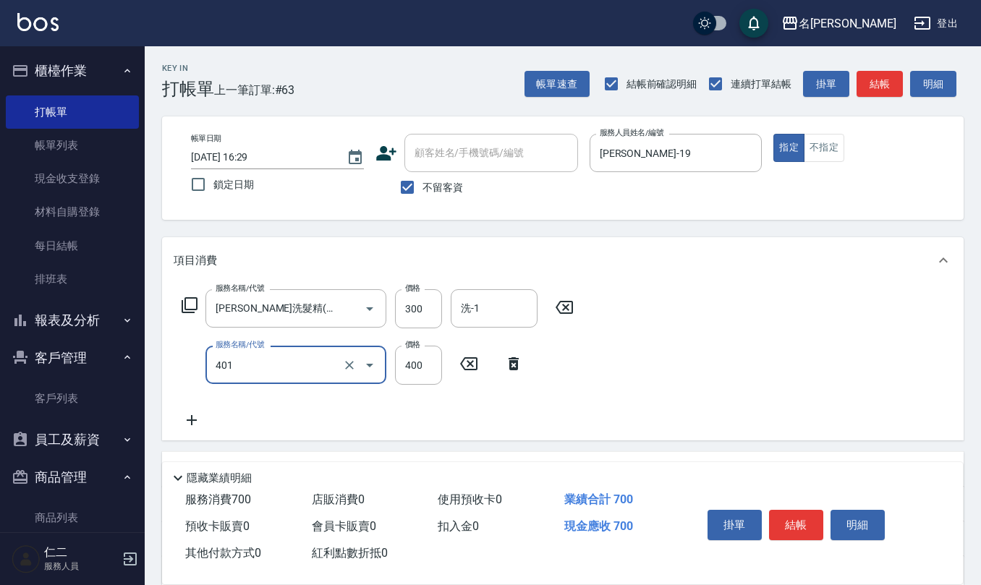
type input "剪髮(401)"
type input "500"
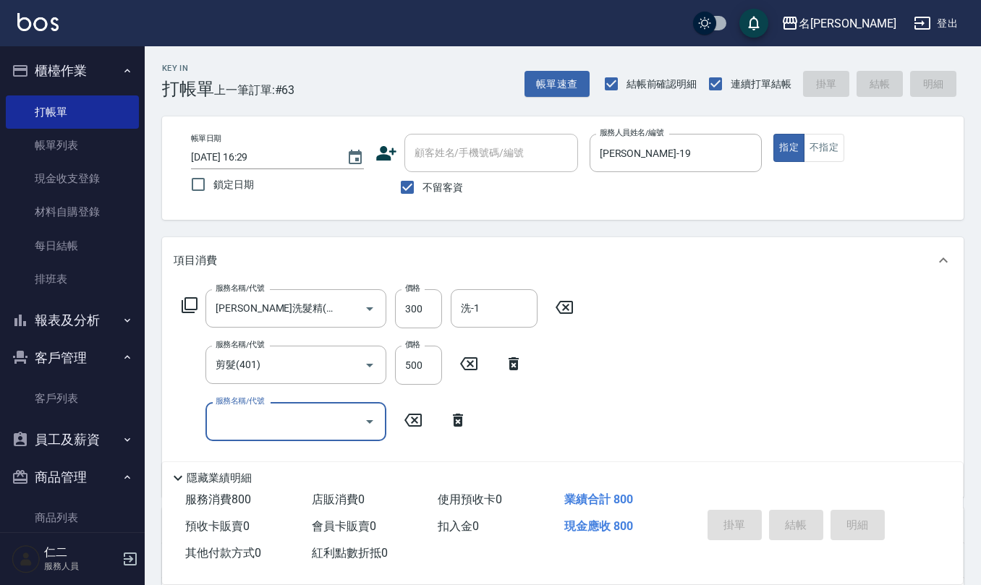
type input "[DATE] 16:30"
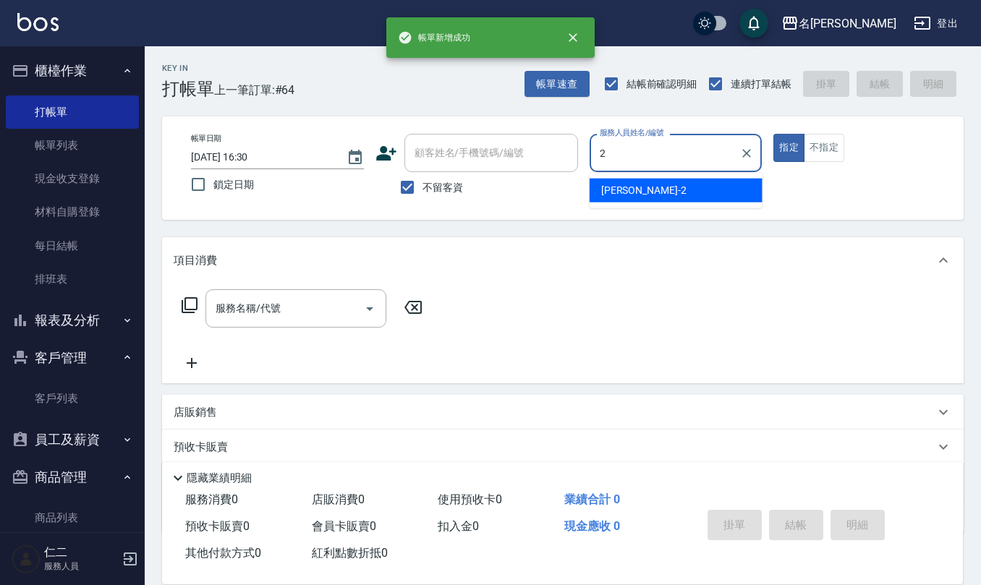
type input "[PERSON_NAME]-2"
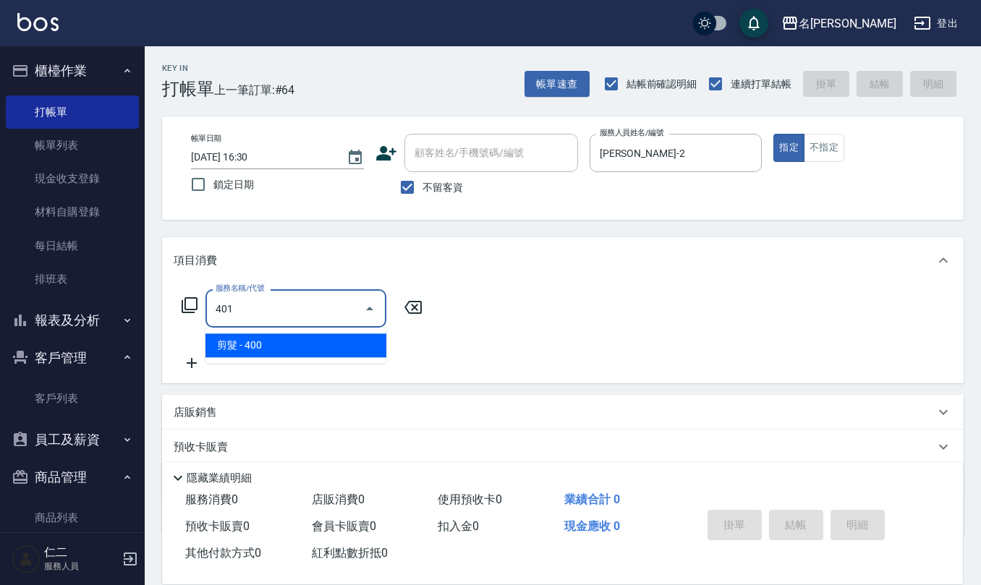
type input "剪髮(401)"
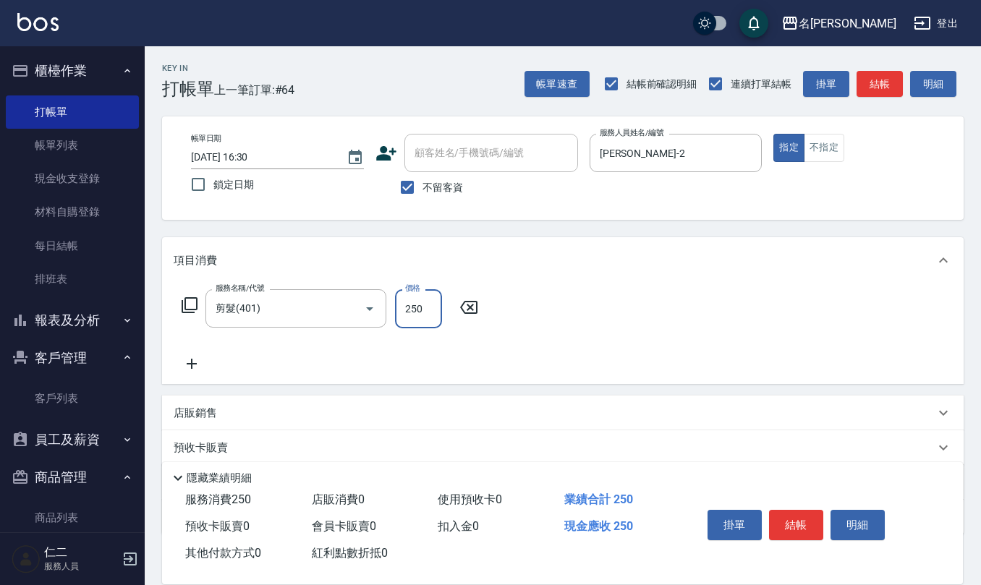
type input "250"
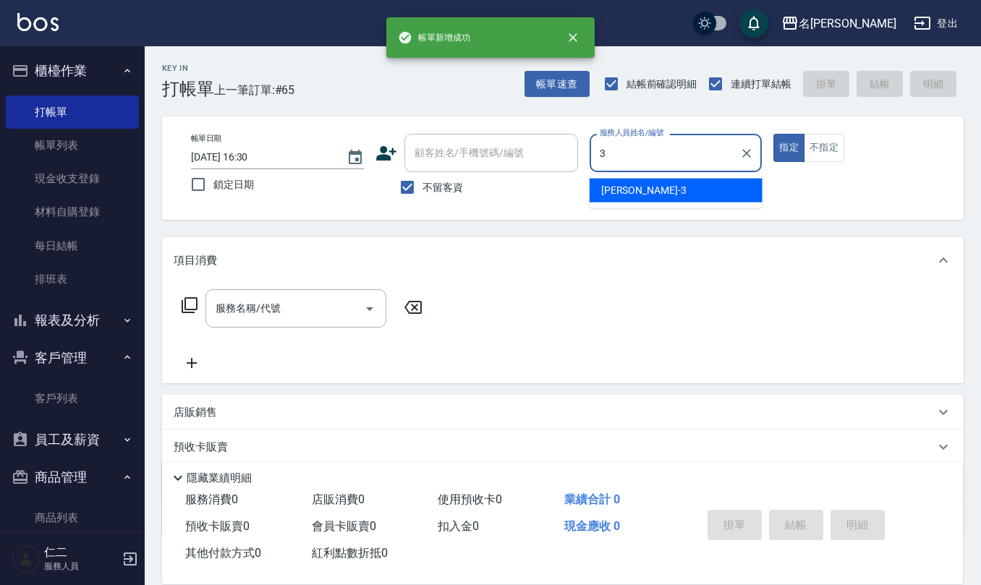
type input "[PERSON_NAME]-3"
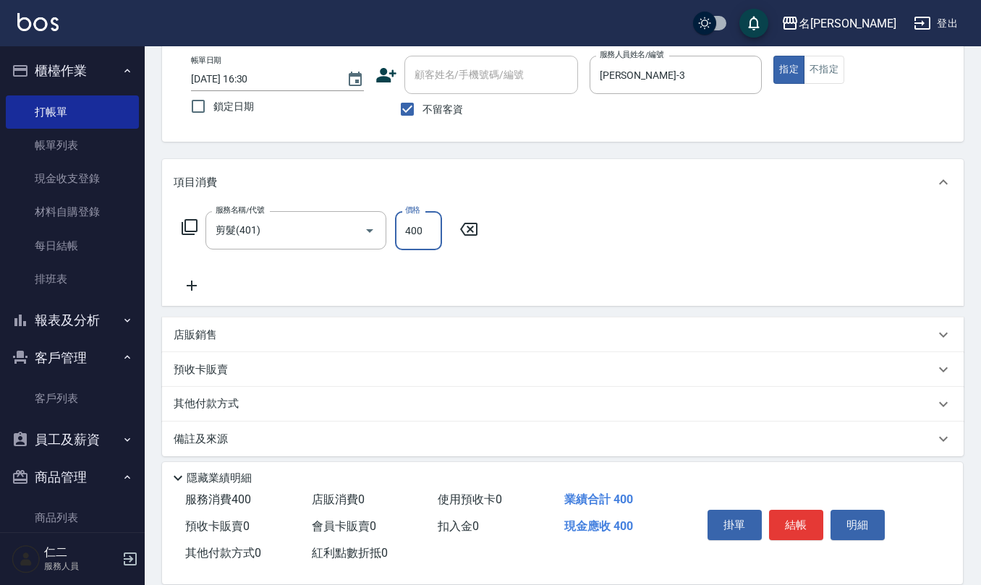
scroll to position [85, 0]
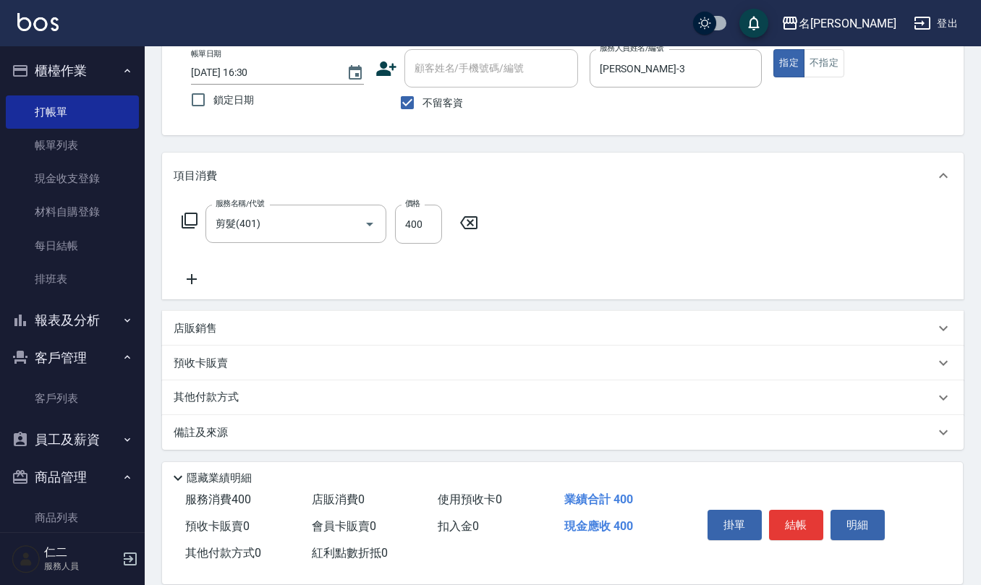
click at [257, 323] on div "店販銷售" at bounding box center [554, 328] width 761 height 15
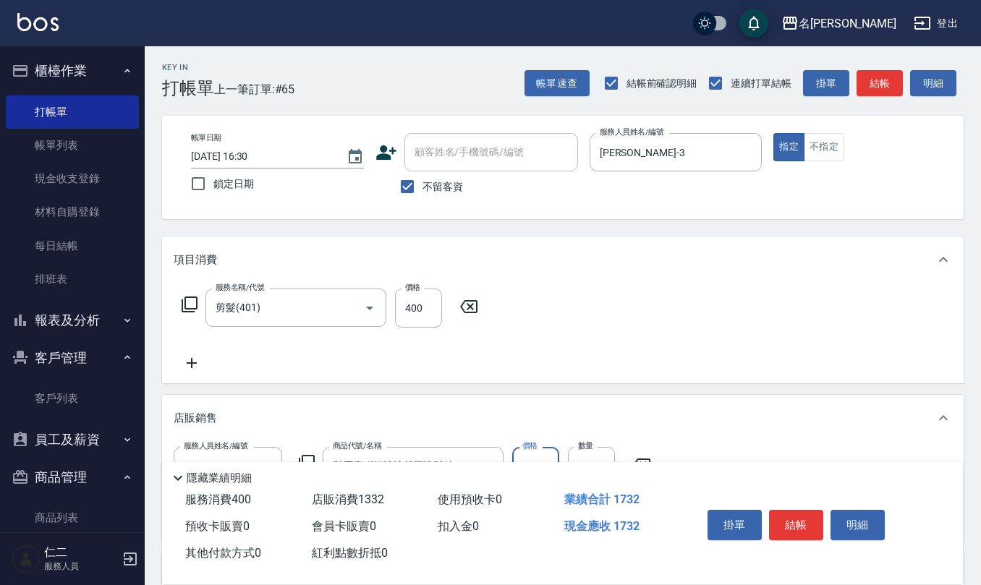
scroll to position [0, 0]
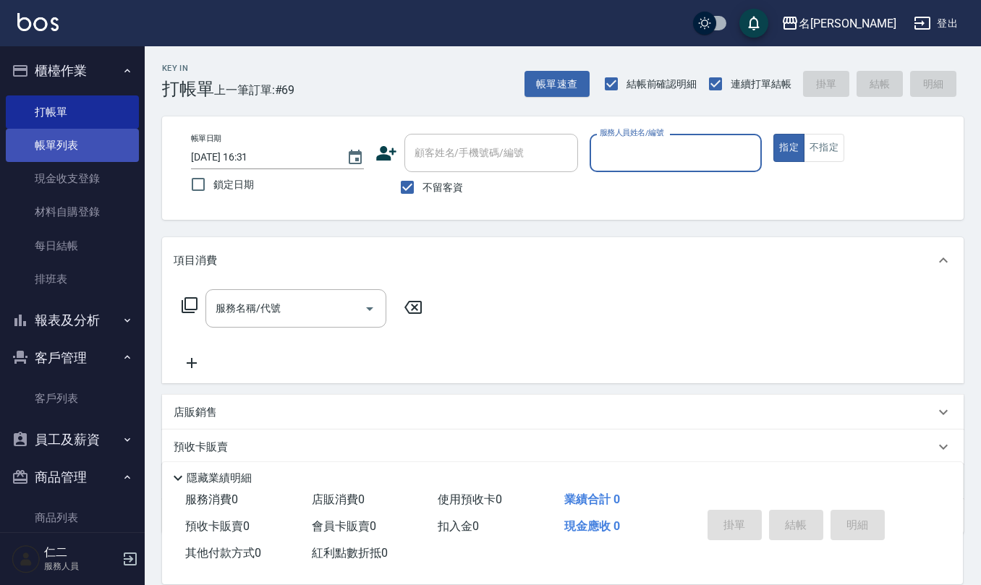
click at [65, 150] on link "帳單列表" at bounding box center [72, 145] width 133 height 33
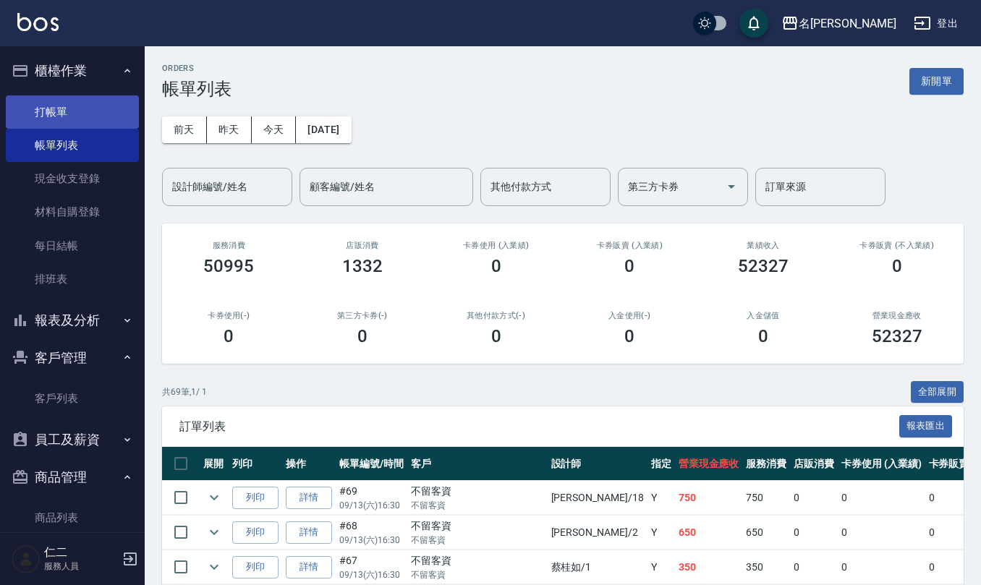
click at [85, 103] on link "打帳單" at bounding box center [72, 111] width 133 height 33
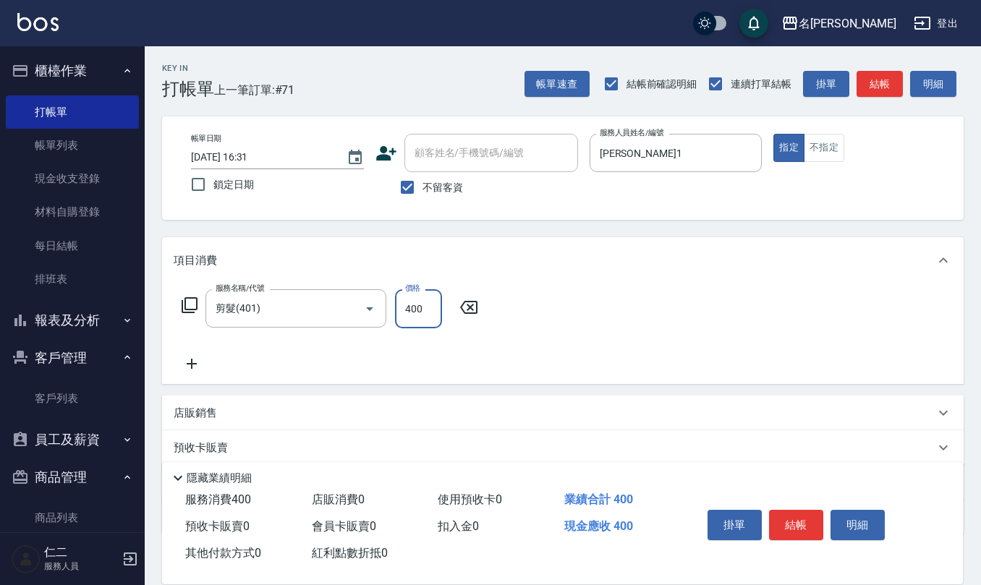
click at [271, 411] on div "店販銷售" at bounding box center [554, 413] width 761 height 15
